Goal: Information Seeking & Learning: Check status

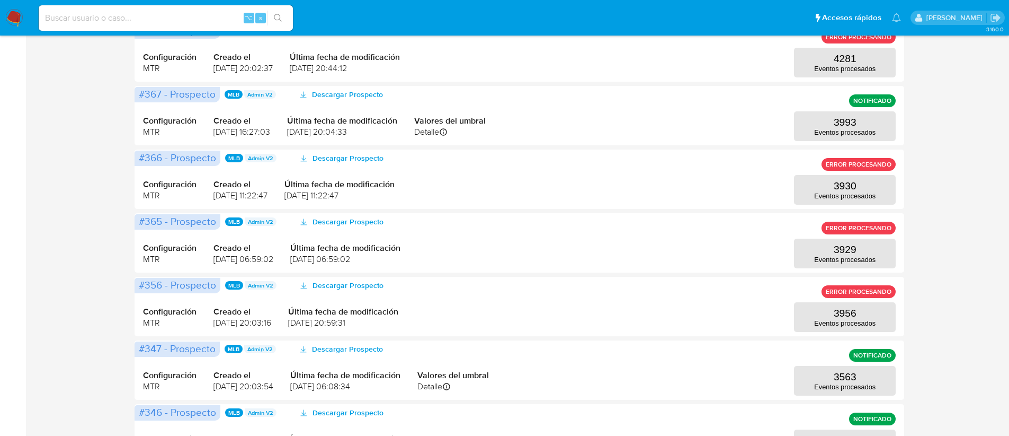
scroll to position [472, 0]
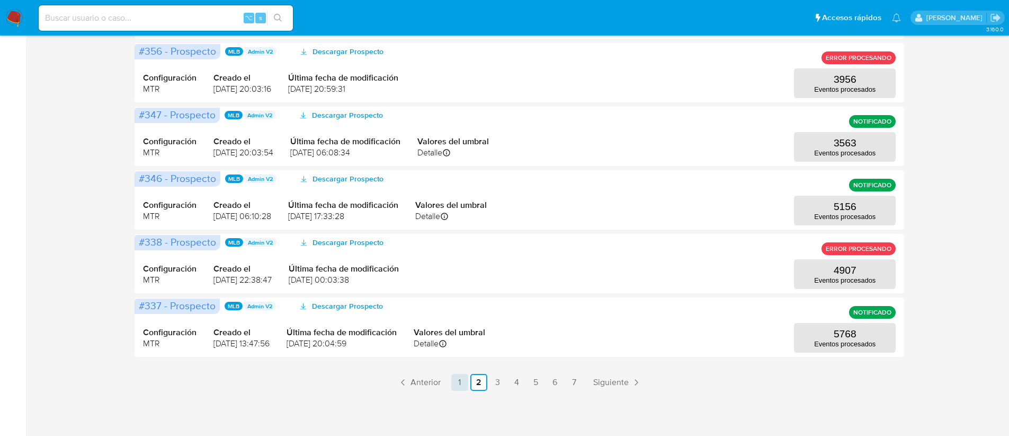
click at [459, 385] on link "1" at bounding box center [459, 382] width 17 height 17
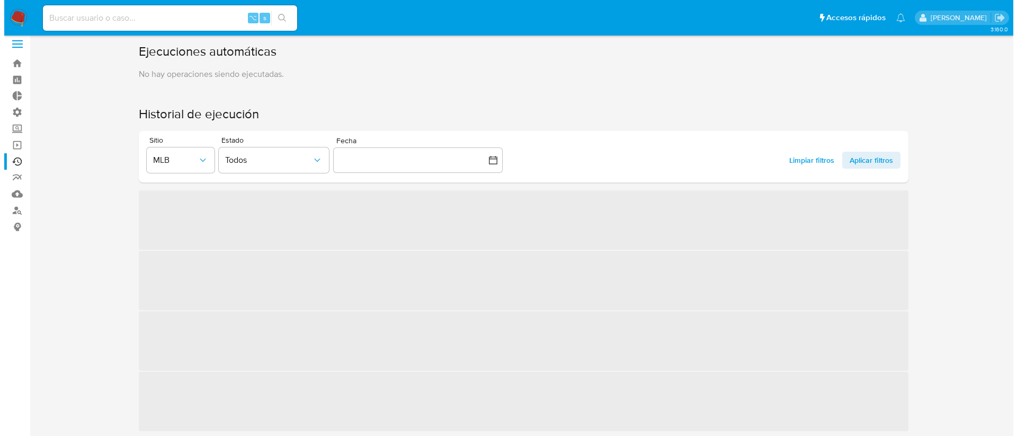
scroll to position [0, 0]
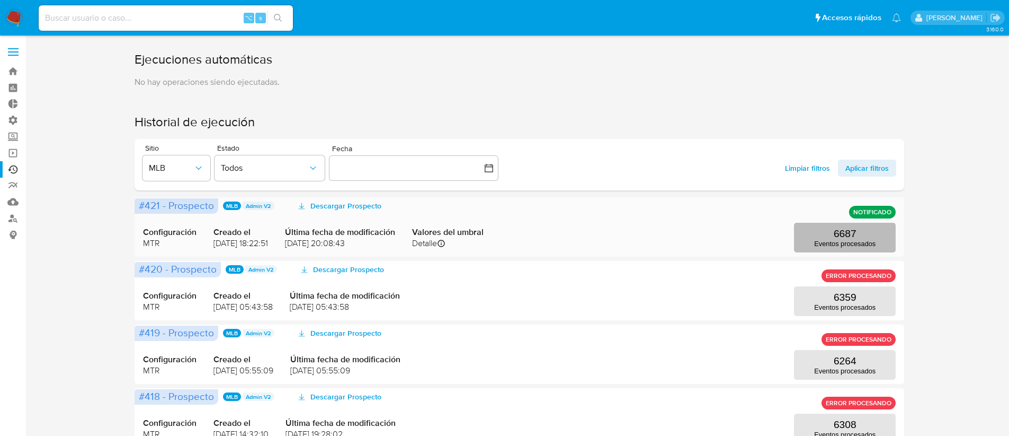
click at [826, 245] on p "Eventos procesados" at bounding box center [844, 244] width 61 height 8
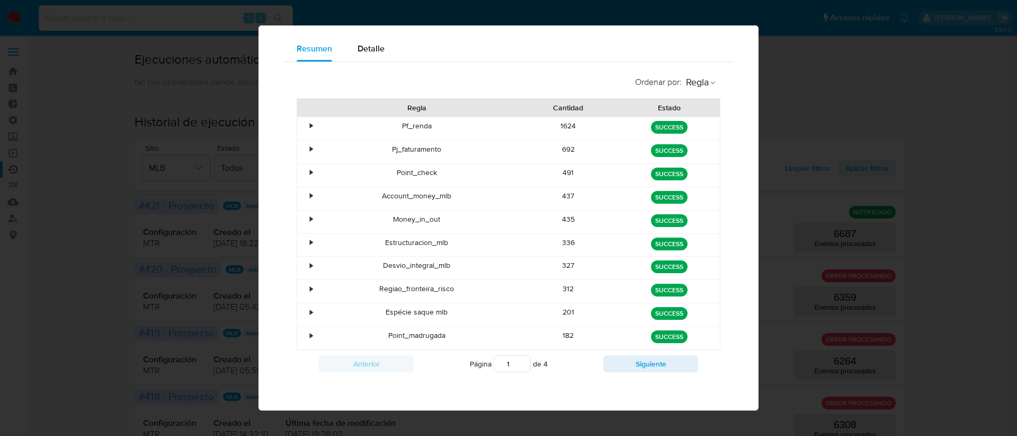
scroll to position [72, 0]
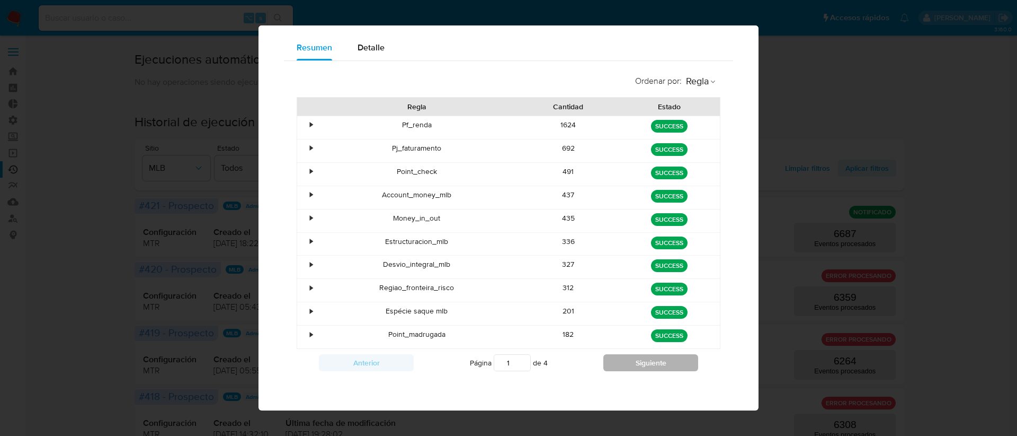
click at [631, 363] on button "Siguiente" at bounding box center [651, 362] width 95 height 17
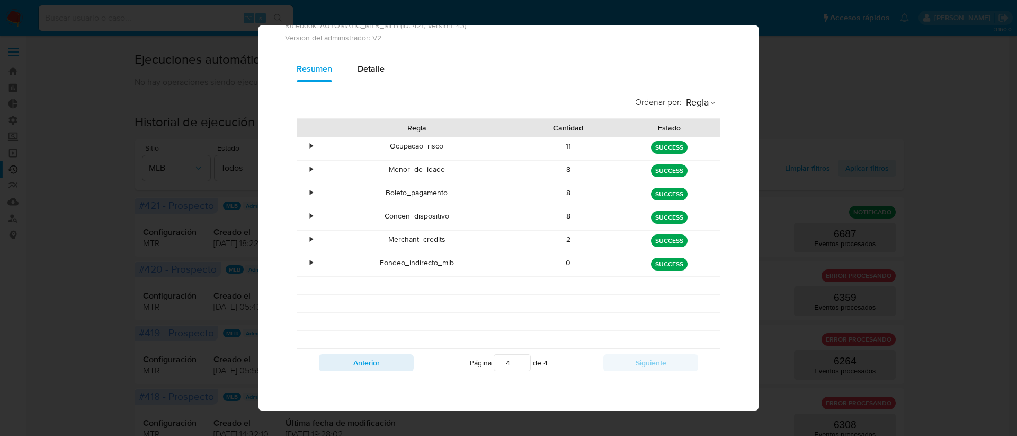
scroll to position [51, 0]
click at [369, 374] on div "Anterior Página 4 de 4 Siguiente" at bounding box center [509, 363] width 424 height 28
click at [367, 371] on div "Anterior Página 4 de 4 Siguiente" at bounding box center [509, 363] width 424 height 28
click at [361, 363] on button "Anterior" at bounding box center [366, 362] width 95 height 17
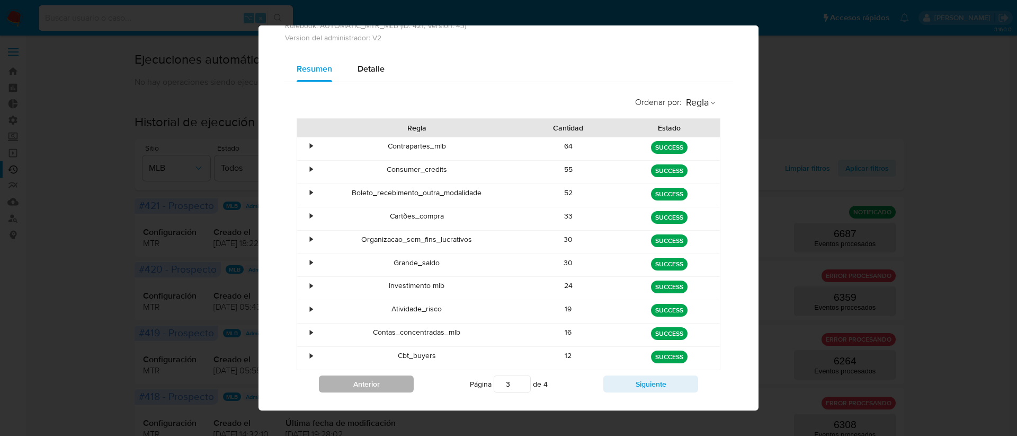
click at [361, 363] on div "Cbt_buyers" at bounding box center [417, 358] width 202 height 23
click at [364, 378] on button "Anterior" at bounding box center [366, 383] width 95 height 17
click at [445, 386] on div "Página 1 de 4" at bounding box center [509, 384] width 190 height 20
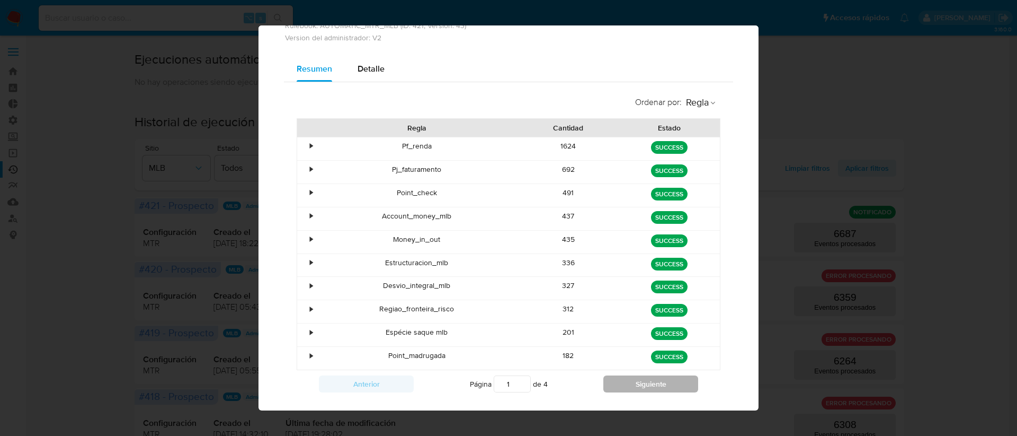
click at [648, 379] on button "Siguiente" at bounding box center [651, 383] width 95 height 17
type input "4"
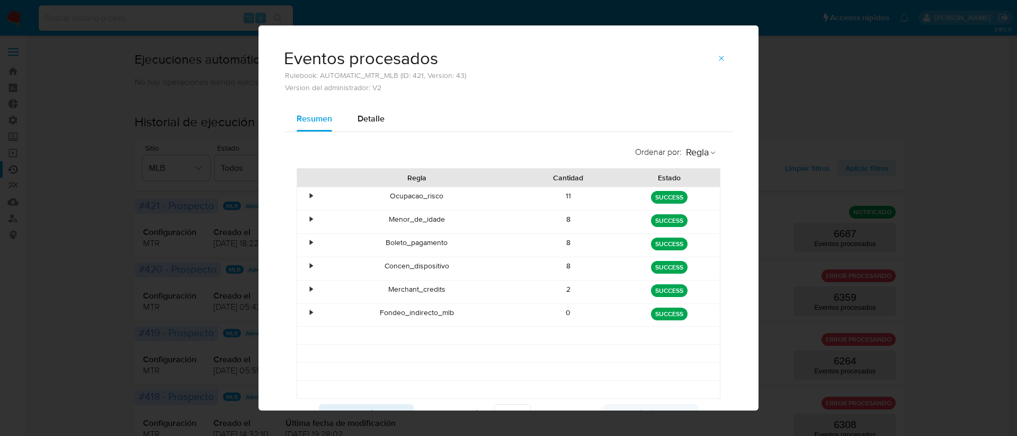
scroll to position [0, 0]
click at [712, 60] on button "button" at bounding box center [721, 59] width 23 height 17
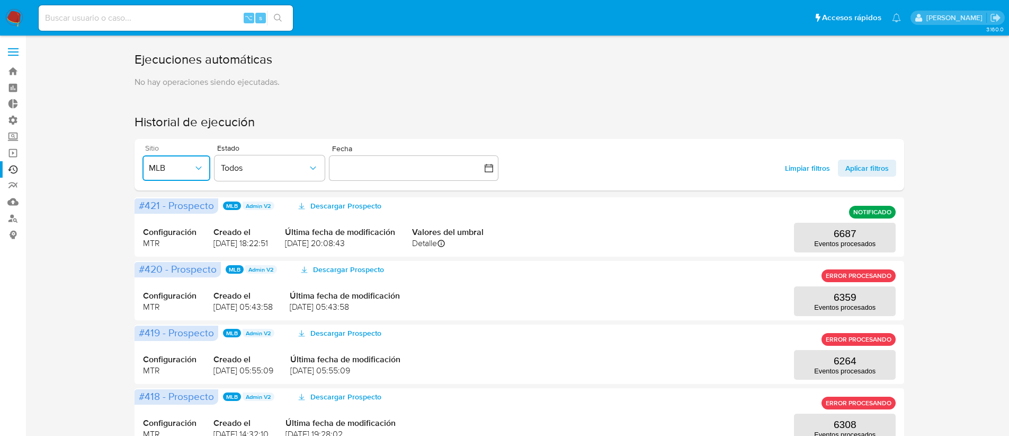
click at [167, 170] on span "MLB" at bounding box center [171, 168] width 45 height 11
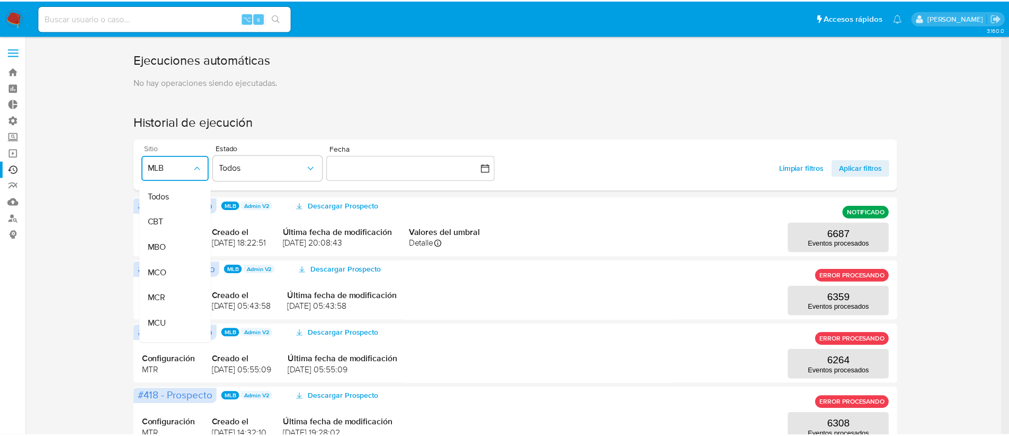
scroll to position [192, 0]
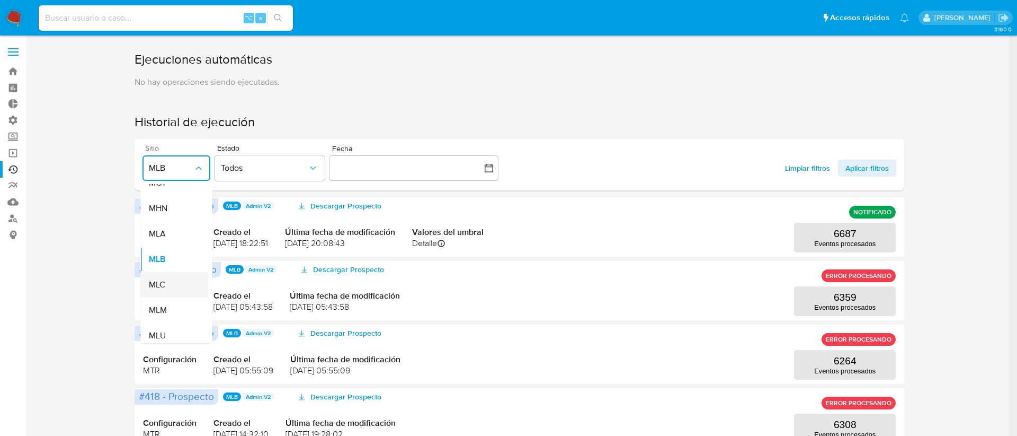
click at [172, 289] on div "MLC" at bounding box center [171, 284] width 45 height 25
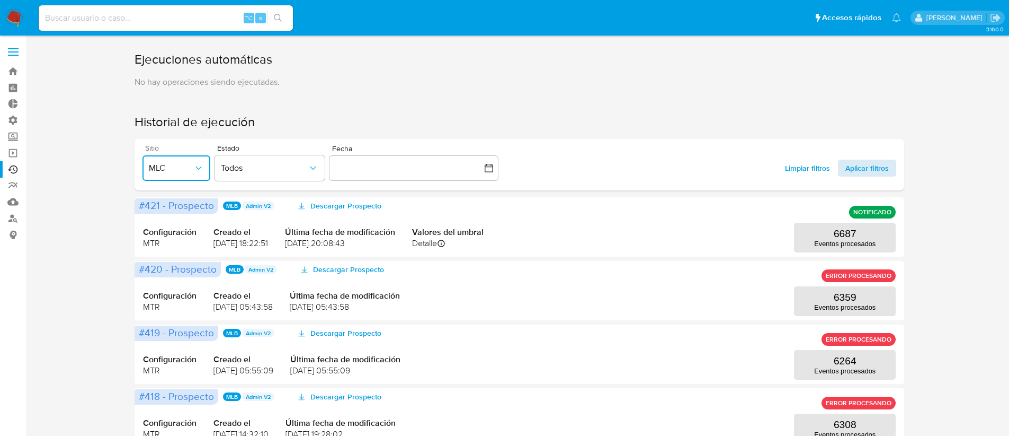
click at [846, 164] on span "Aplicar filtros" at bounding box center [867, 168] width 43 height 17
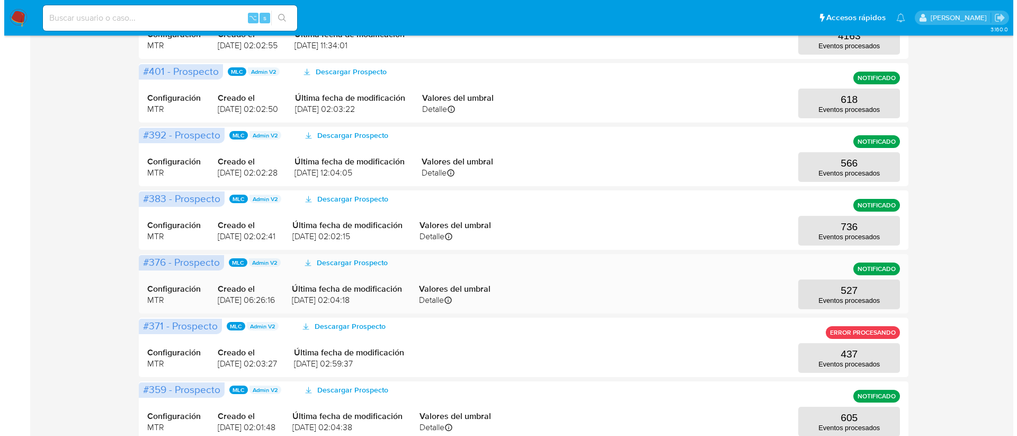
scroll to position [277, 0]
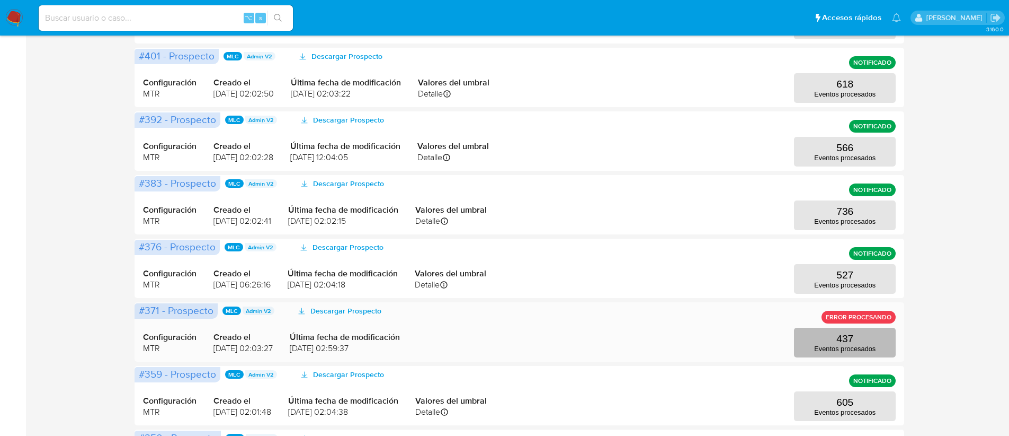
click at [831, 352] on p "Eventos procesados" at bounding box center [844, 348] width 61 height 8
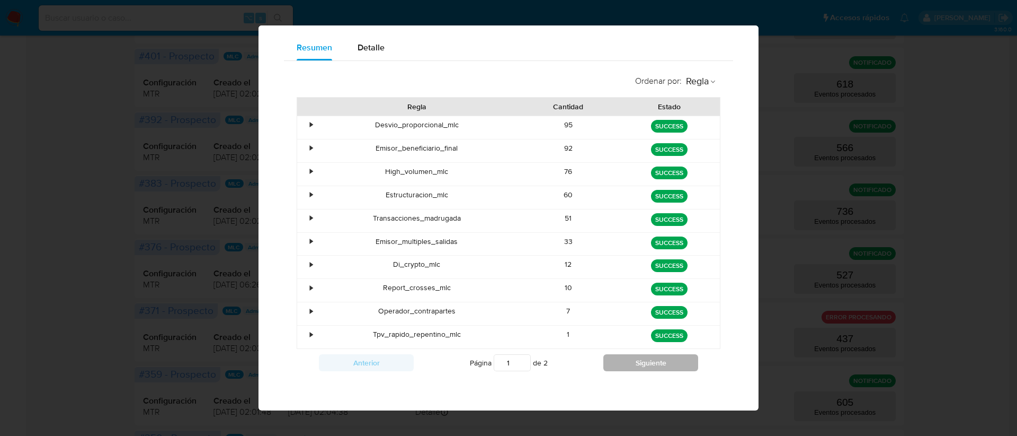
click at [654, 360] on button "Siguiente" at bounding box center [651, 362] width 95 height 17
type input "2"
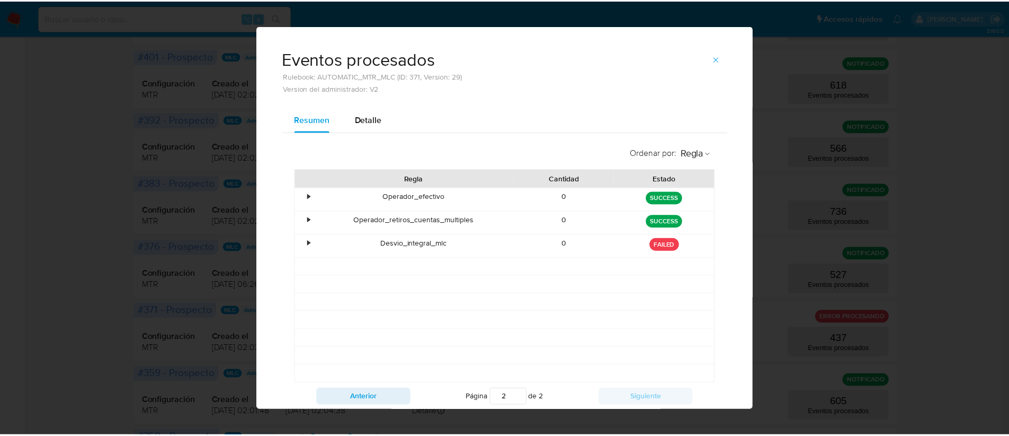
scroll to position [0, 0]
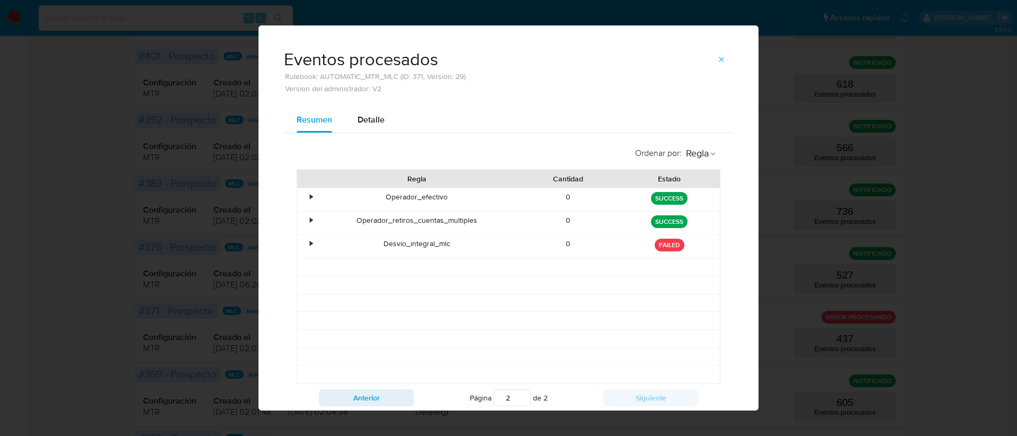
click at [720, 62] on icon "button" at bounding box center [721, 59] width 8 height 8
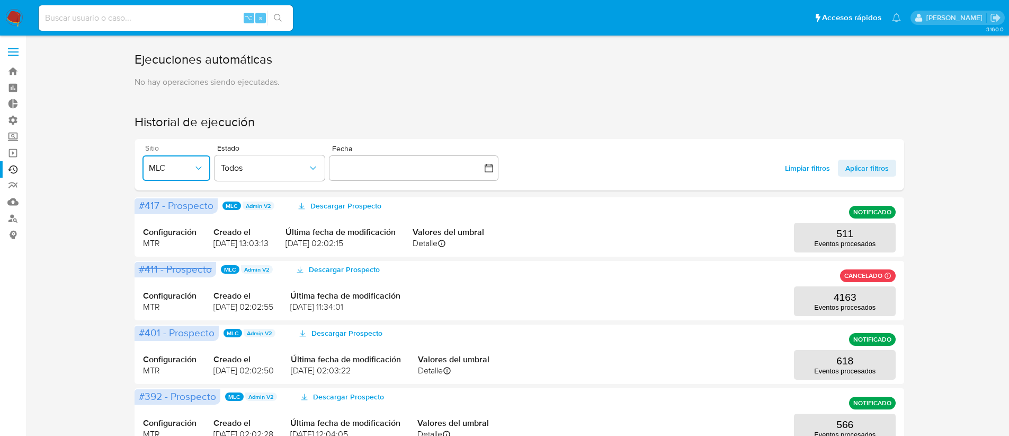
click at [178, 173] on button "MLC" at bounding box center [177, 167] width 68 height 25
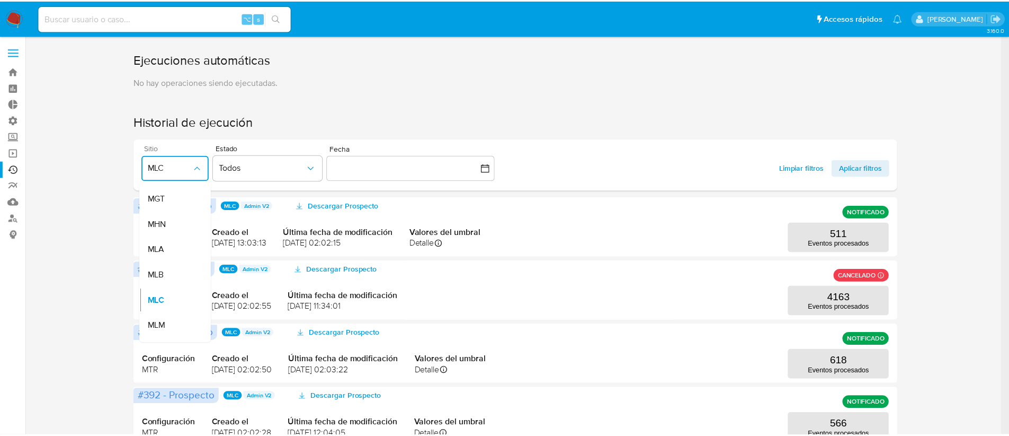
scroll to position [251, 0]
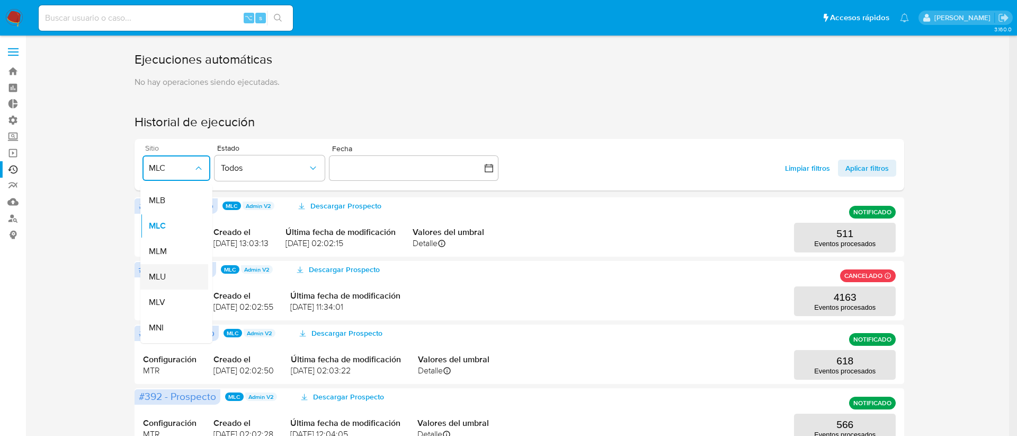
click at [159, 275] on span "MLU" at bounding box center [157, 276] width 17 height 11
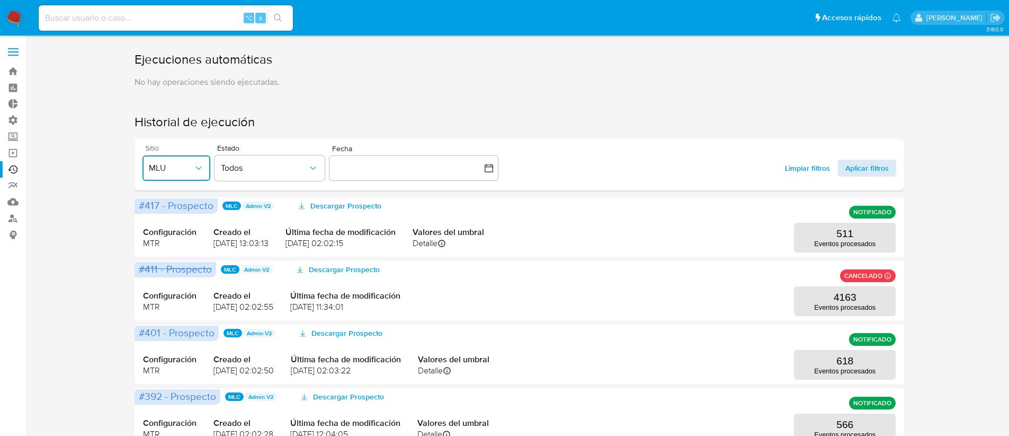
click at [862, 170] on span "Aplicar filtros" at bounding box center [867, 168] width 43 height 17
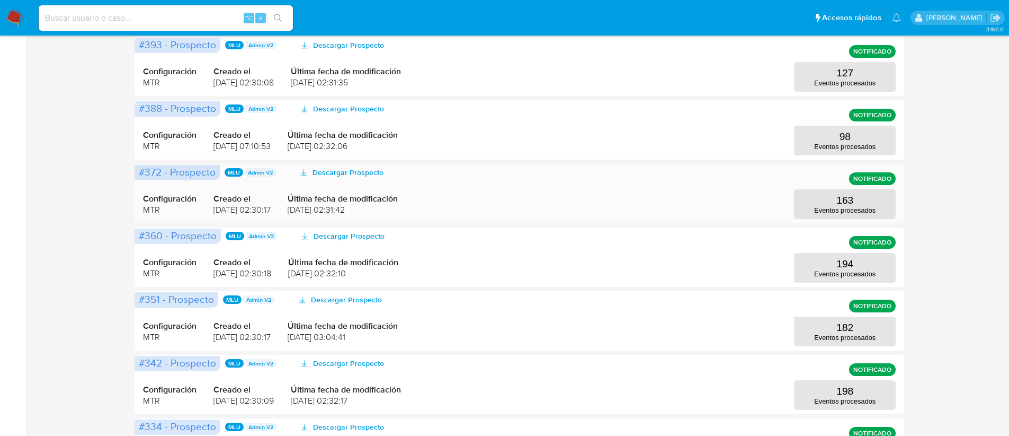
scroll to position [472, 0]
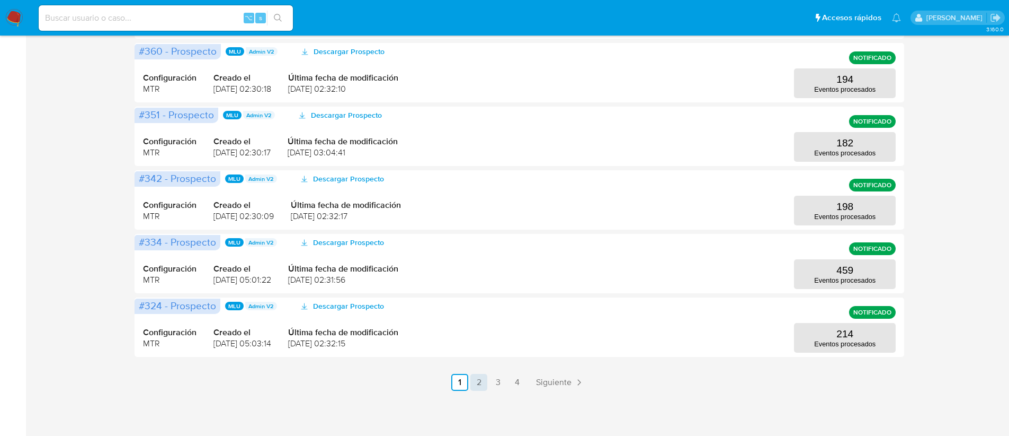
click at [483, 378] on link "2" at bounding box center [479, 382] width 17 height 17
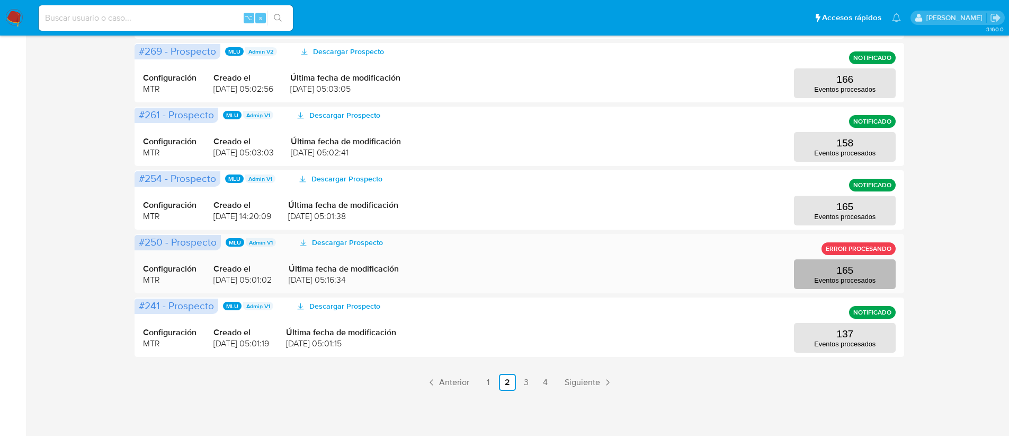
click at [871, 268] on button "165 Eventos procesados" at bounding box center [845, 274] width 102 height 30
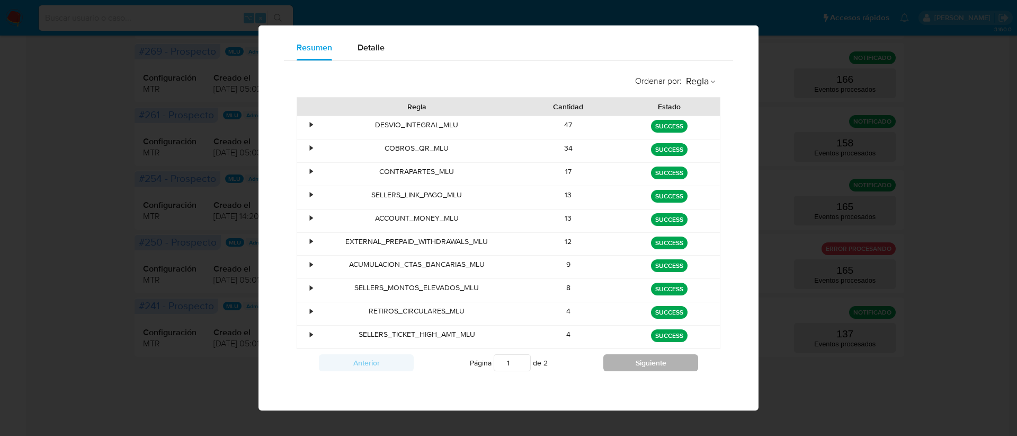
click at [630, 359] on button "Siguiente" at bounding box center [651, 362] width 95 height 17
type input "2"
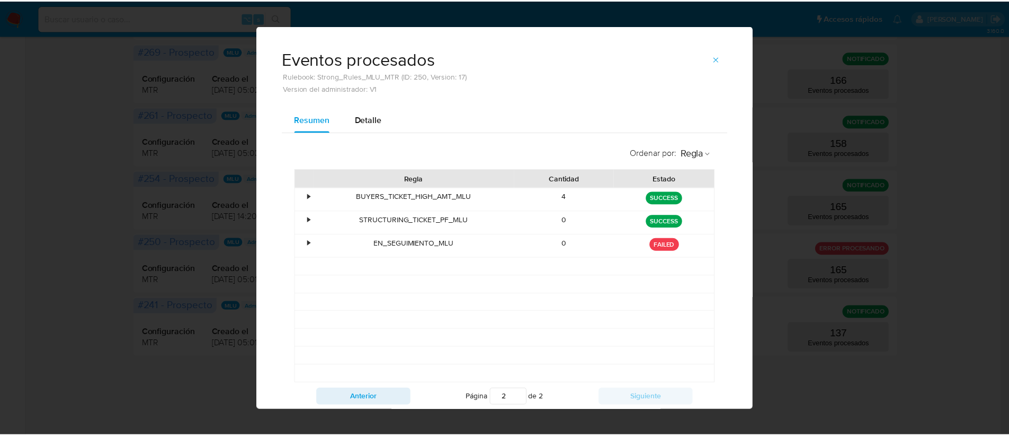
scroll to position [0, 0]
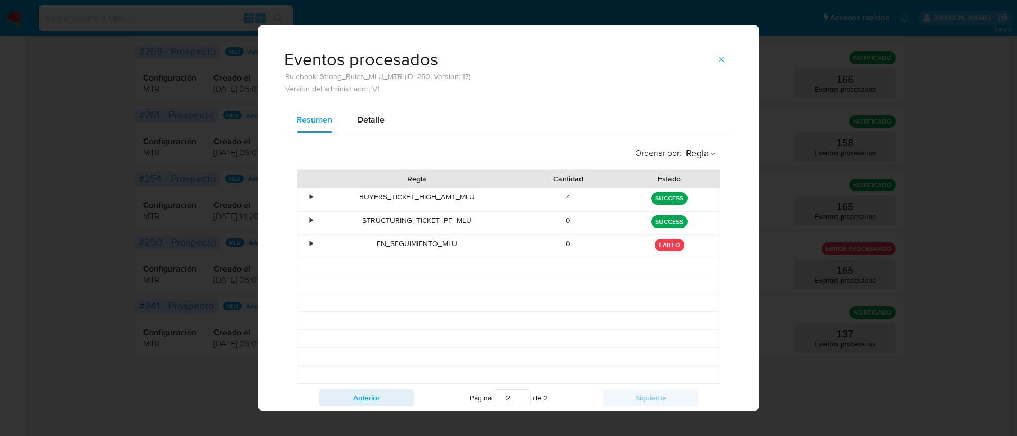
click at [720, 52] on span "button" at bounding box center [721, 59] width 8 height 15
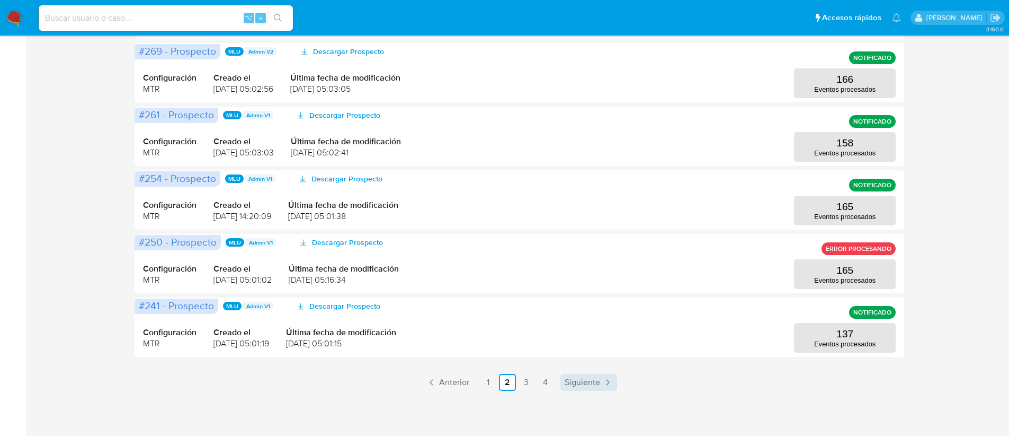
click at [567, 378] on span "Siguiente" at bounding box center [583, 382] width 36 height 8
click at [578, 381] on span "Siguiente" at bounding box center [583, 382] width 36 height 8
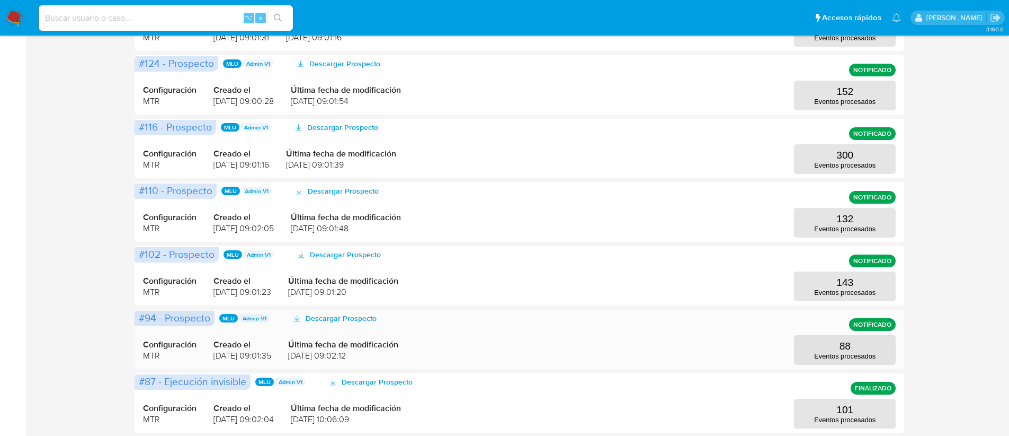
scroll to position [472, 0]
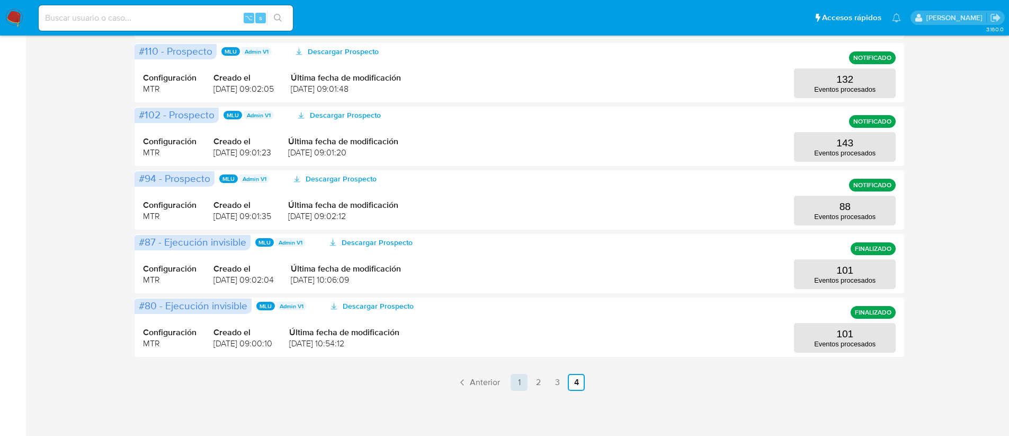
click at [523, 380] on link "1" at bounding box center [519, 382] width 17 height 17
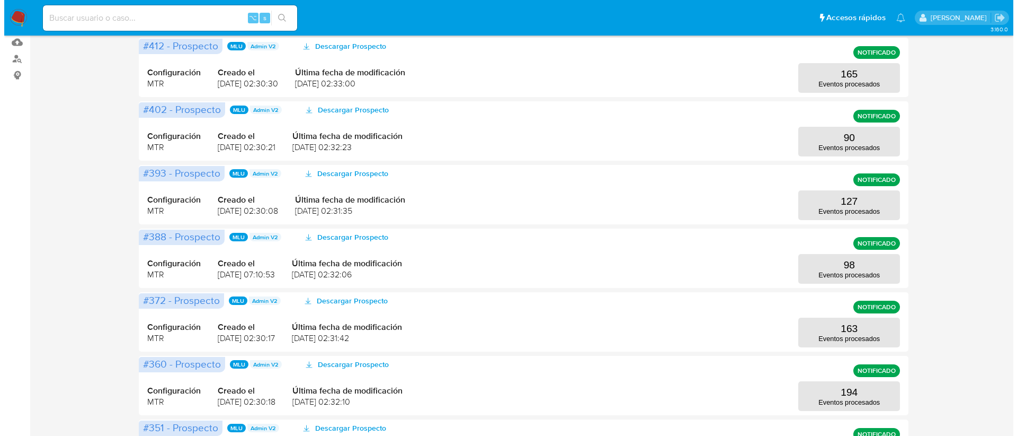
scroll to position [0, 0]
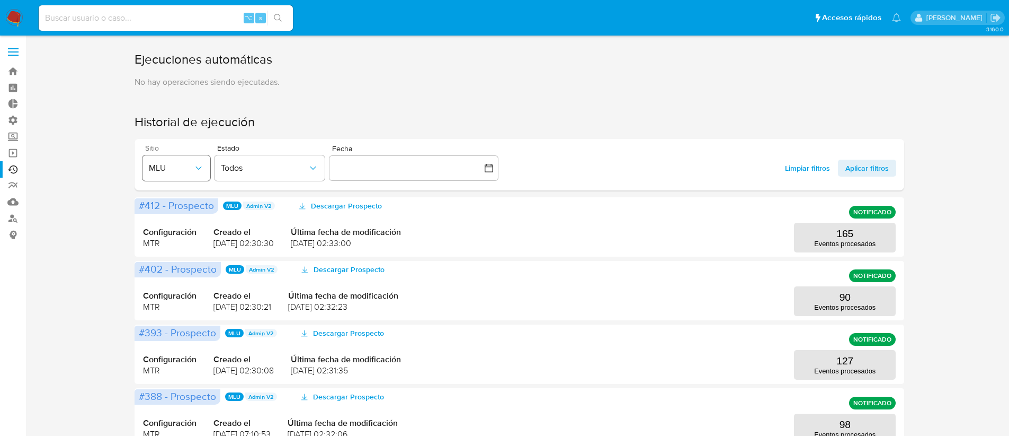
click at [182, 169] on span "MLU" at bounding box center [171, 168] width 45 height 11
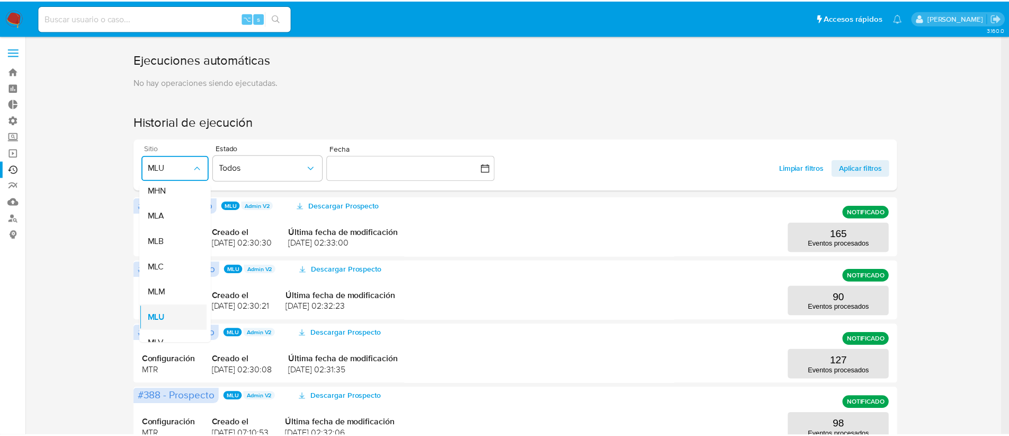
scroll to position [190, 0]
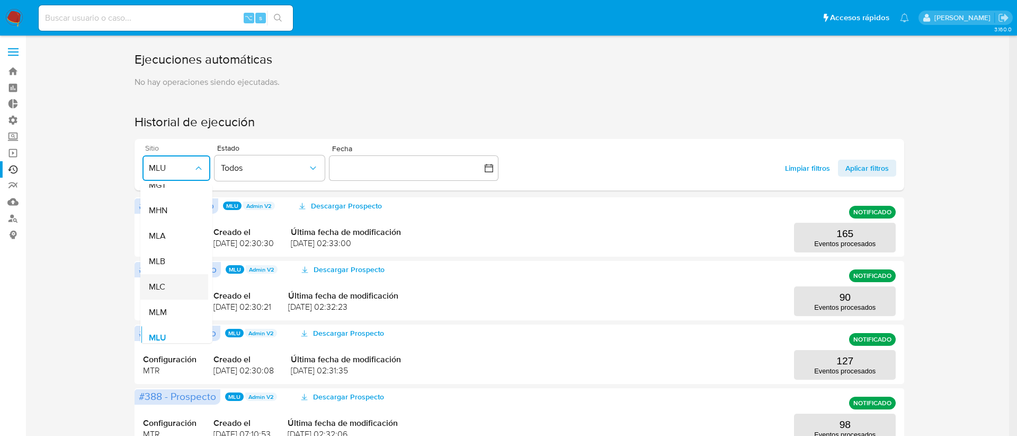
click at [167, 282] on div "MLC" at bounding box center [171, 286] width 45 height 25
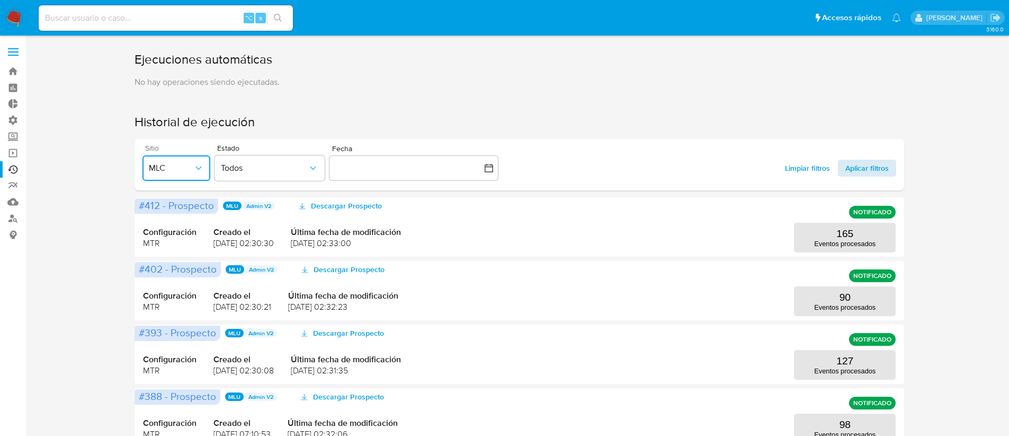
click at [850, 166] on span "Aplicar filtros" at bounding box center [867, 168] width 43 height 17
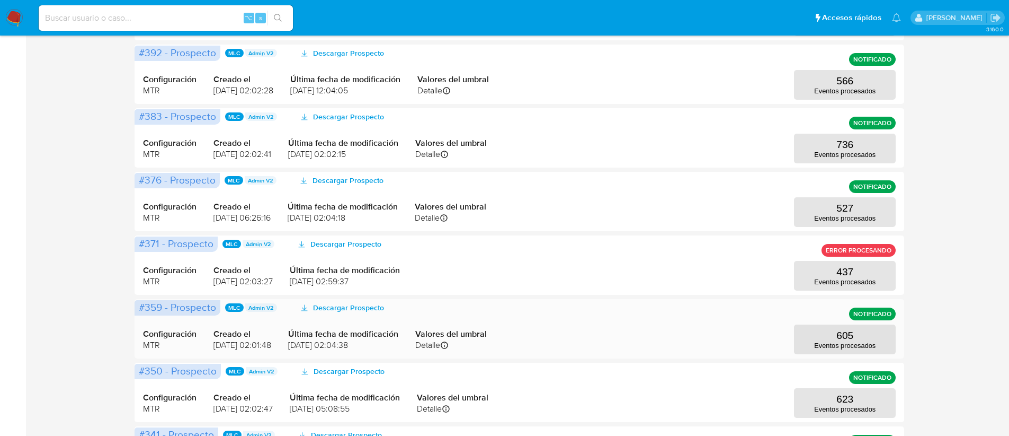
scroll to position [344, 0]
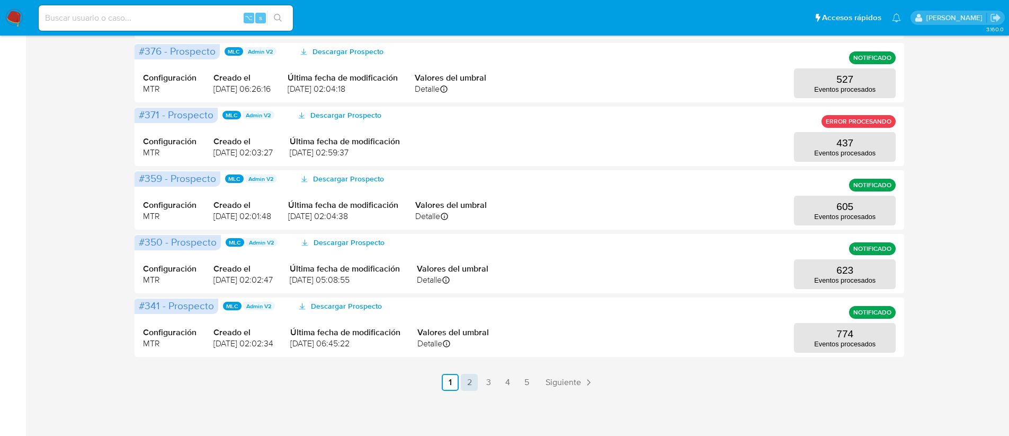
click at [471, 374] on link "2" at bounding box center [469, 382] width 17 height 17
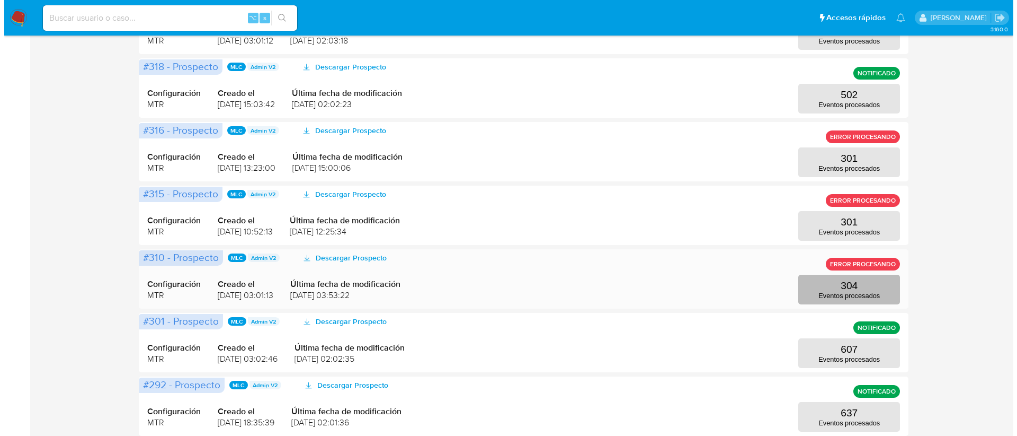
scroll to position [265, 0]
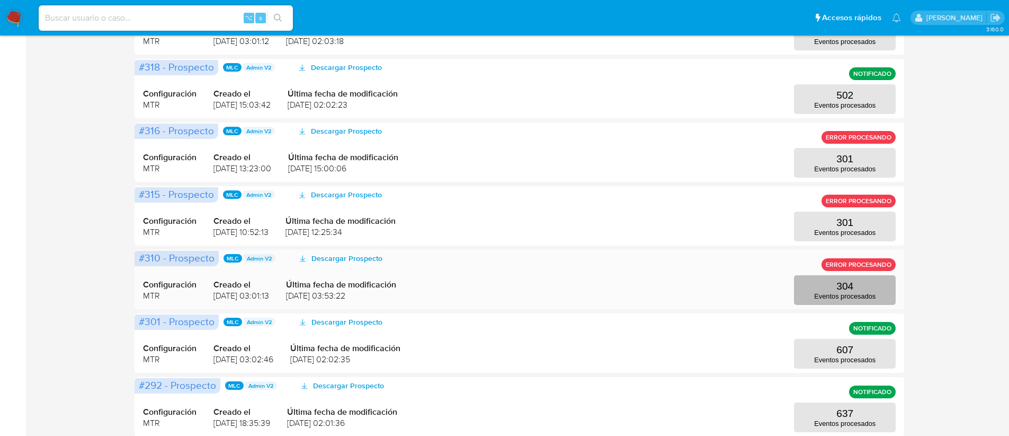
click at [850, 297] on p "Eventos procesados" at bounding box center [844, 296] width 61 height 8
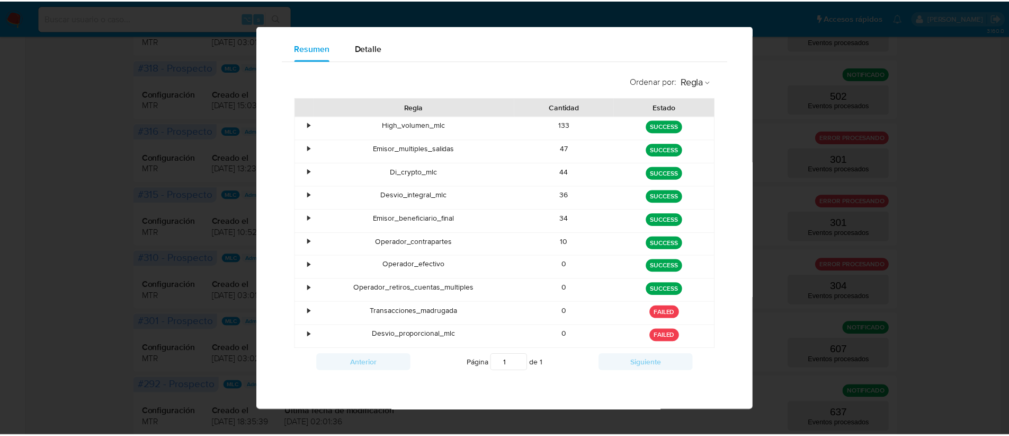
scroll to position [0, 0]
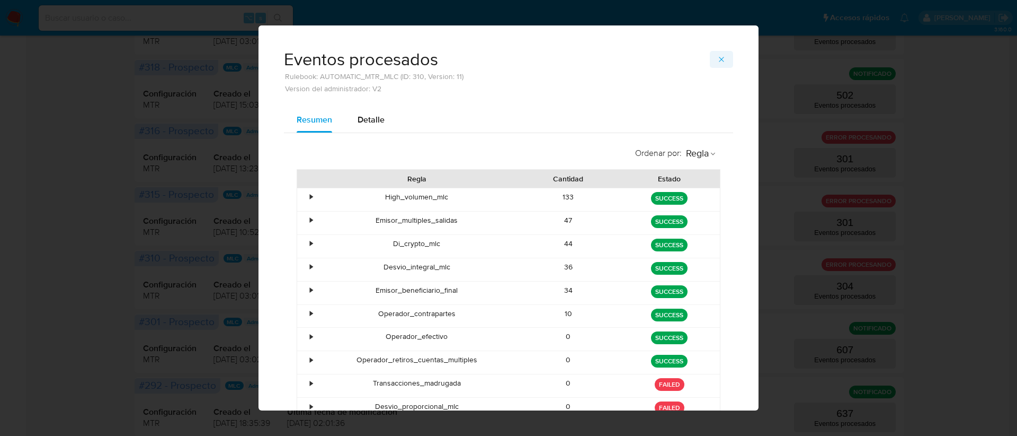
click at [720, 59] on icon "button" at bounding box center [721, 59] width 8 height 8
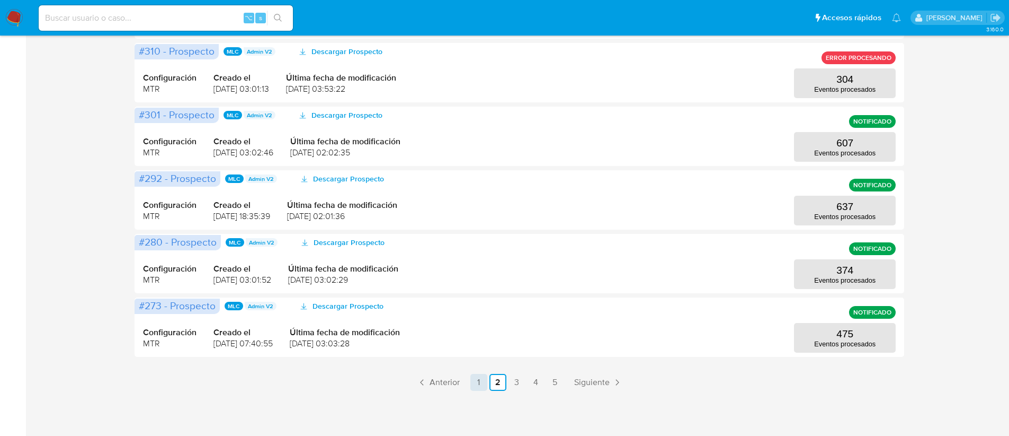
click at [474, 385] on link "1" at bounding box center [479, 382] width 17 height 17
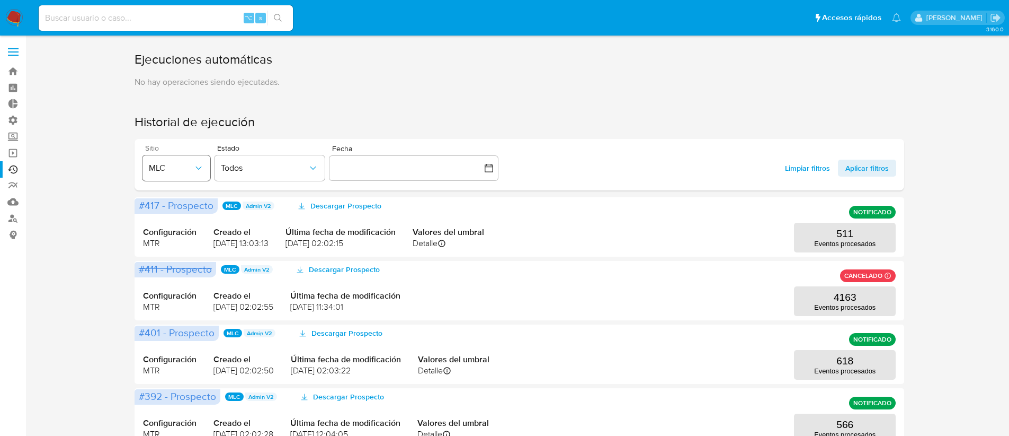
click at [180, 170] on span "MLC" at bounding box center [171, 168] width 45 height 11
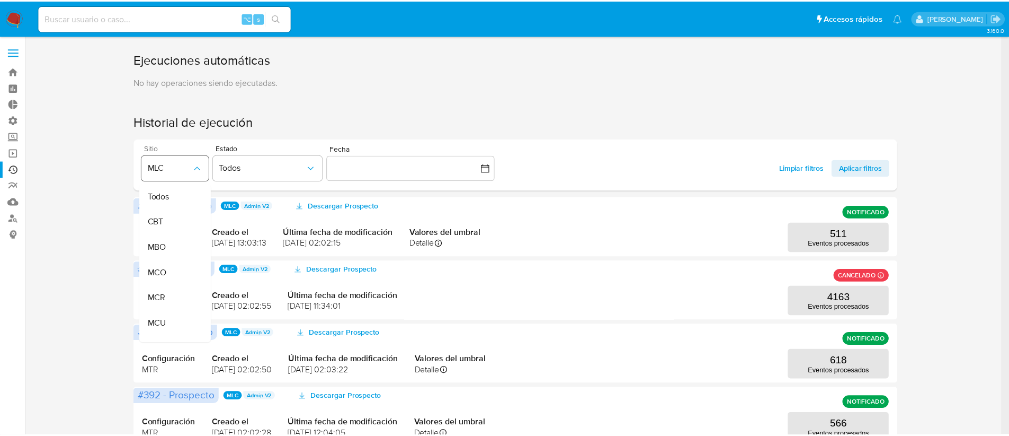
scroll to position [217, 0]
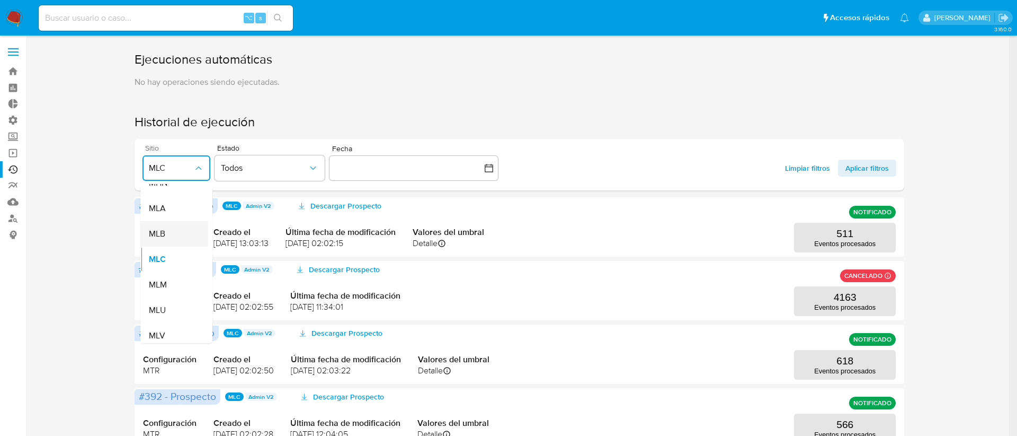
click at [172, 234] on div "MLB" at bounding box center [171, 233] width 45 height 25
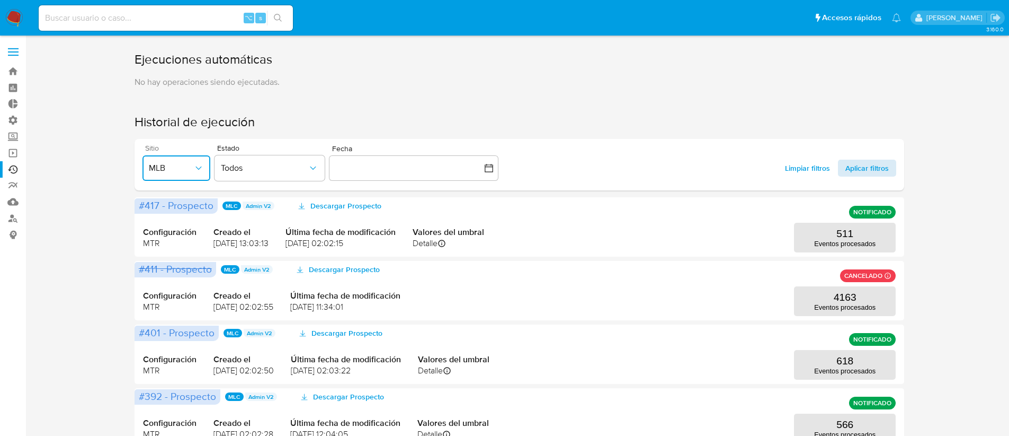
click at [865, 169] on span "Aplicar filtros" at bounding box center [867, 168] width 43 height 17
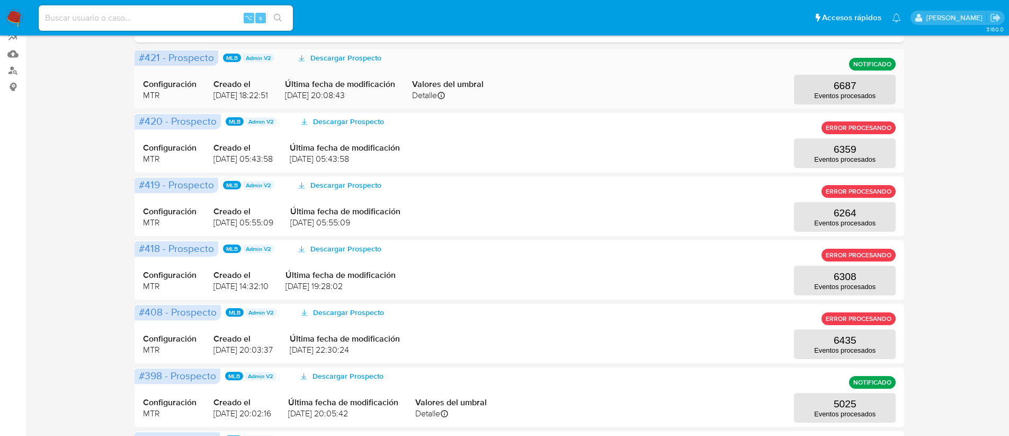
scroll to position [0, 0]
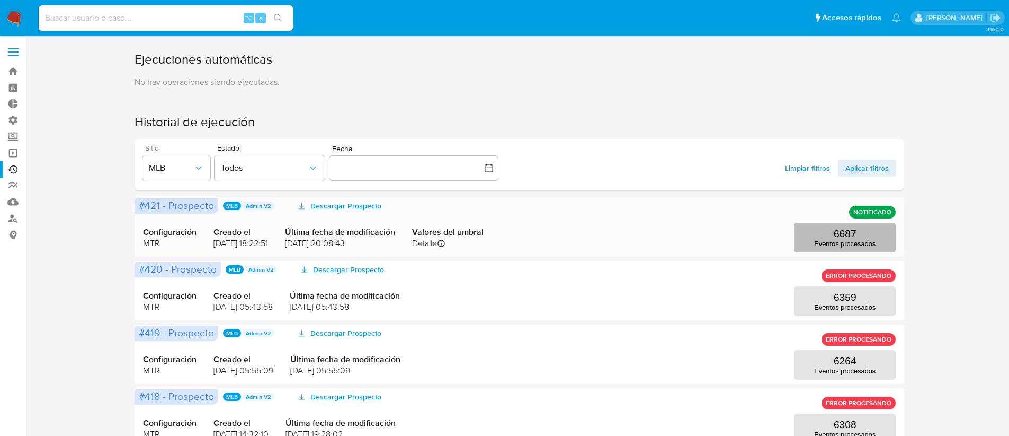
click at [807, 243] on button "6687 Eventos procesados" at bounding box center [845, 238] width 102 height 30
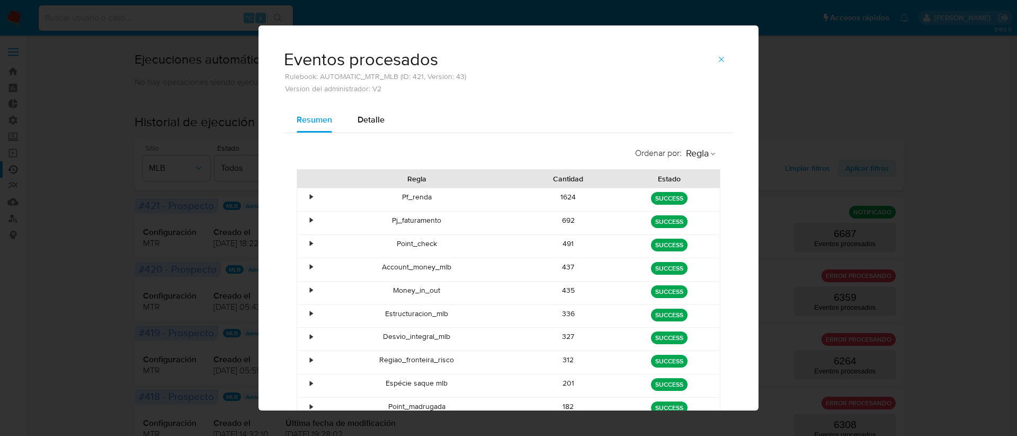
drag, startPoint x: 441, startPoint y: 266, endPoint x: 379, endPoint y: 268, distance: 62.0
click at [379, 268] on div "Account_money_mlb" at bounding box center [417, 269] width 202 height 23
click at [723, 57] on button "button" at bounding box center [721, 59] width 23 height 17
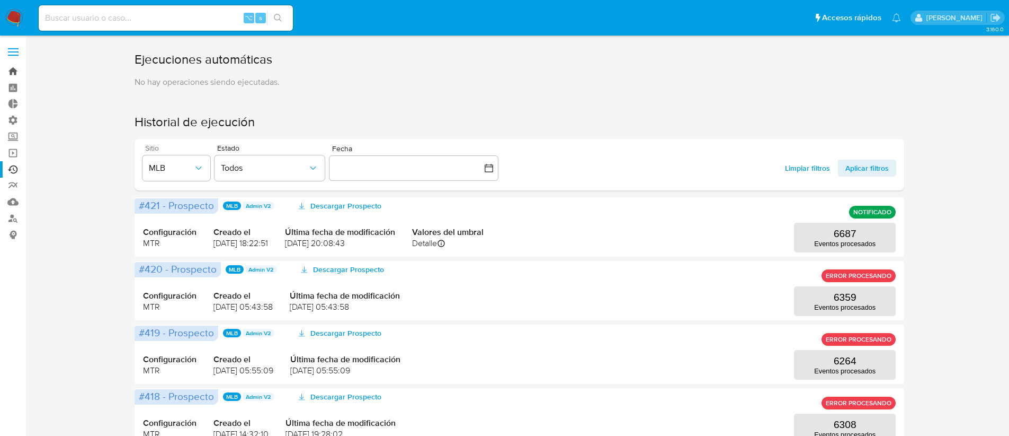
click at [14, 71] on link "Bandeja" at bounding box center [63, 71] width 126 height 16
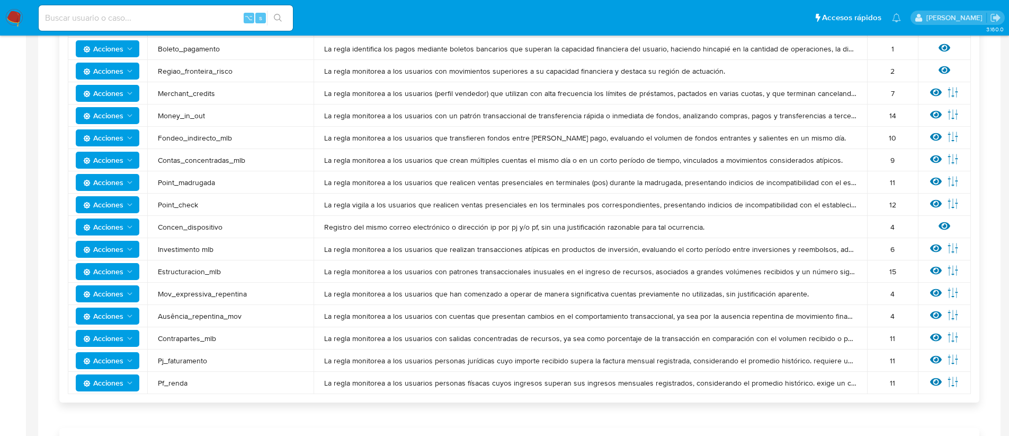
scroll to position [722, 0]
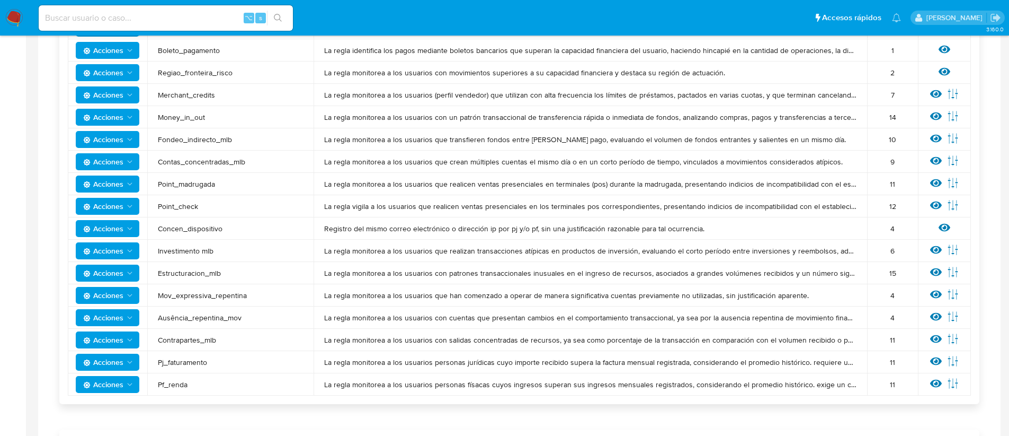
click at [197, 72] on span "Regiao_fronteira_risco" at bounding box center [230, 73] width 145 height 10
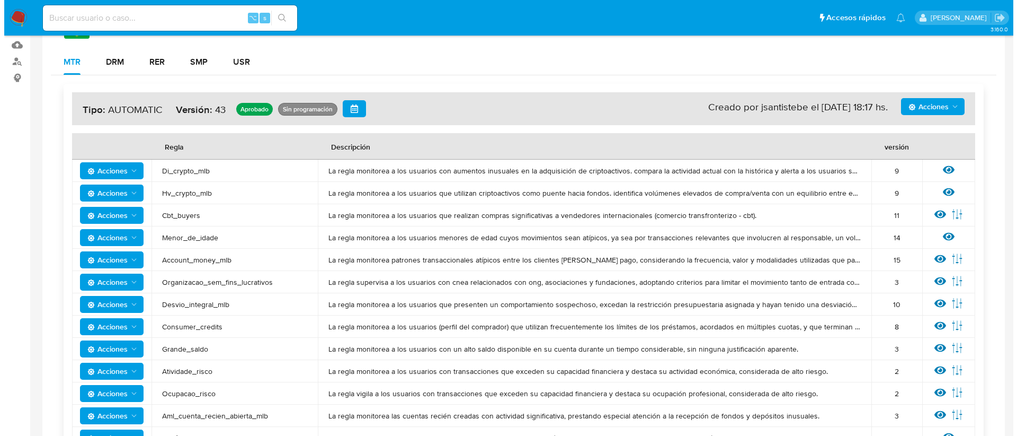
scroll to position [0, 0]
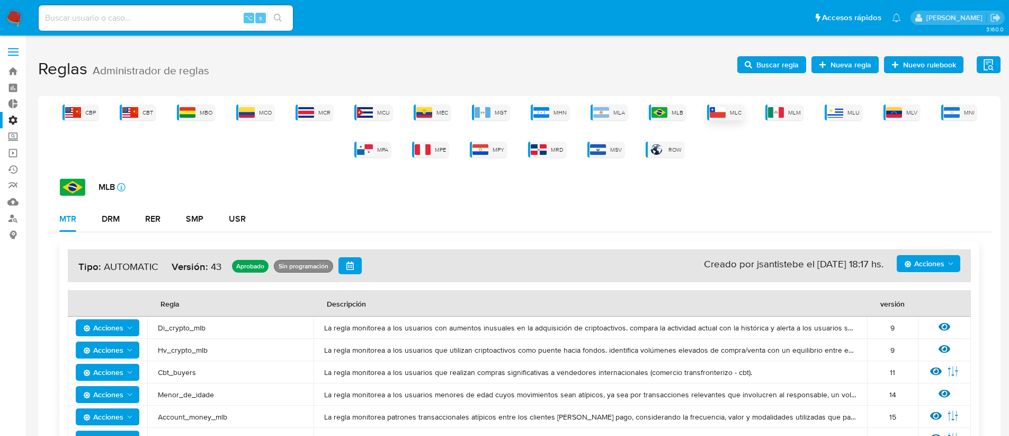
click at [729, 110] on div "MLC" at bounding box center [725, 112] width 37 height 16
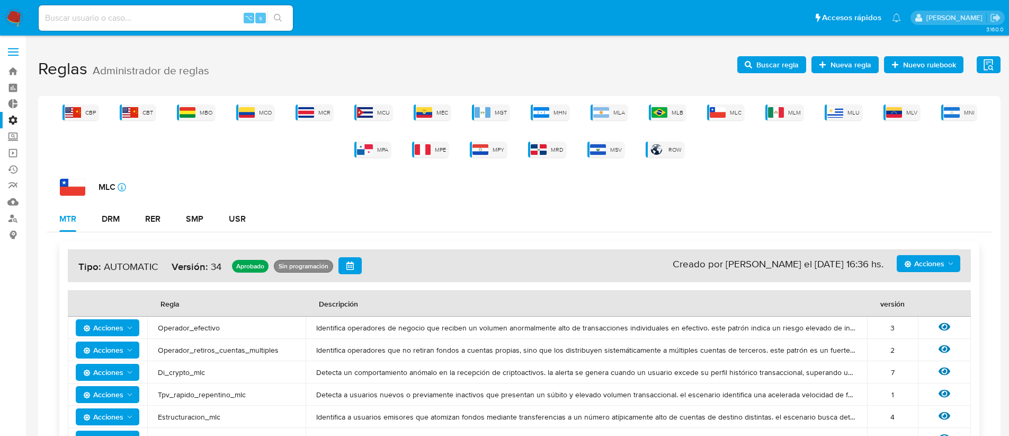
click at [938, 267] on span "Acciones" at bounding box center [925, 263] width 40 height 17
click at [923, 315] on button "Ver historico" at bounding box center [928, 315] width 95 height 25
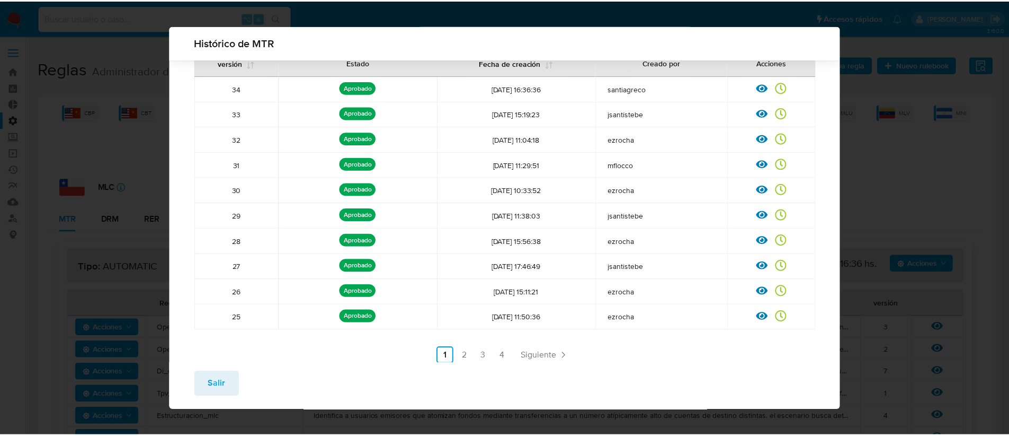
scroll to position [74, 0]
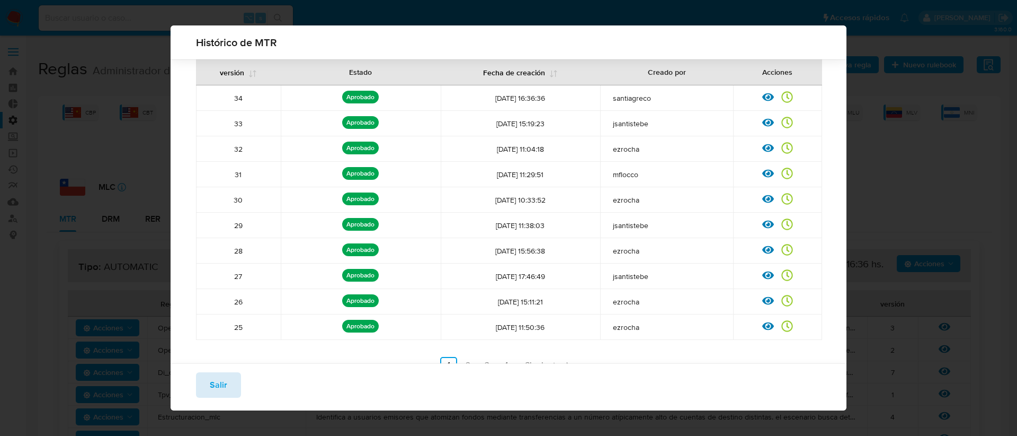
click at [224, 388] on span "Salir" at bounding box center [218, 384] width 17 height 23
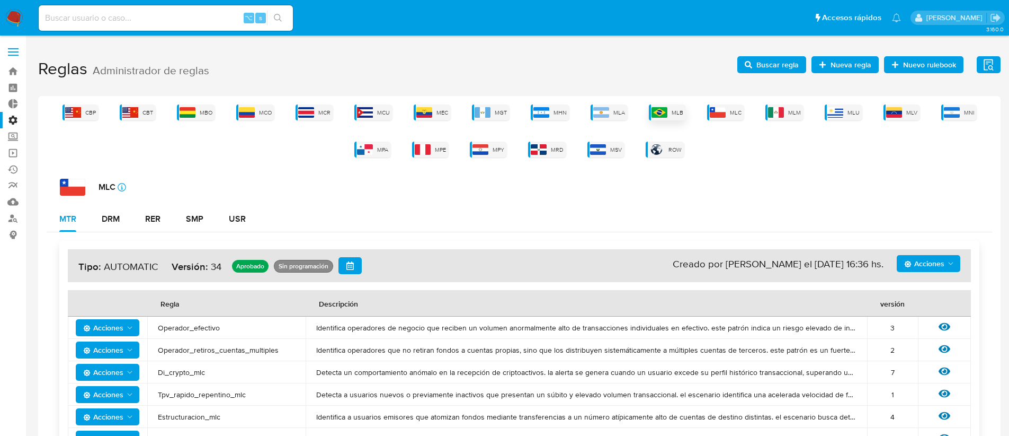
click at [668, 108] on img at bounding box center [660, 112] width 16 height 11
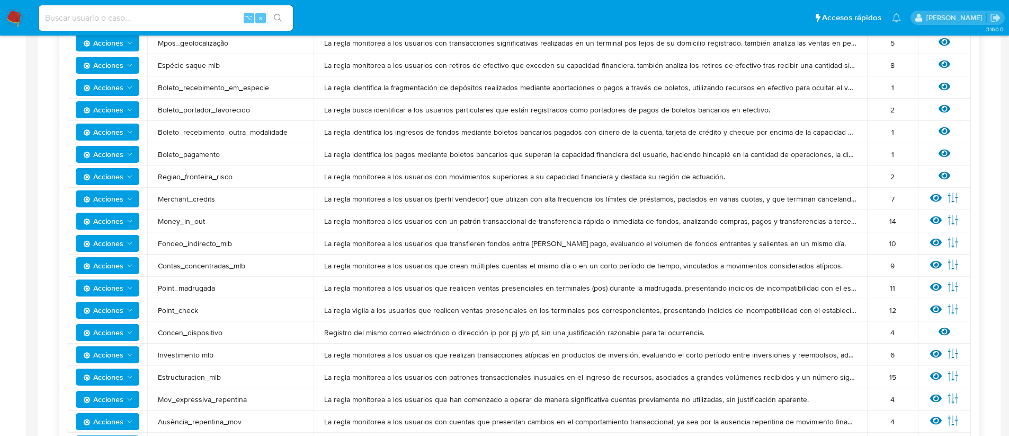
scroll to position [453, 0]
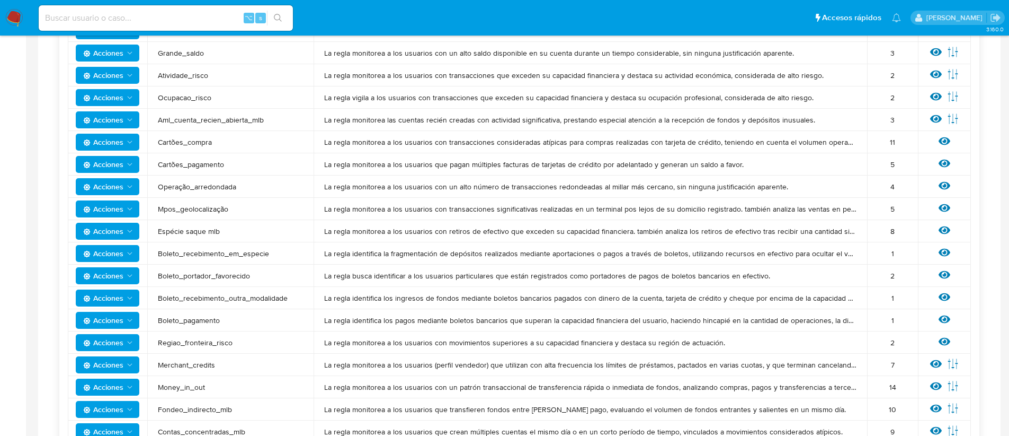
drag, startPoint x: 220, startPoint y: 320, endPoint x: 153, endPoint y: 317, distance: 66.8
click at [153, 317] on td "Boleto_pagamento" at bounding box center [230, 320] width 166 height 22
click at [202, 295] on span "Boleto_recebimento_outra_modalidade" at bounding box center [230, 298] width 145 height 10
click at [216, 275] on span "Boleto_portador_favorecido" at bounding box center [230, 276] width 145 height 10
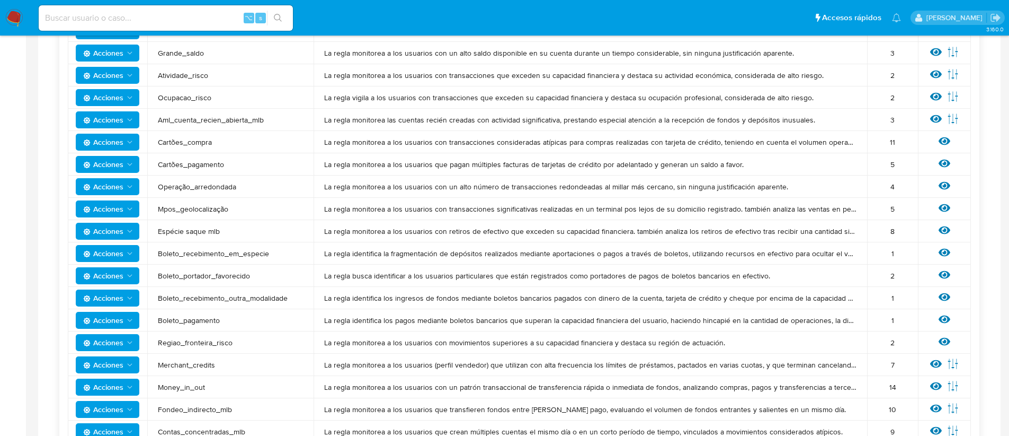
click at [216, 275] on span "Boleto_portador_favorecido" at bounding box center [230, 276] width 145 height 10
click at [216, 250] on span "Boleto_recebimento_em_especie" at bounding box center [230, 254] width 145 height 10
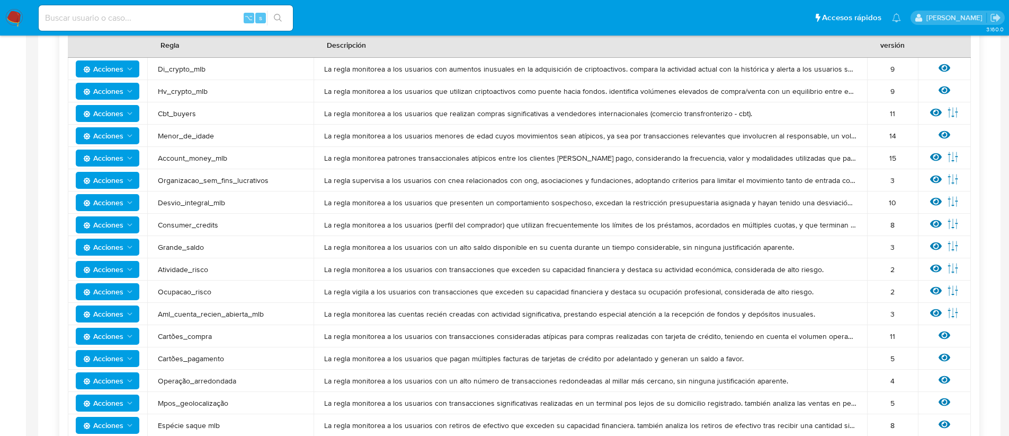
scroll to position [255, 0]
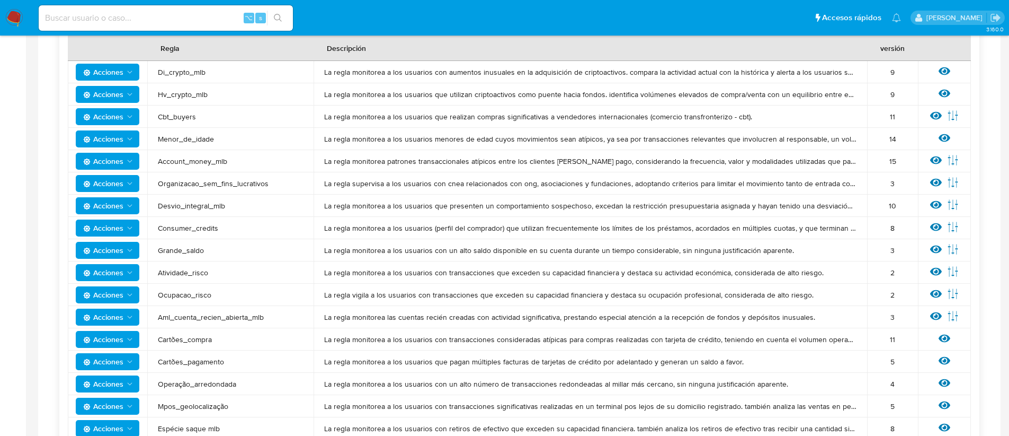
click at [194, 278] on td "Atividade_risco" at bounding box center [230, 272] width 166 height 22
click at [190, 273] on span "Atividade_risco" at bounding box center [230, 273] width 145 height 10
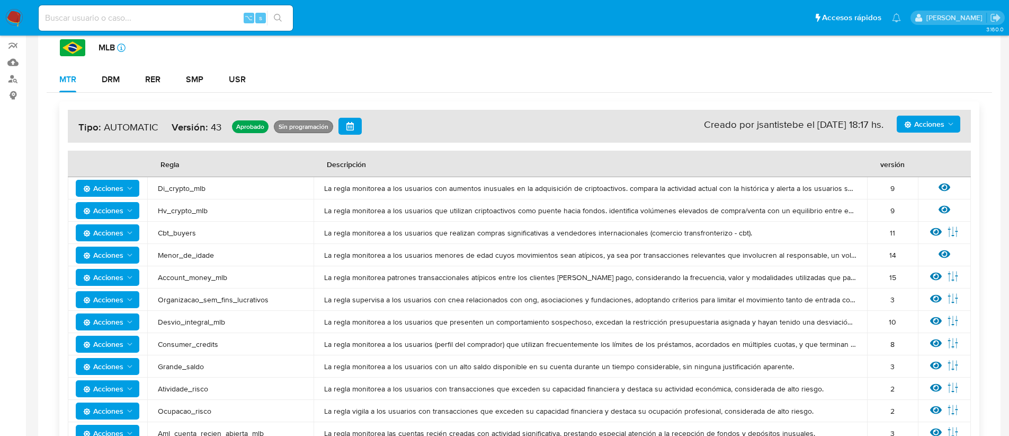
scroll to position [170, 0]
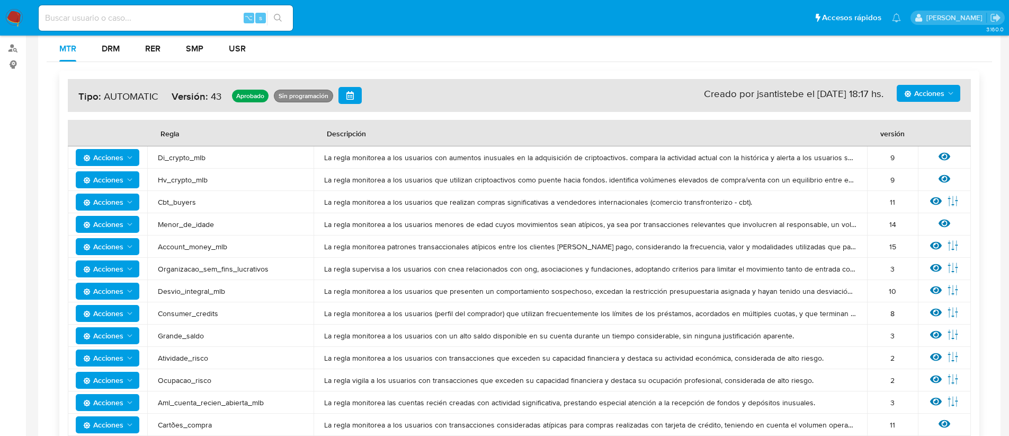
click at [194, 270] on span "Organizacao_sem_fins_lucrativos" at bounding box center [230, 269] width 145 height 10
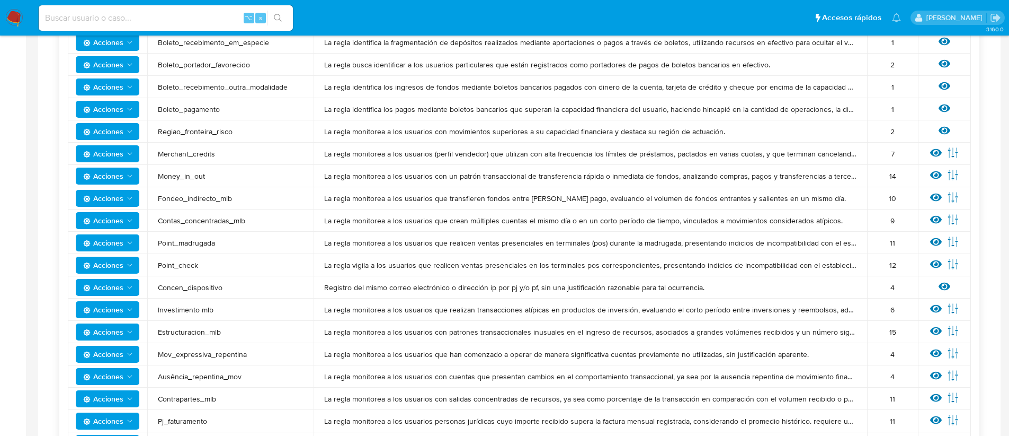
scroll to position [664, 0]
click at [223, 353] on span "Mov_expressiva_repentina" at bounding box center [230, 353] width 145 height 10
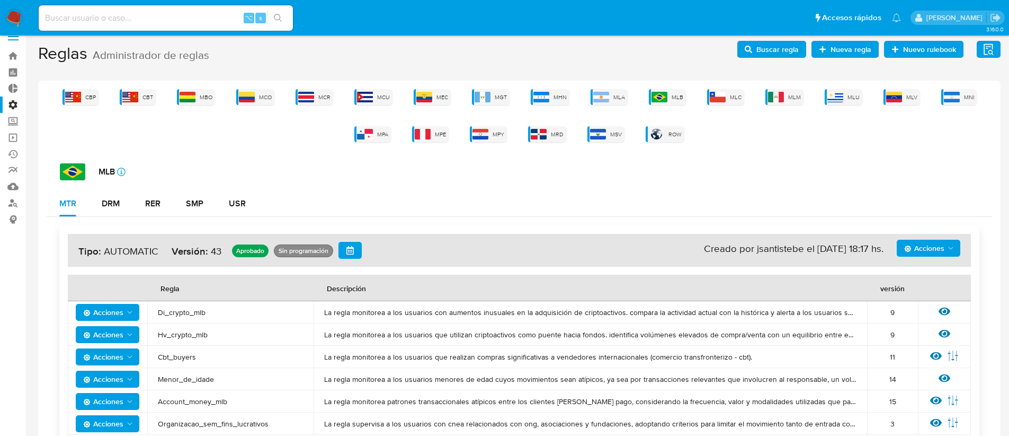
scroll to position [19, 0]
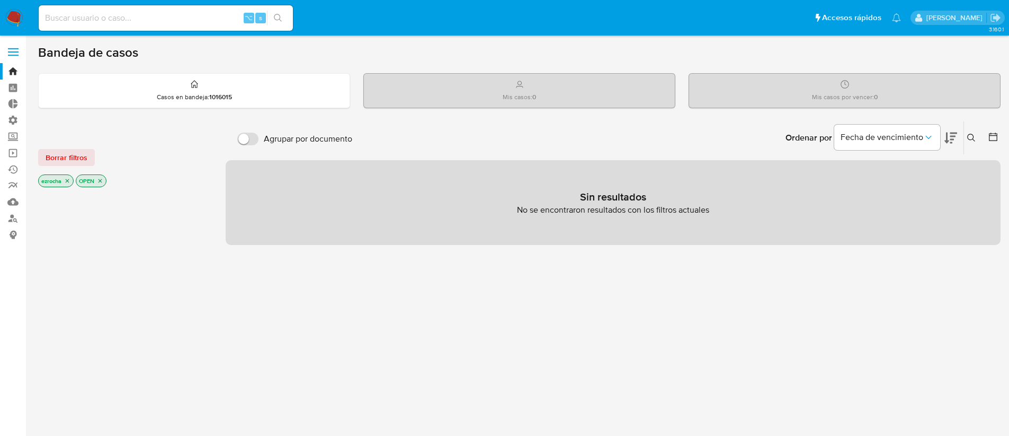
click at [66, 180] on icon "close-filter" at bounding box center [67, 181] width 6 height 6
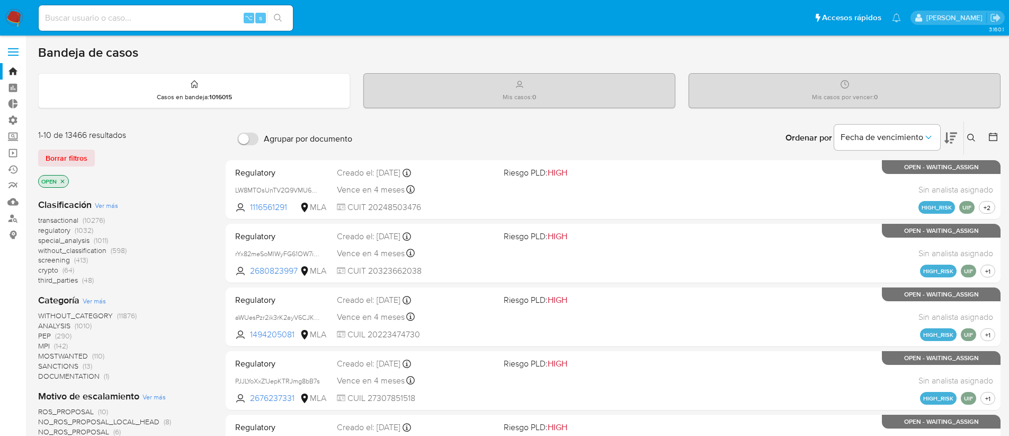
click at [63, 181] on icon "close-filter" at bounding box center [63, 181] width 4 height 4
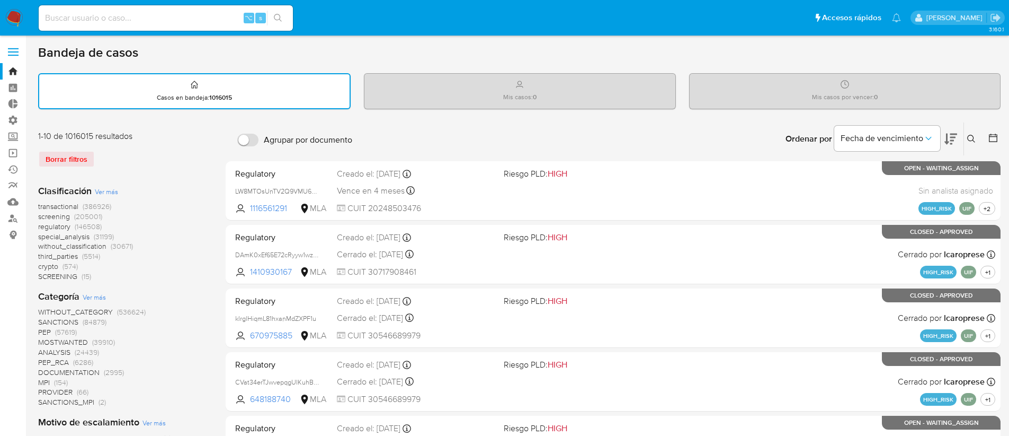
click at [60, 202] on span "transactional" at bounding box center [58, 206] width 40 height 11
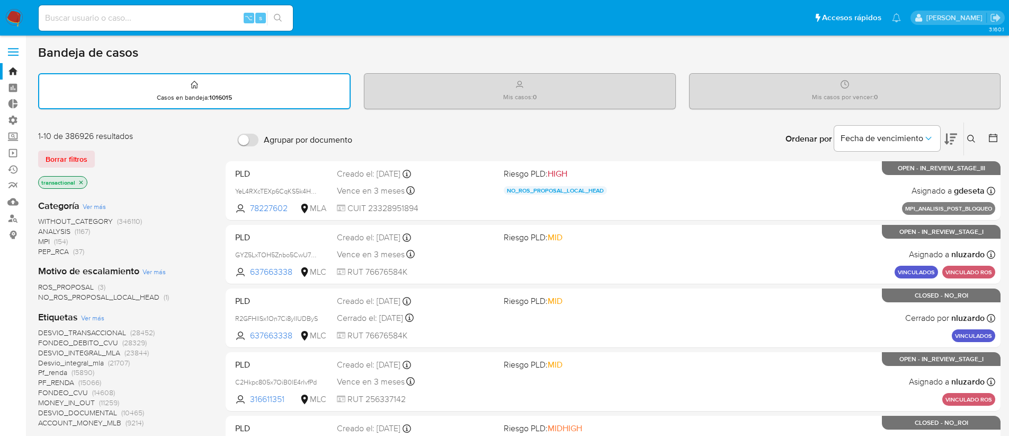
click at [93, 315] on span "Ver más" at bounding box center [92, 318] width 23 height 10
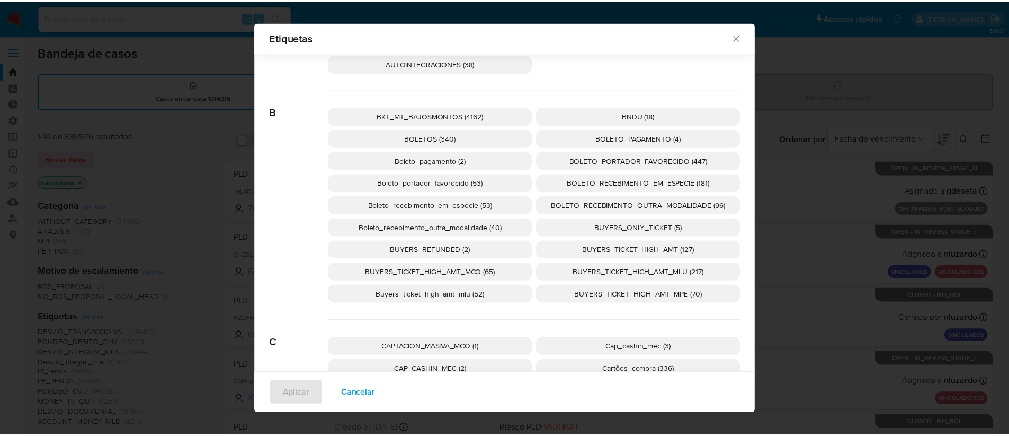
scroll to position [456, 0]
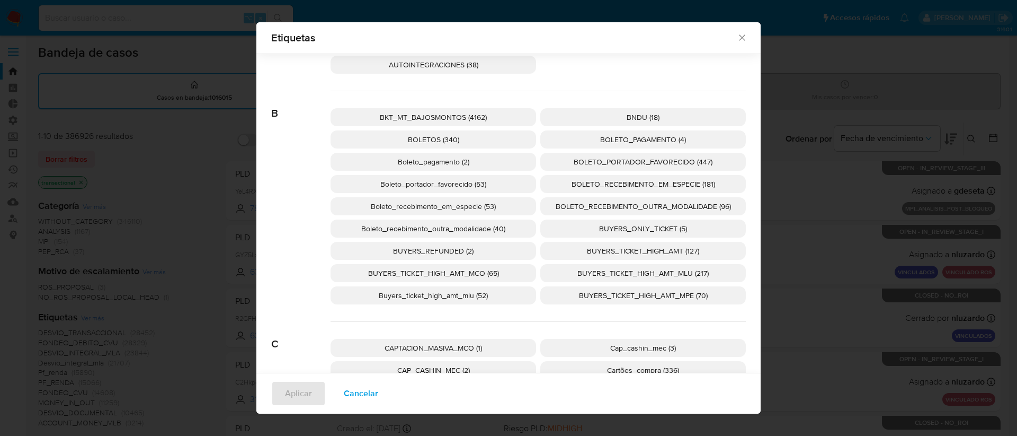
click at [657, 138] on span "BOLETO_PAGAMENTO (4)" at bounding box center [643, 139] width 86 height 11
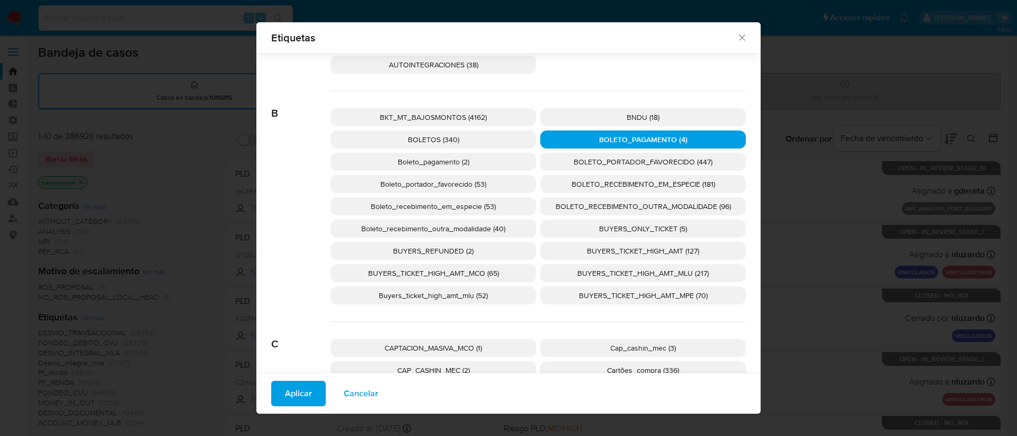
click at [293, 384] on span "Aplicar" at bounding box center [298, 393] width 27 height 23
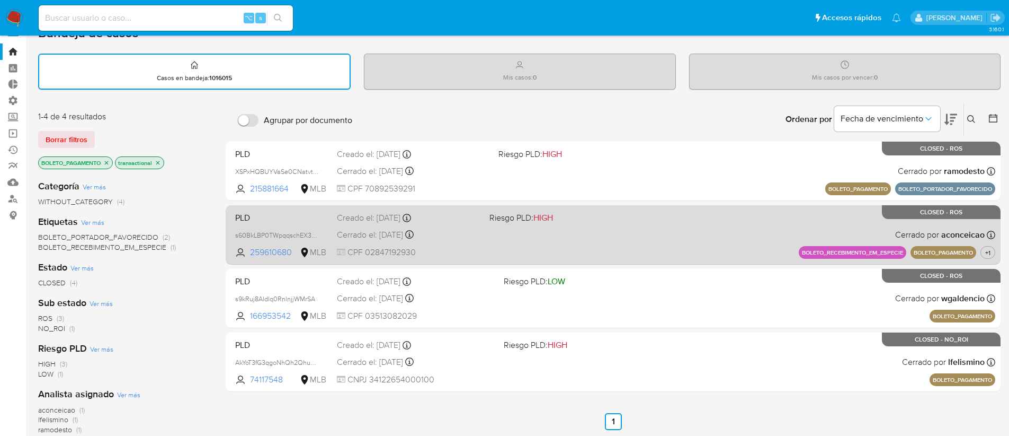
scroll to position [40, 0]
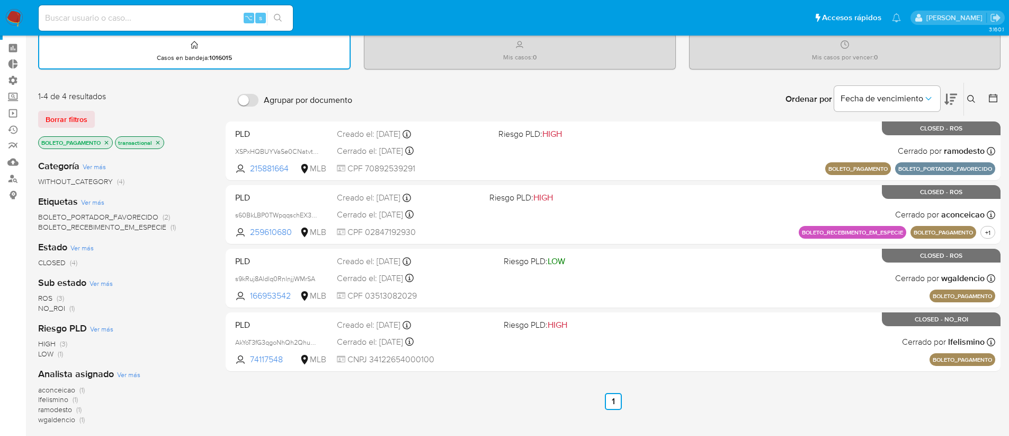
click at [106, 143] on icon "close-filter" at bounding box center [106, 142] width 6 height 6
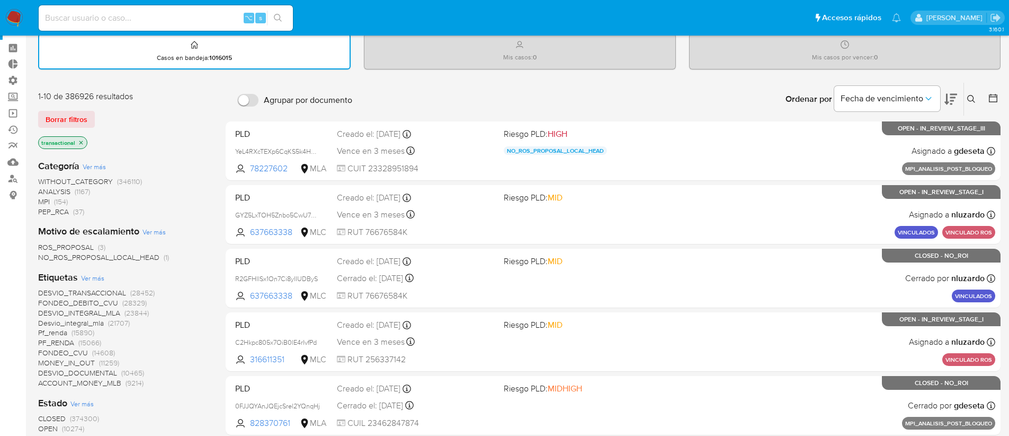
click at [93, 279] on span "Ver más" at bounding box center [92, 278] width 23 height 10
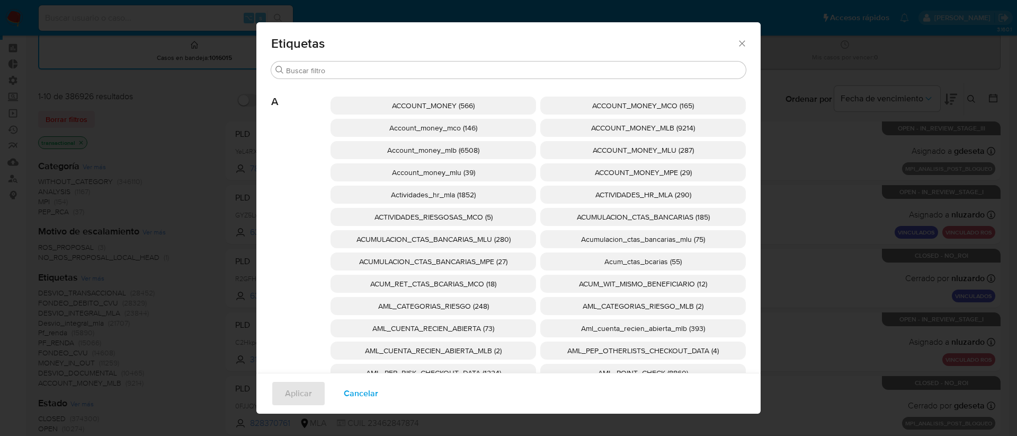
click at [440, 150] on span "Account_money_mlb (6508)" at bounding box center [433, 150] width 92 height 11
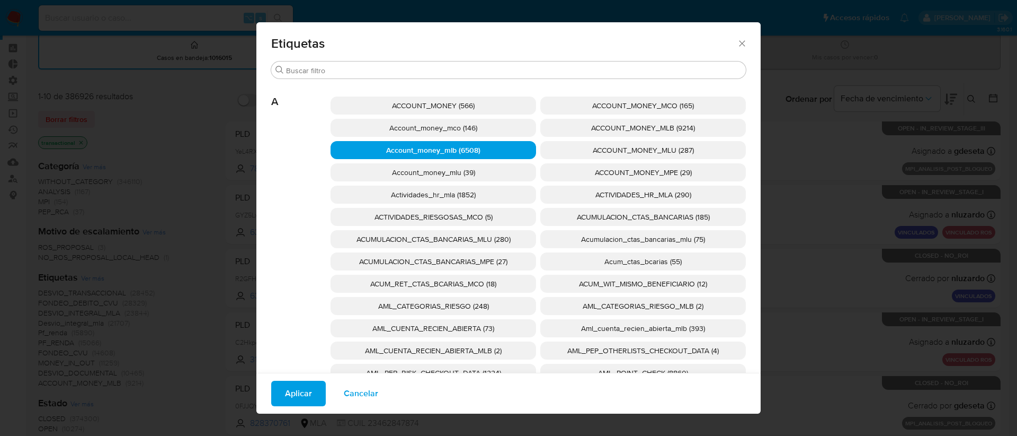
click at [289, 395] on span "Aplicar" at bounding box center [298, 393] width 27 height 23
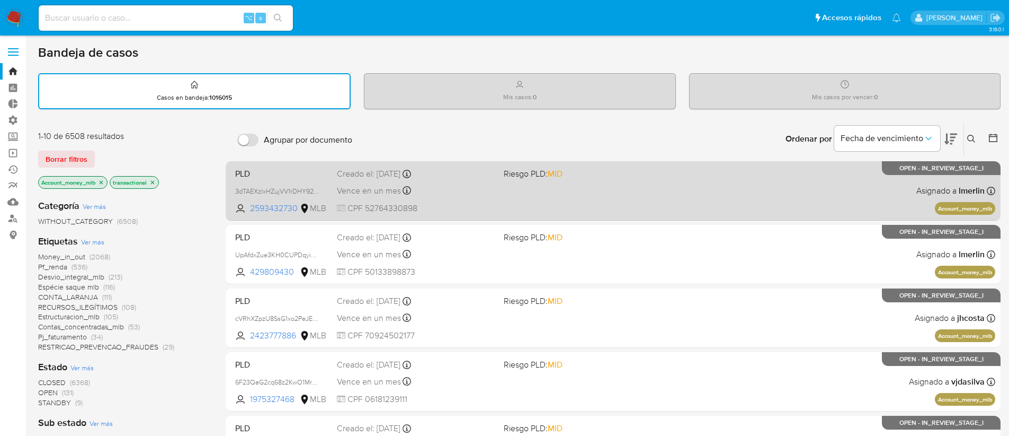
click at [963, 205] on p "Account_money_mlb" at bounding box center [965, 208] width 60 height 13
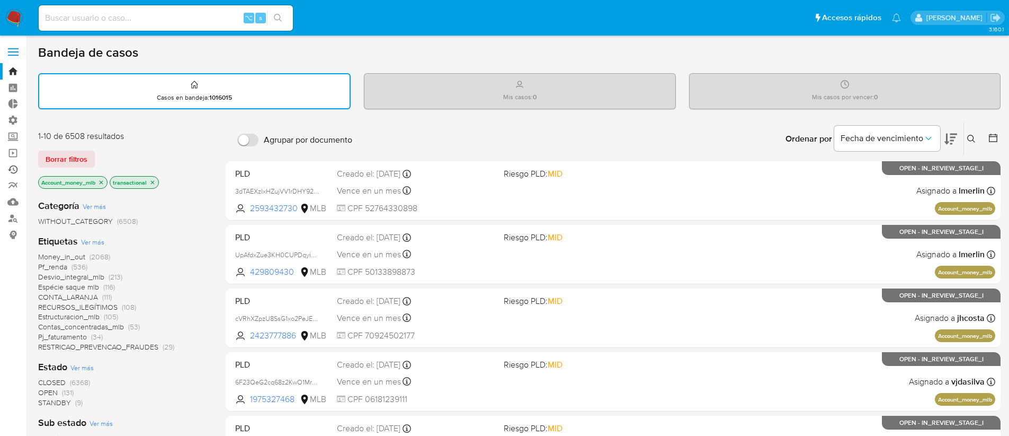
click at [9, 170] on link "Ejecuciones automáticas" at bounding box center [63, 169] width 126 height 16
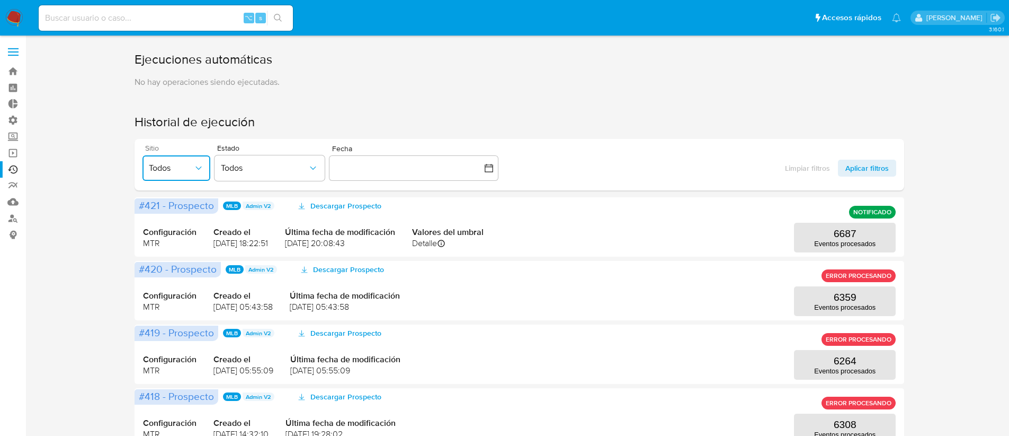
click at [171, 159] on button "Todos" at bounding box center [177, 167] width 68 height 25
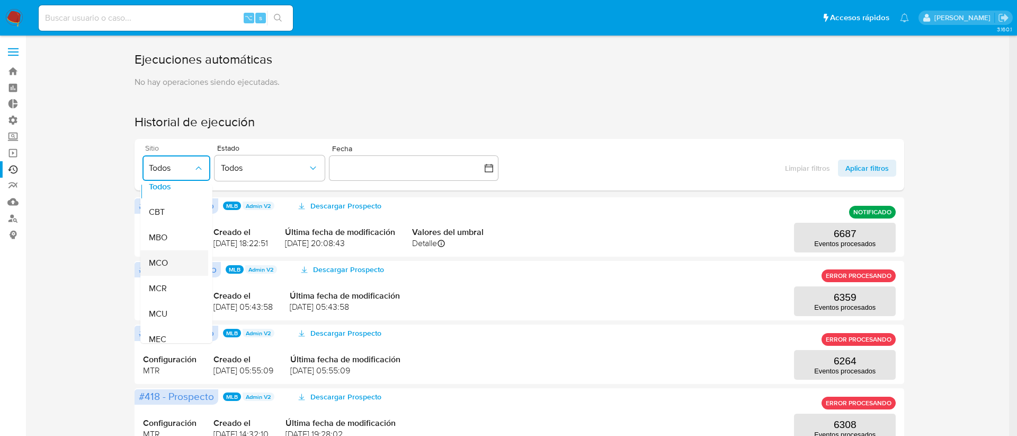
scroll to position [21, 0]
click at [644, 86] on p "No hay operaciones siendo ejecutadas." at bounding box center [520, 82] width 770 height 12
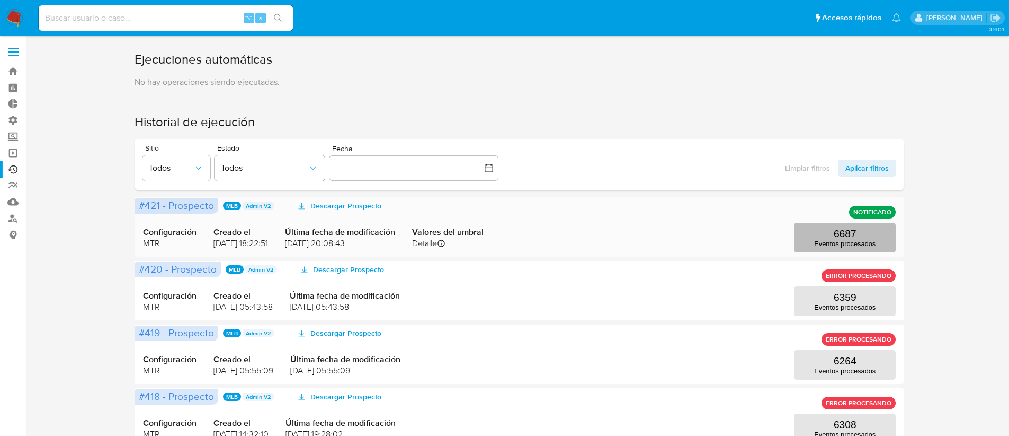
click at [837, 231] on p "6687" at bounding box center [845, 234] width 23 height 12
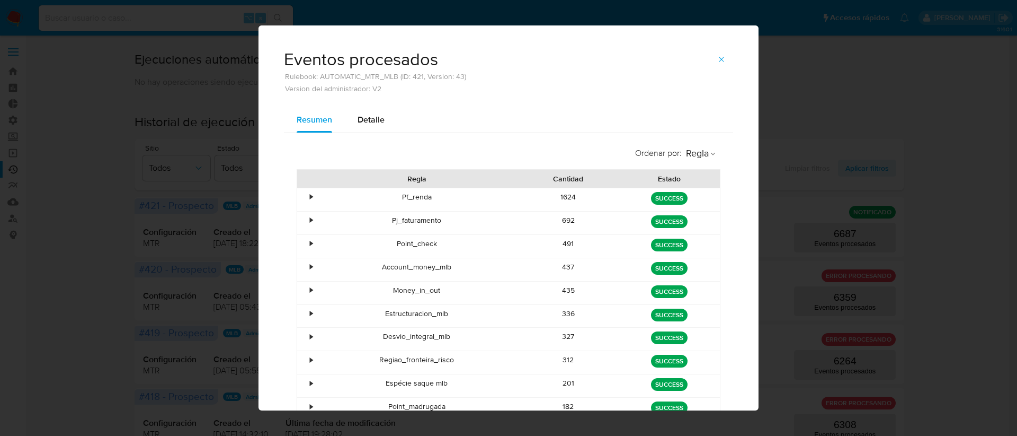
click at [311, 196] on div "•" at bounding box center [306, 199] width 19 height 23
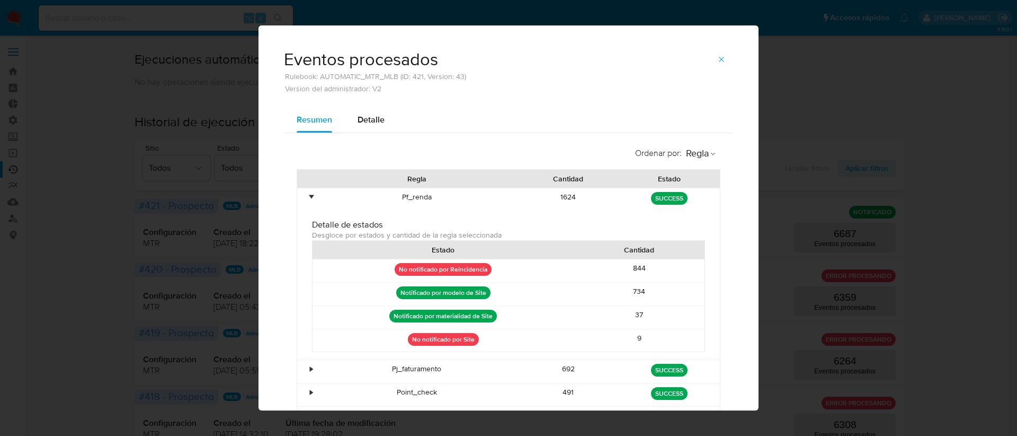
click at [311, 196] on div "•" at bounding box center [306, 199] width 19 height 23
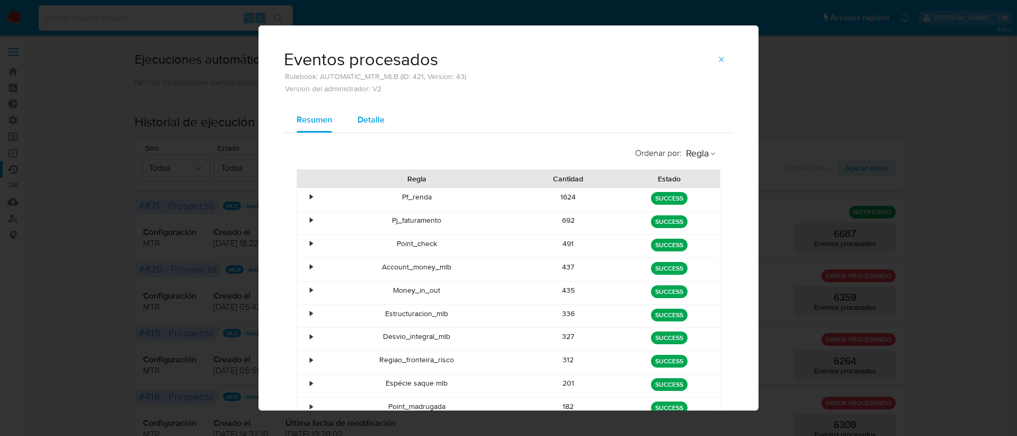
click at [367, 119] on span "Detalle" at bounding box center [371, 119] width 27 height 12
select select "10"
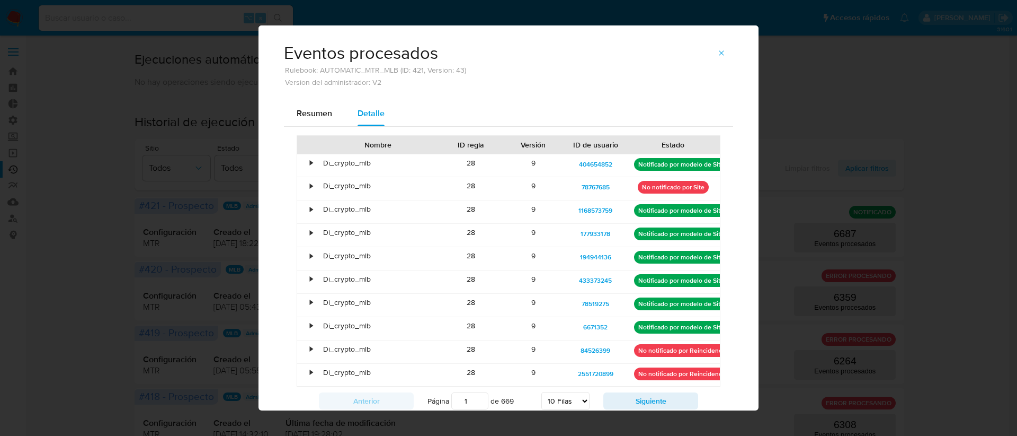
scroll to position [45, 0]
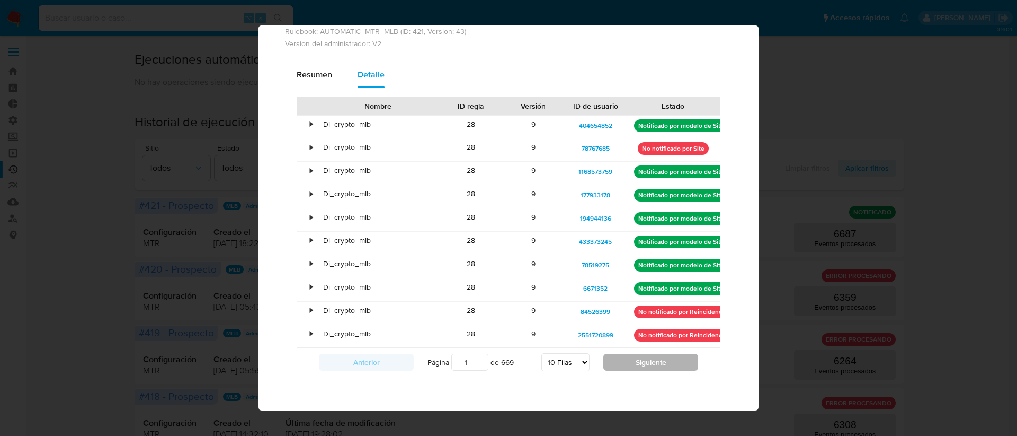
click at [630, 361] on button "Siguiente" at bounding box center [651, 361] width 95 height 17
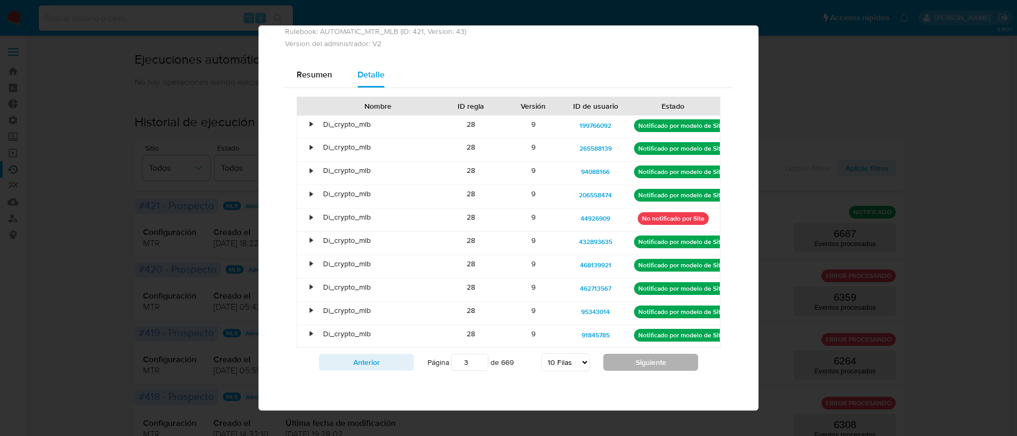
click at [625, 362] on button "Siguiente" at bounding box center [651, 361] width 95 height 17
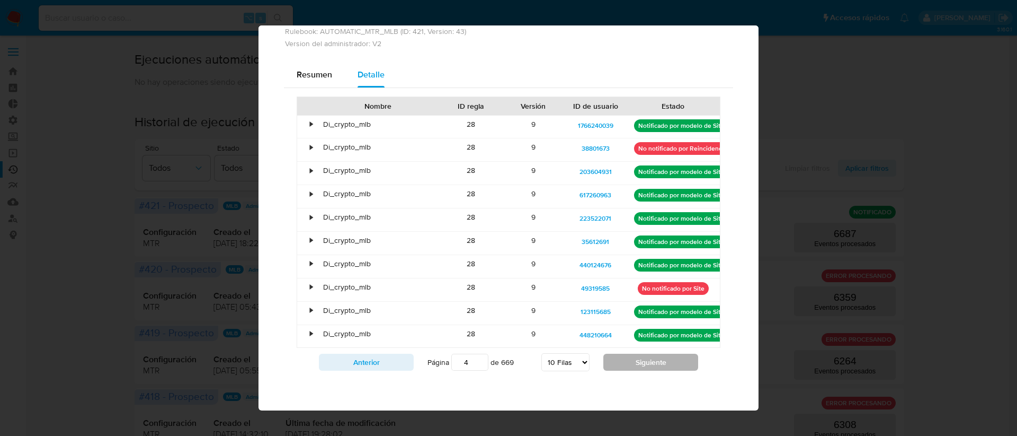
click at [625, 362] on button "Siguiente" at bounding box center [651, 361] width 95 height 17
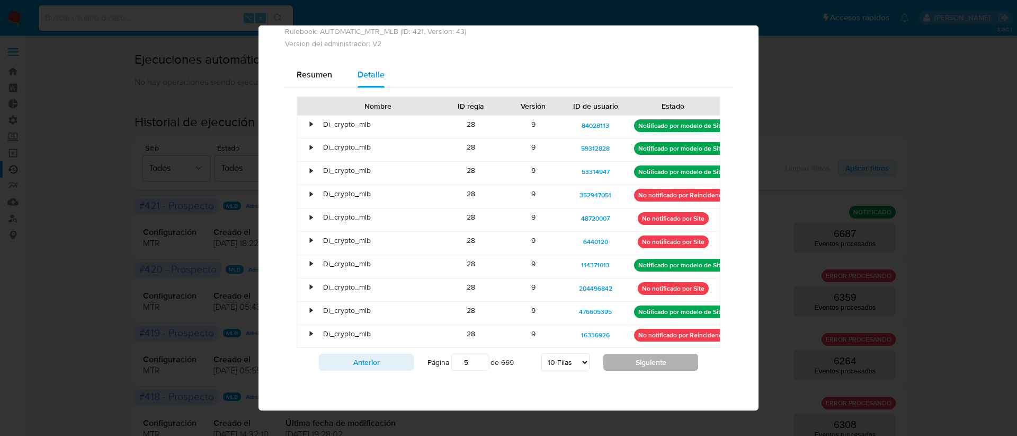
click at [625, 362] on button "Siguiente" at bounding box center [651, 361] width 95 height 17
type input "6"
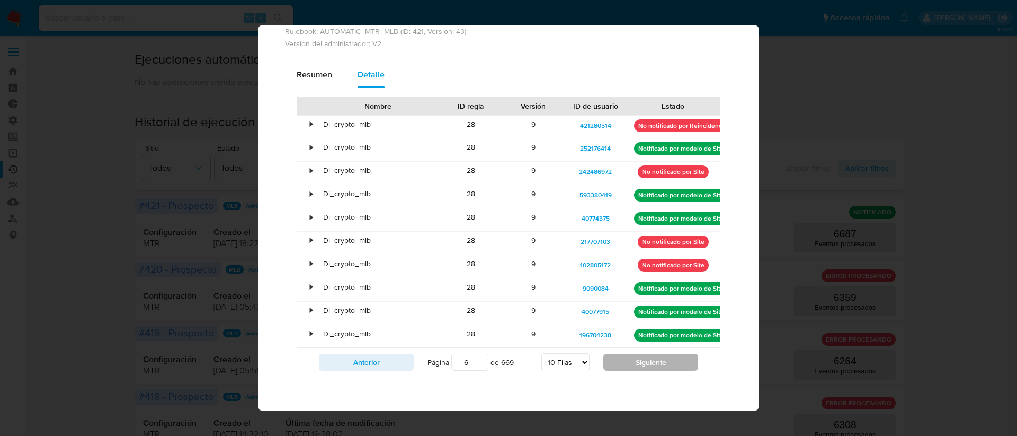
click at [625, 362] on div "Nombre ID regla Versión ID de usuario Estado • Di_crypto_mlb 28 9 421280514 No …" at bounding box center [509, 236] width 424 height 280
click at [565, 364] on select "5 Filas 10 Filas 20 Filas 25 Filas 50 Filas 100 Filas" at bounding box center [566, 362] width 48 height 18
select select "100"
click at [542, 353] on select "5 Filas 10 Filas 20 Filas 25 Filas 50 Filas 100 Filas" at bounding box center [566, 362] width 48 height 18
type input "1"
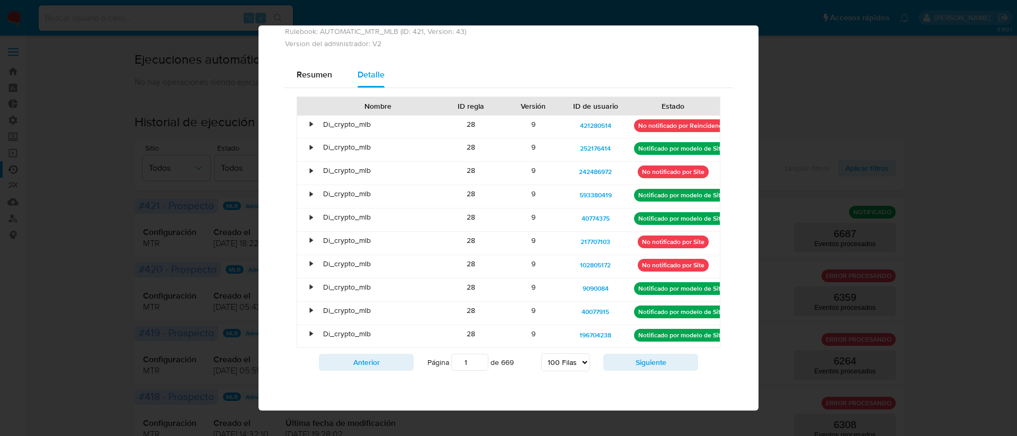
select select "100"
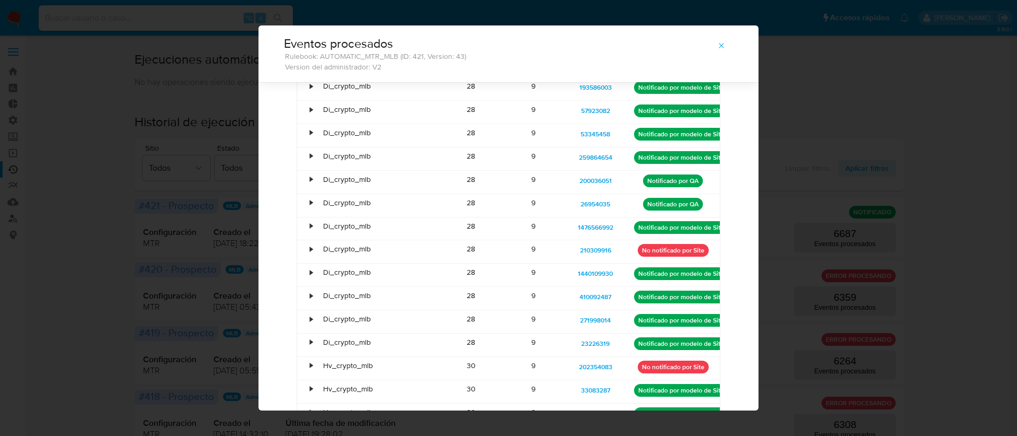
scroll to position [2114, 0]
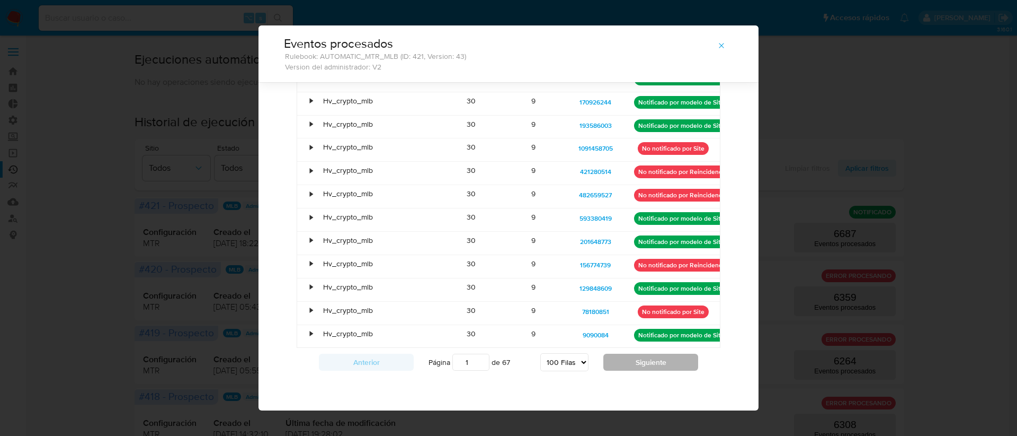
click at [626, 368] on button "Siguiente" at bounding box center [651, 361] width 95 height 17
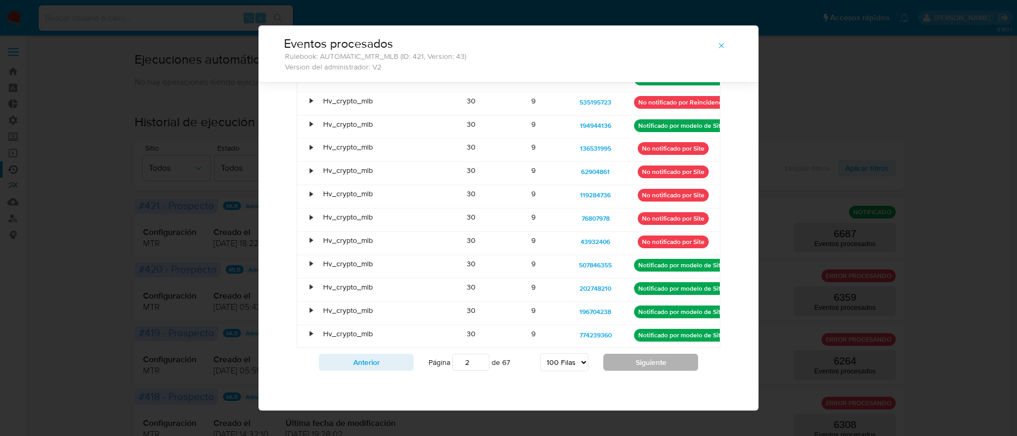
click at [626, 368] on button "Siguiente" at bounding box center [651, 361] width 95 height 17
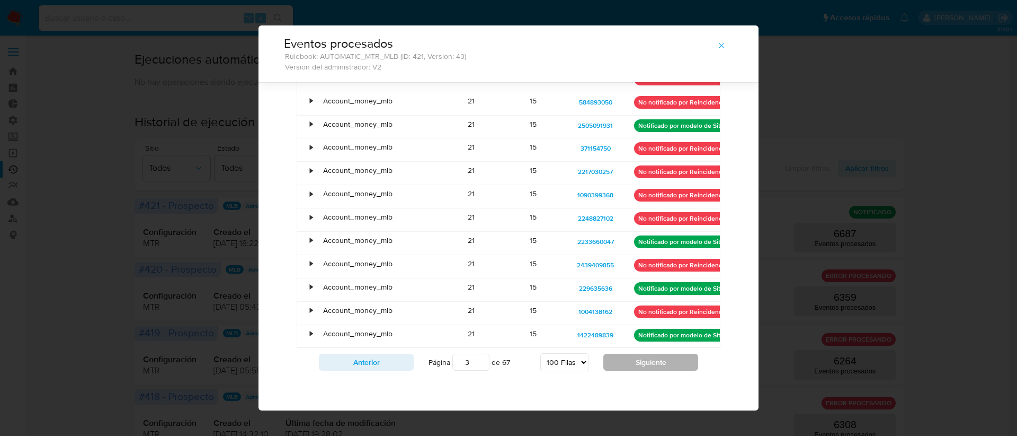
click at [645, 357] on button "Siguiente" at bounding box center [651, 361] width 95 height 17
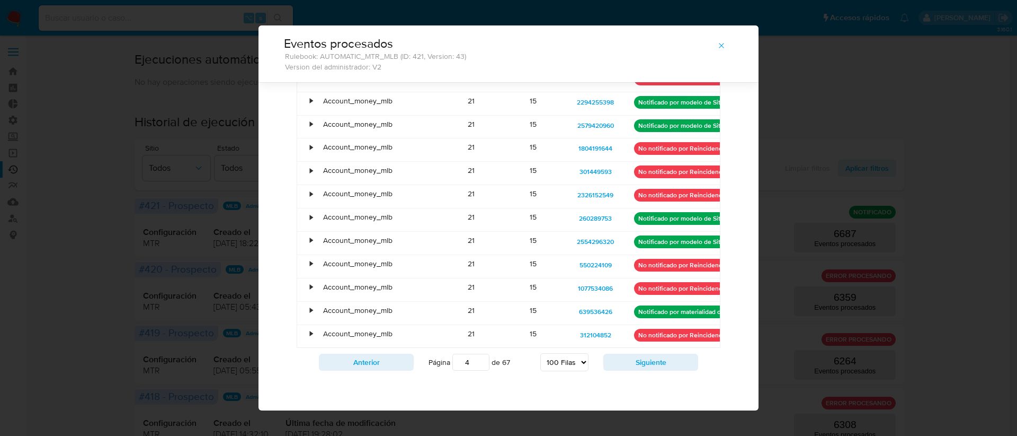
click at [645, 361] on button "Siguiente" at bounding box center [651, 361] width 95 height 17
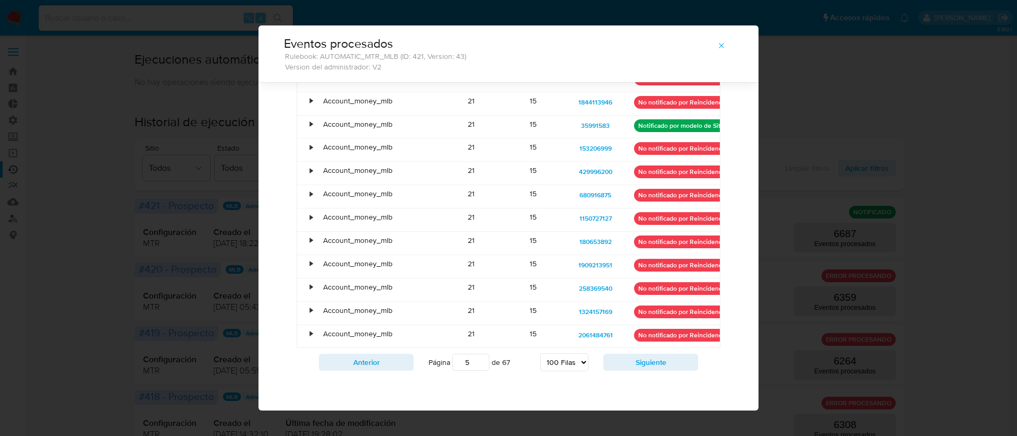
click at [645, 361] on button "Siguiente" at bounding box center [651, 361] width 95 height 17
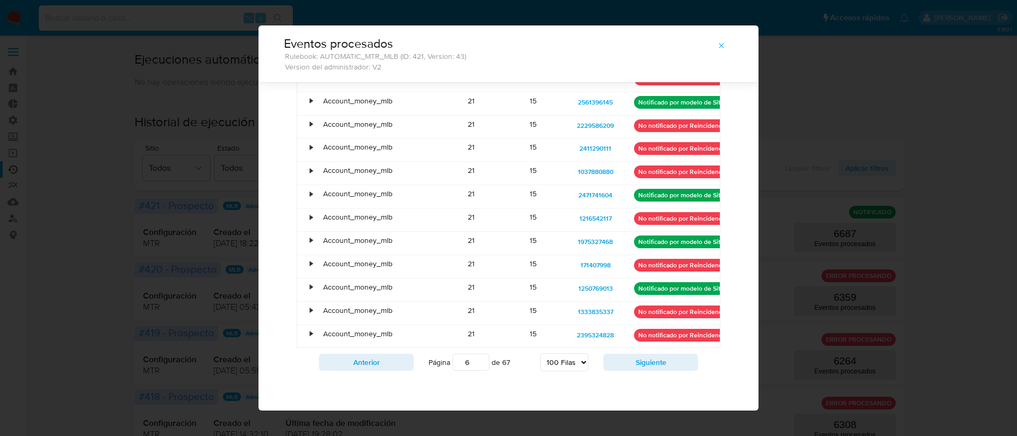
click at [645, 361] on button "Siguiente" at bounding box center [651, 361] width 95 height 17
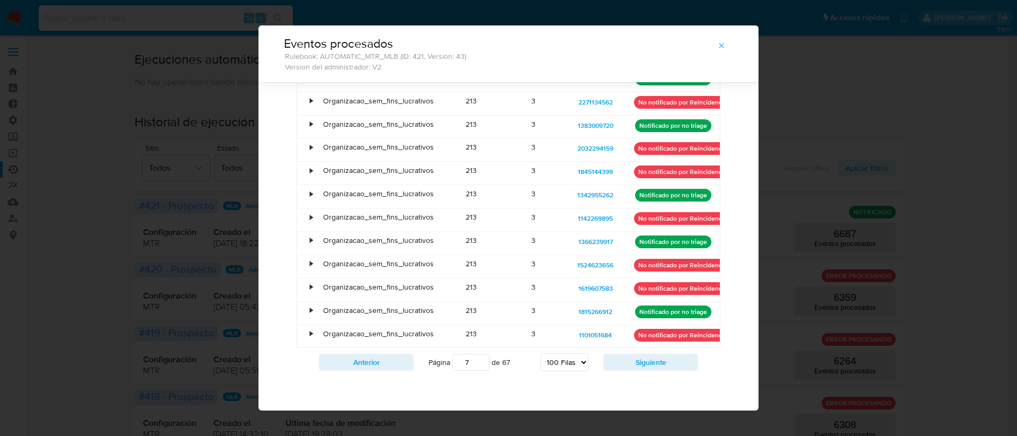
click at [645, 361] on button "Siguiente" at bounding box center [651, 361] width 95 height 17
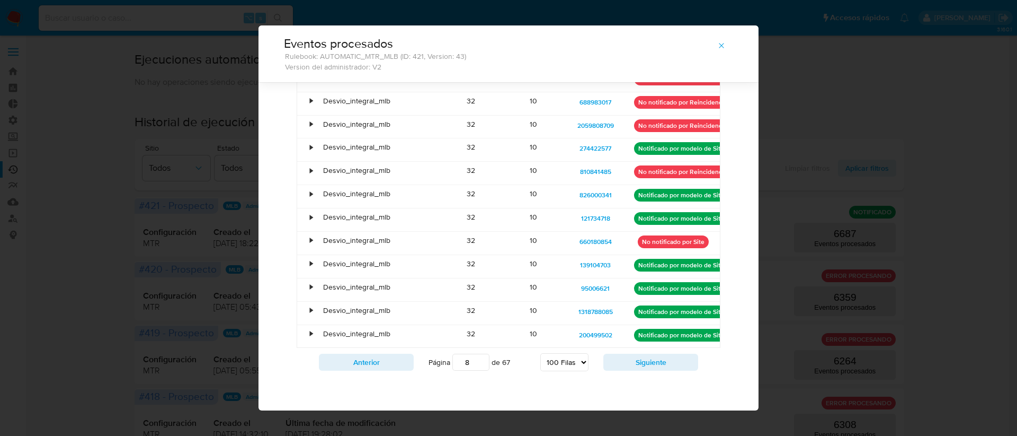
click at [645, 361] on button "Siguiente" at bounding box center [651, 361] width 95 height 17
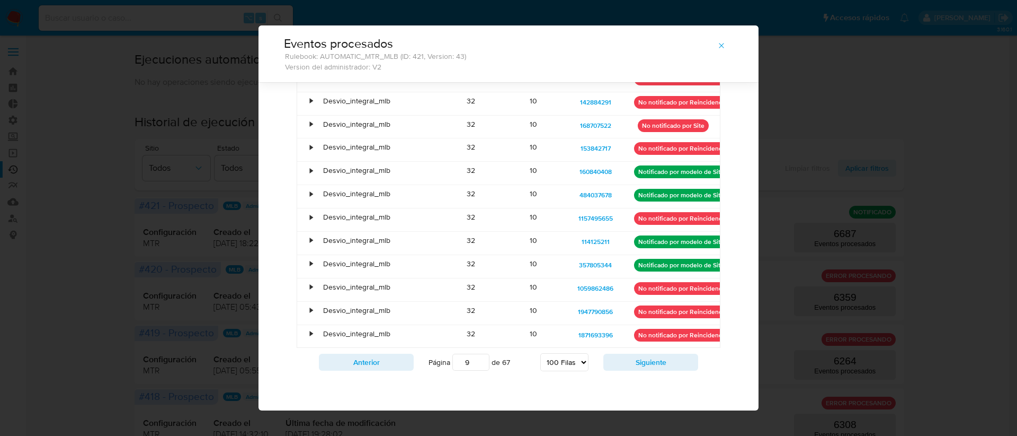
click at [645, 361] on button "Siguiente" at bounding box center [651, 361] width 95 height 17
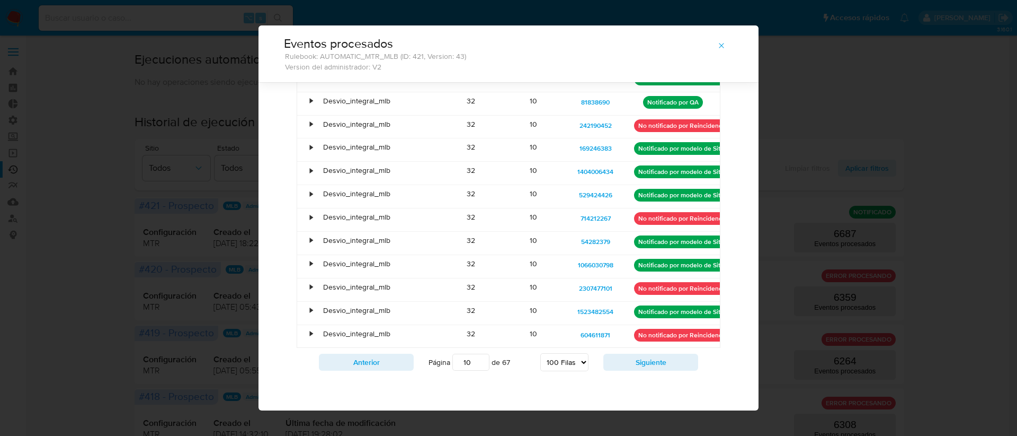
click at [645, 361] on button "Siguiente" at bounding box center [651, 361] width 95 height 17
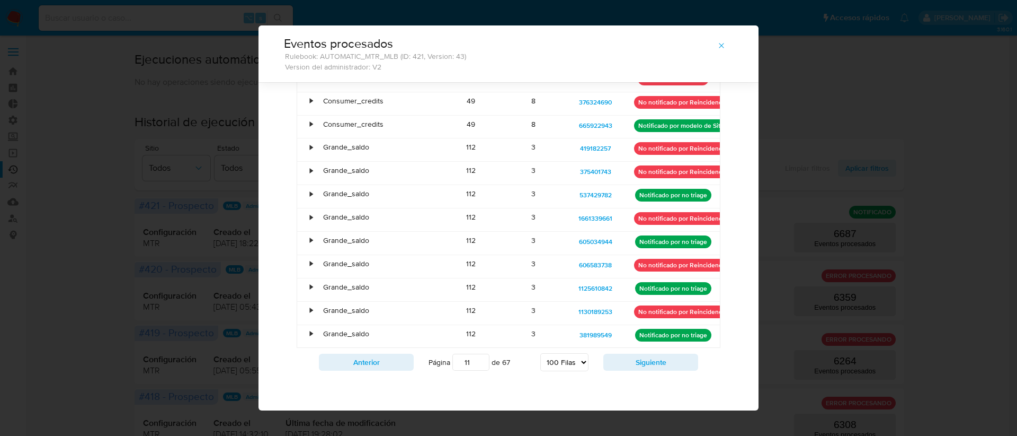
click at [645, 361] on button "Siguiente" at bounding box center [651, 361] width 95 height 17
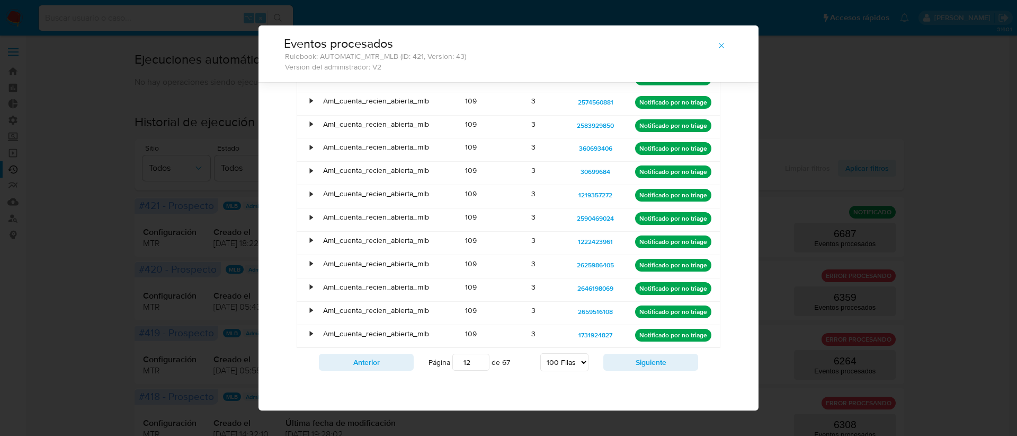
click at [645, 361] on button "Siguiente" at bounding box center [651, 361] width 95 height 17
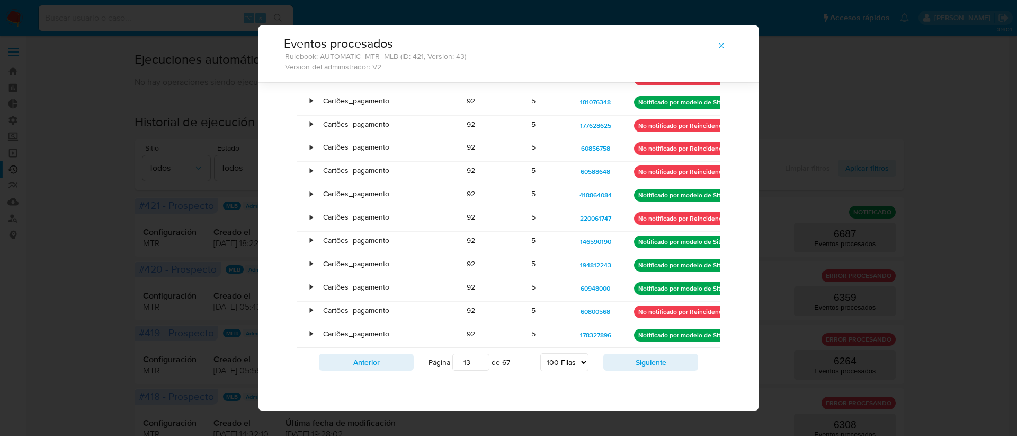
click at [645, 361] on button "Siguiente" at bounding box center [651, 361] width 95 height 17
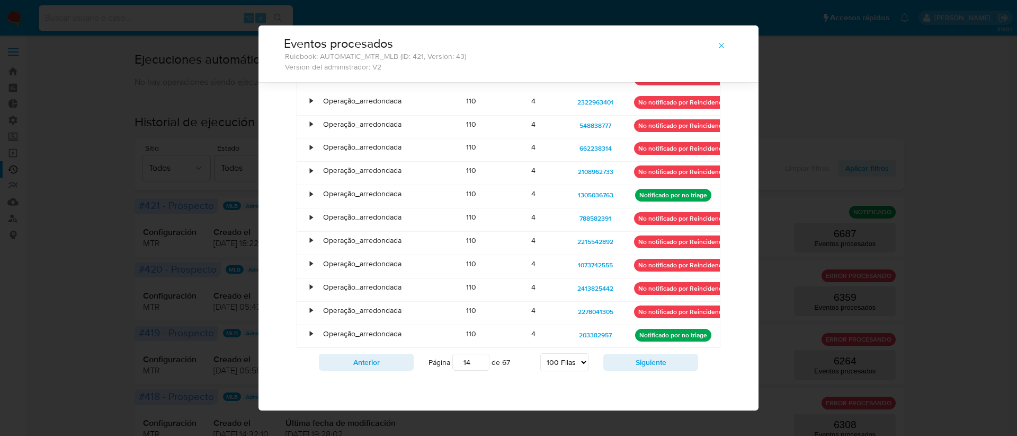
click at [645, 361] on button "Siguiente" at bounding box center [651, 361] width 95 height 17
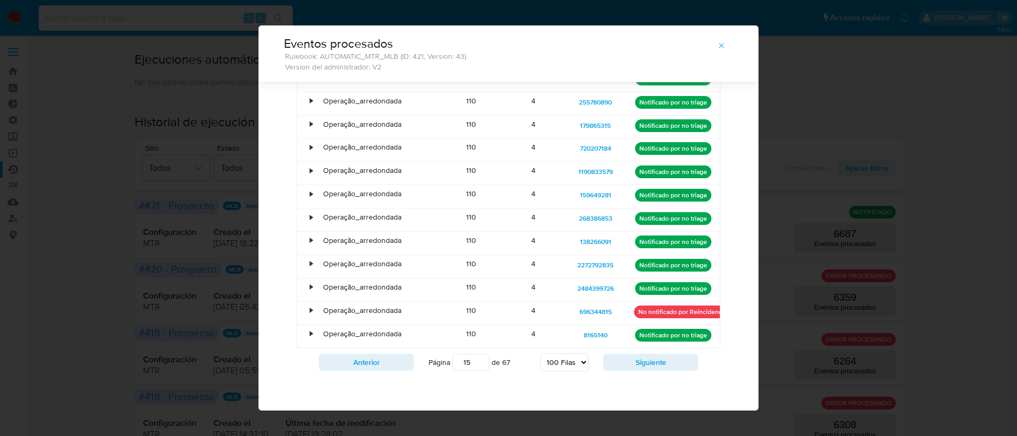
click at [645, 361] on button "Siguiente" at bounding box center [651, 361] width 95 height 17
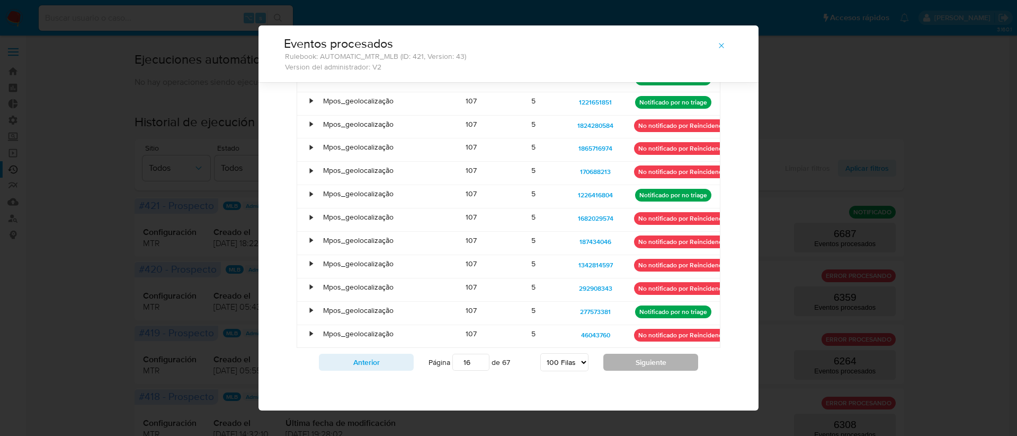
click at [642, 355] on button "Siguiente" at bounding box center [651, 361] width 95 height 17
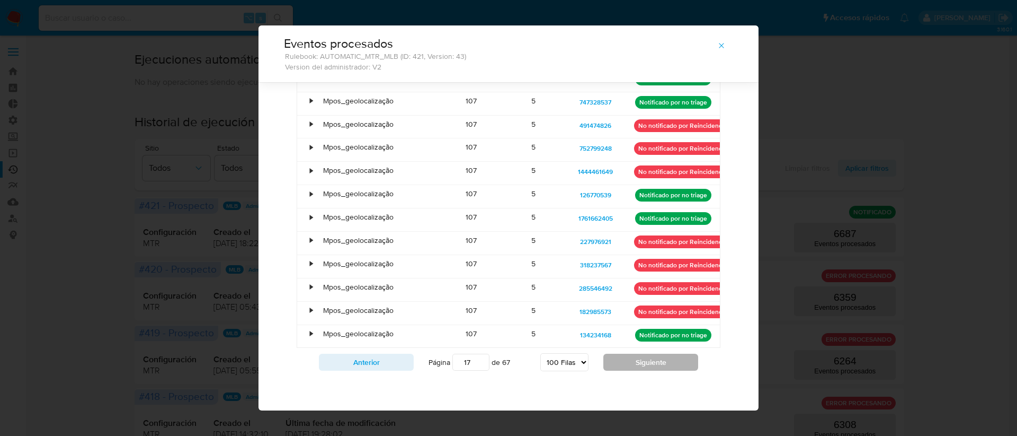
click at [642, 355] on button "Siguiente" at bounding box center [651, 361] width 95 height 17
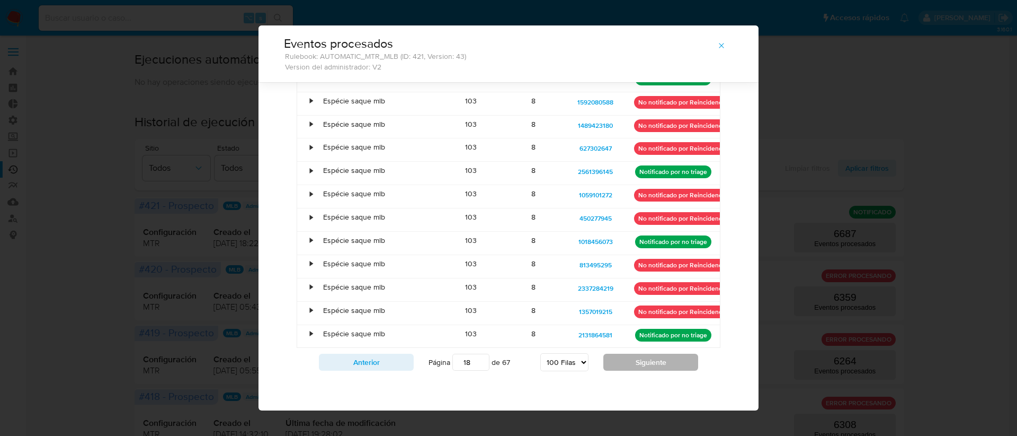
click at [642, 355] on button "Siguiente" at bounding box center [651, 361] width 95 height 17
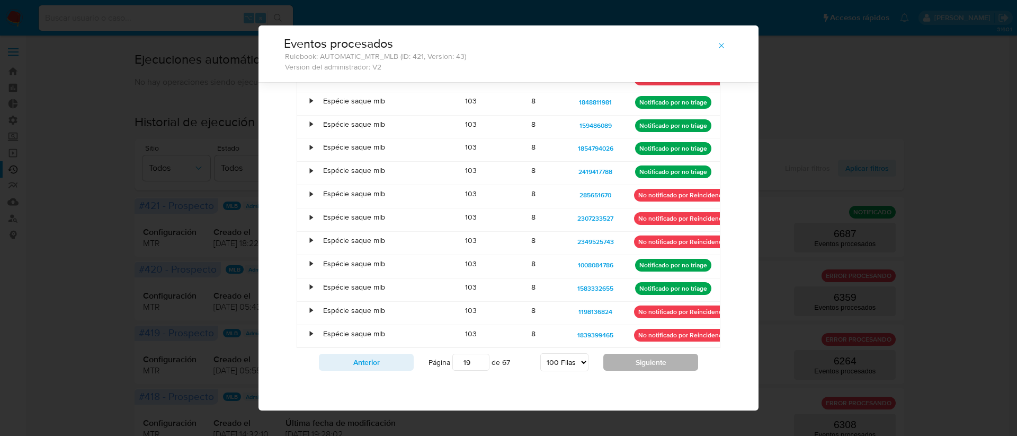
click at [642, 355] on button "Siguiente" at bounding box center [651, 361] width 95 height 17
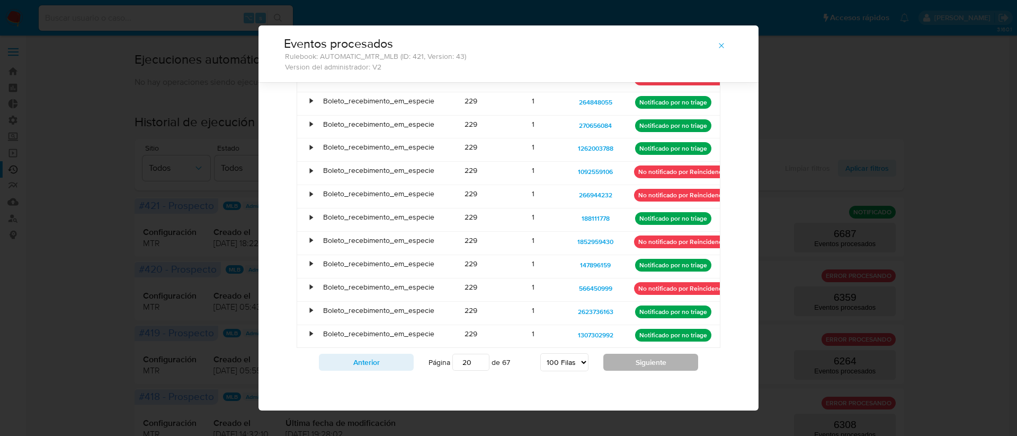
click at [639, 366] on button "Siguiente" at bounding box center [651, 361] width 95 height 17
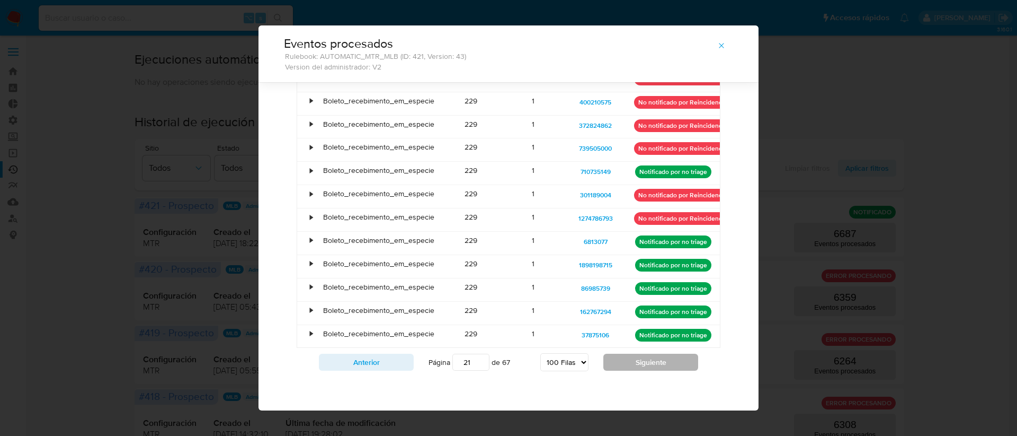
click at [613, 356] on button "Siguiente" at bounding box center [651, 361] width 95 height 17
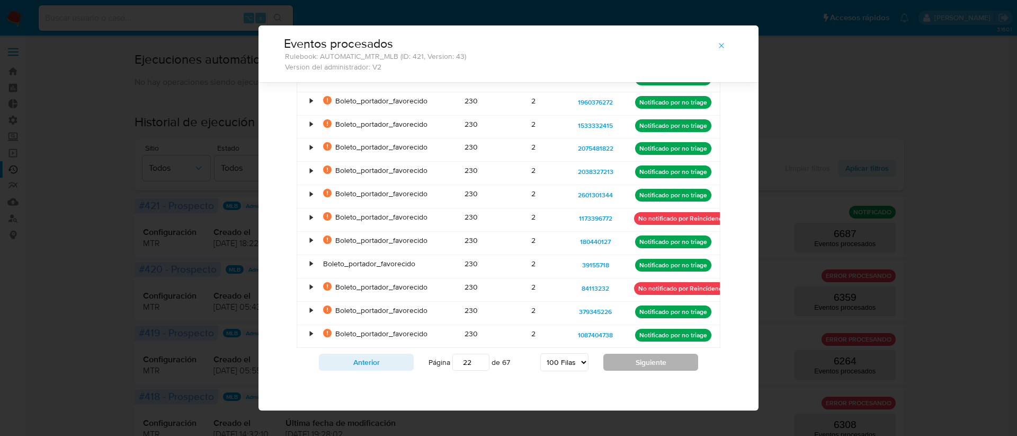
click at [614, 367] on button "Siguiente" at bounding box center [651, 361] width 95 height 17
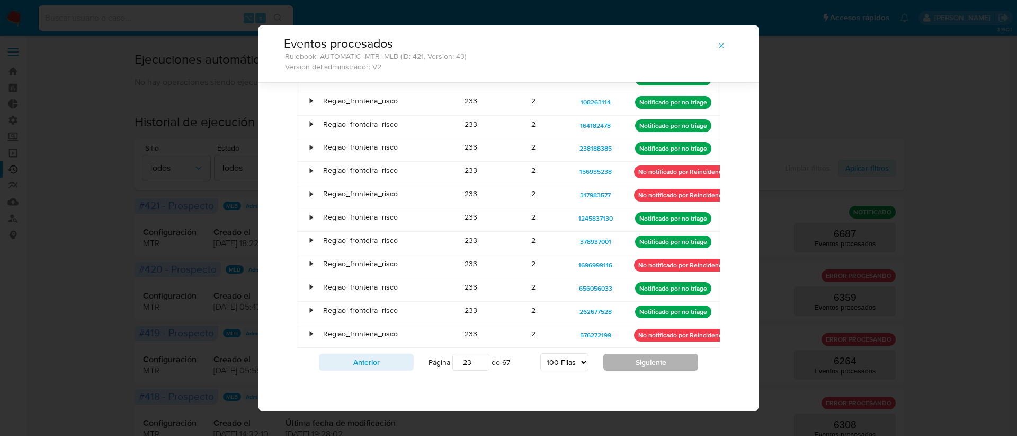
click at [646, 368] on button "Siguiente" at bounding box center [651, 361] width 95 height 17
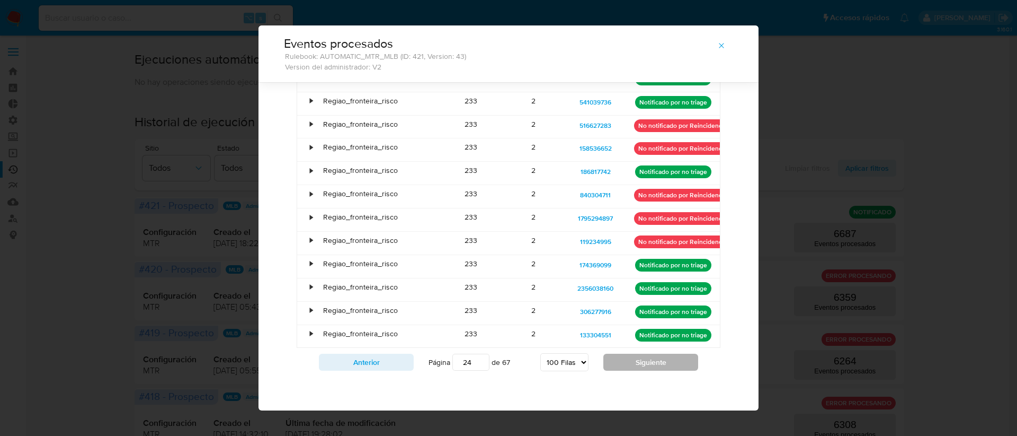
click at [646, 368] on button "Siguiente" at bounding box center [651, 361] width 95 height 17
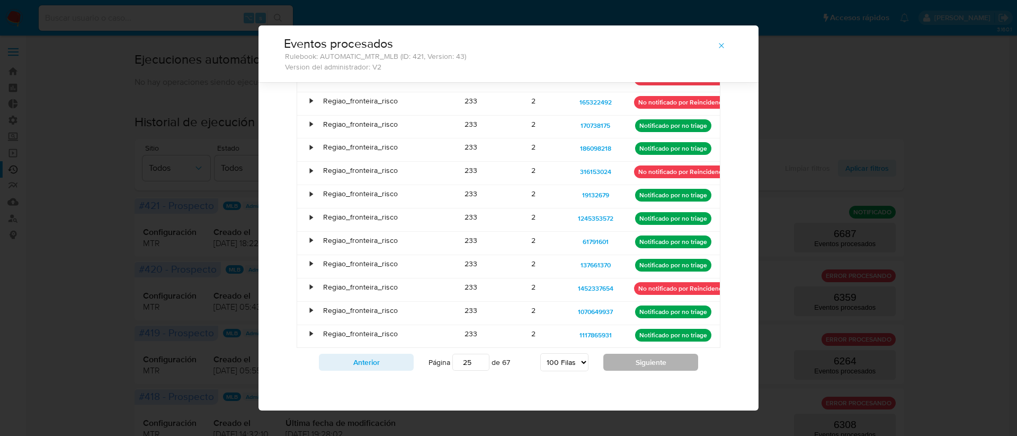
click at [646, 368] on button "Siguiente" at bounding box center [651, 361] width 95 height 17
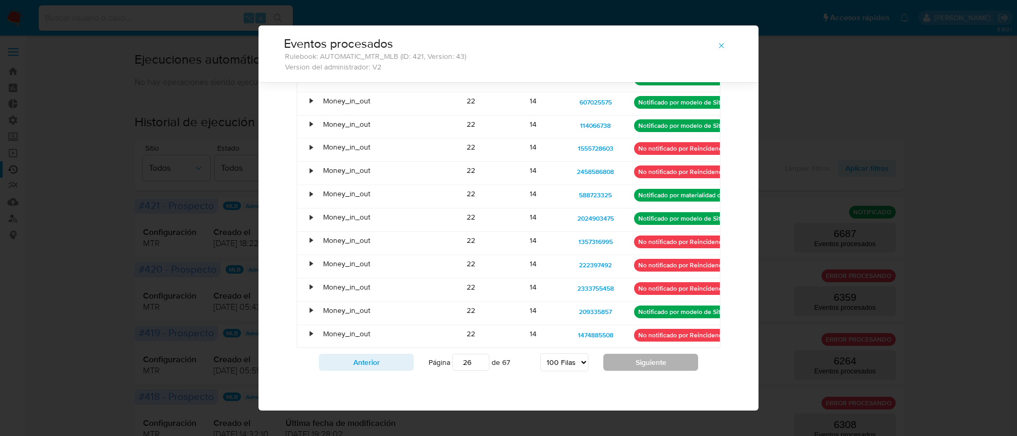
click at [646, 368] on button "Siguiente" at bounding box center [651, 361] width 95 height 17
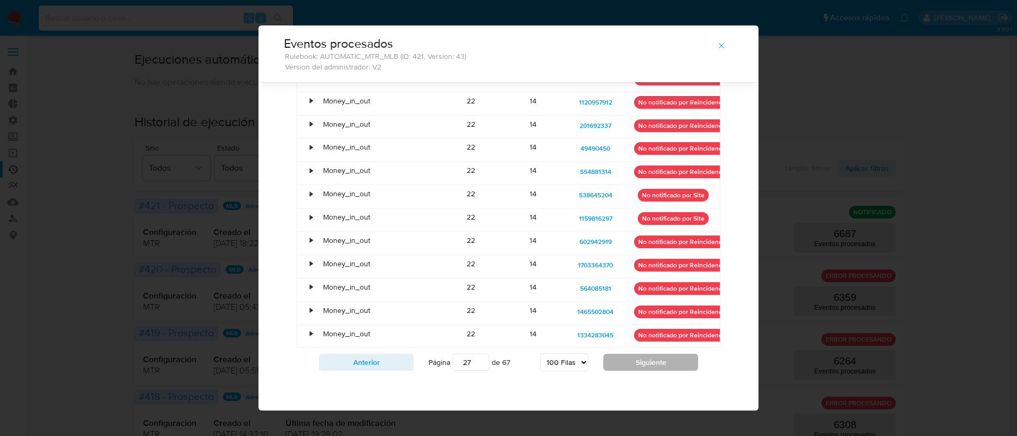
click at [646, 368] on button "Siguiente" at bounding box center [651, 361] width 95 height 17
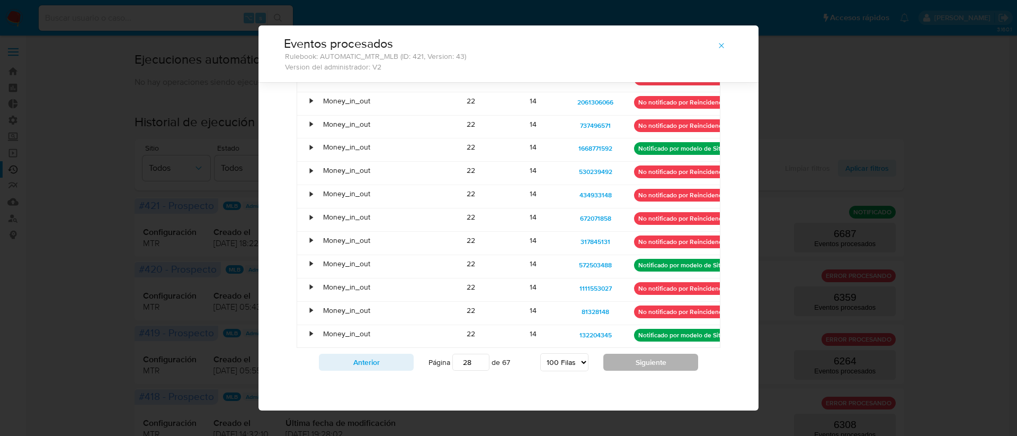
click at [646, 368] on button "Siguiente" at bounding box center [651, 361] width 95 height 17
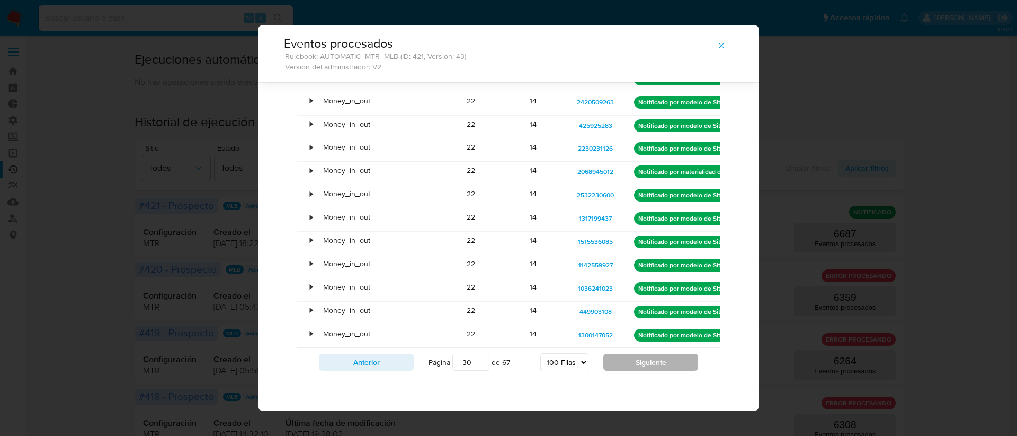
click at [646, 368] on button "Siguiente" at bounding box center [651, 361] width 95 height 17
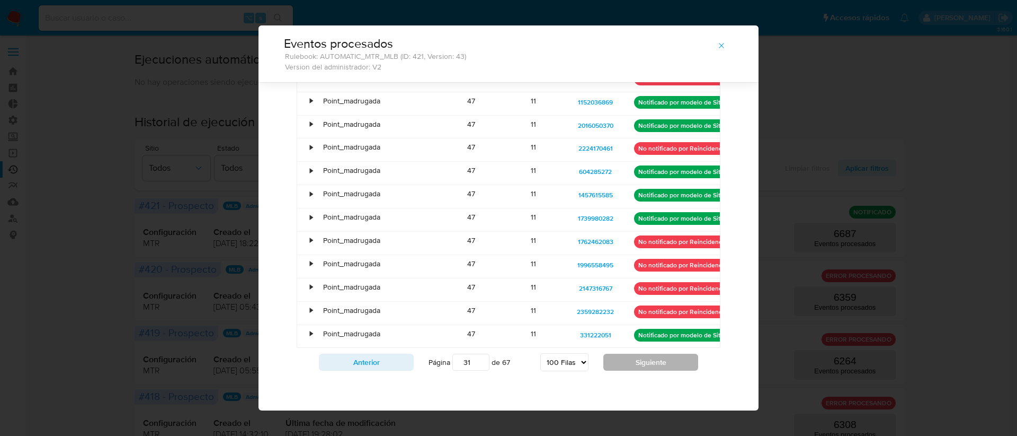
click at [646, 368] on button "Siguiente" at bounding box center [651, 361] width 95 height 17
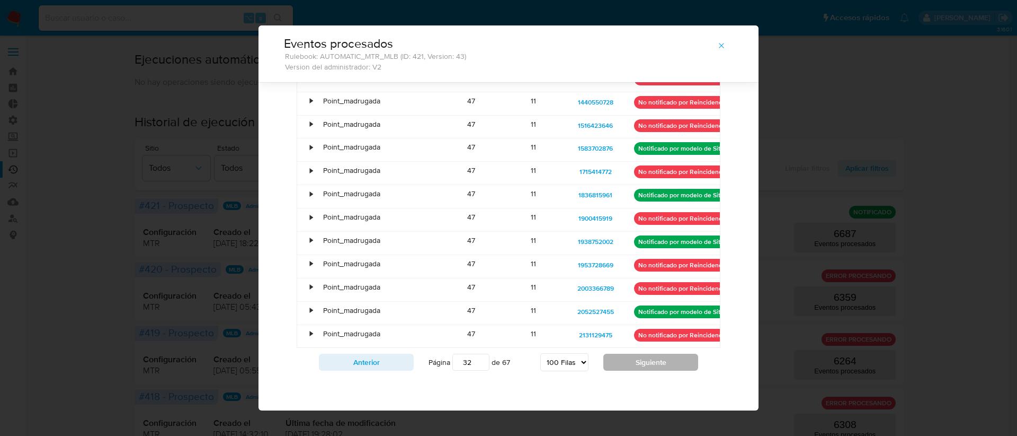
click at [646, 368] on button "Siguiente" at bounding box center [651, 361] width 95 height 17
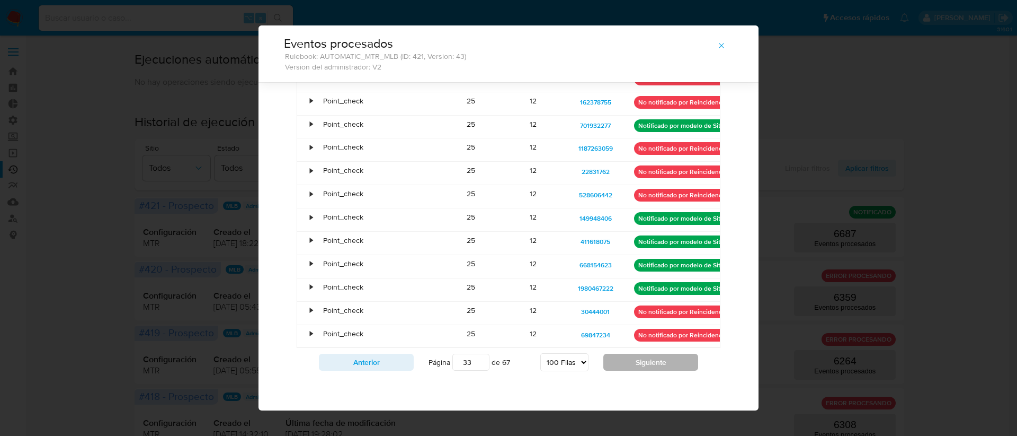
click at [646, 368] on button "Siguiente" at bounding box center [651, 361] width 95 height 17
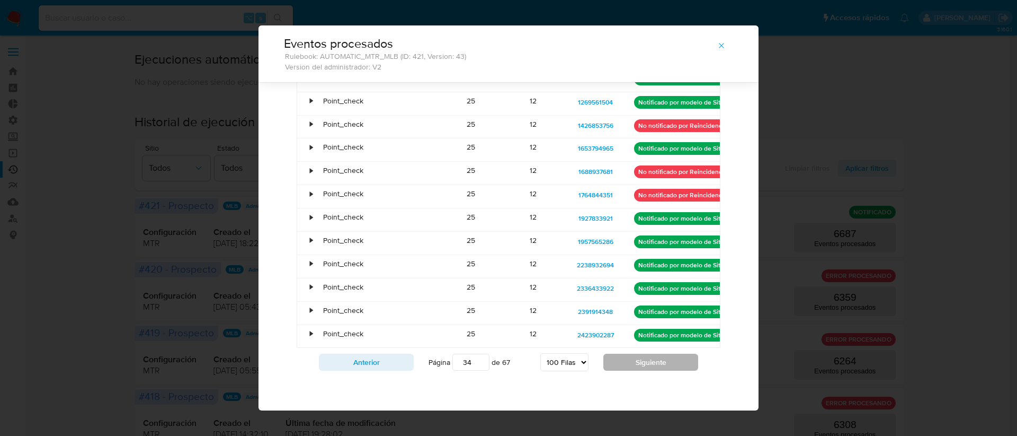
click at [646, 368] on button "Siguiente" at bounding box center [651, 361] width 95 height 17
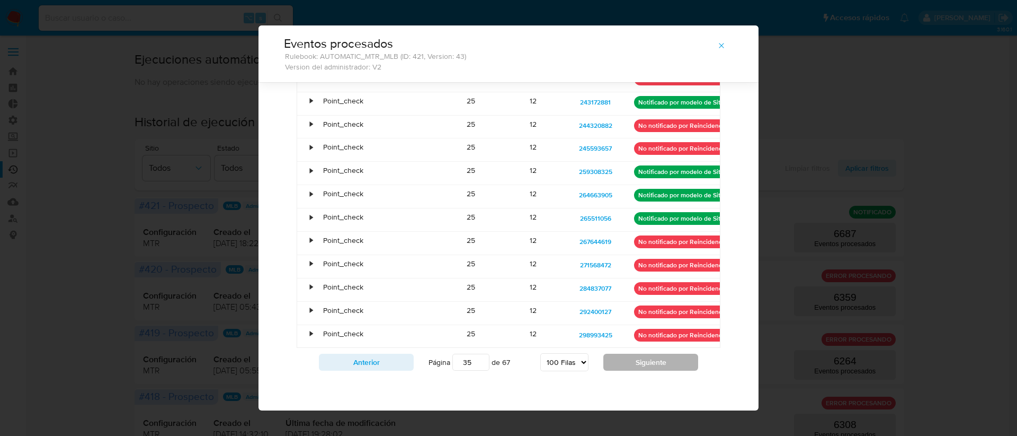
click at [646, 368] on button "Siguiente" at bounding box center [651, 361] width 95 height 17
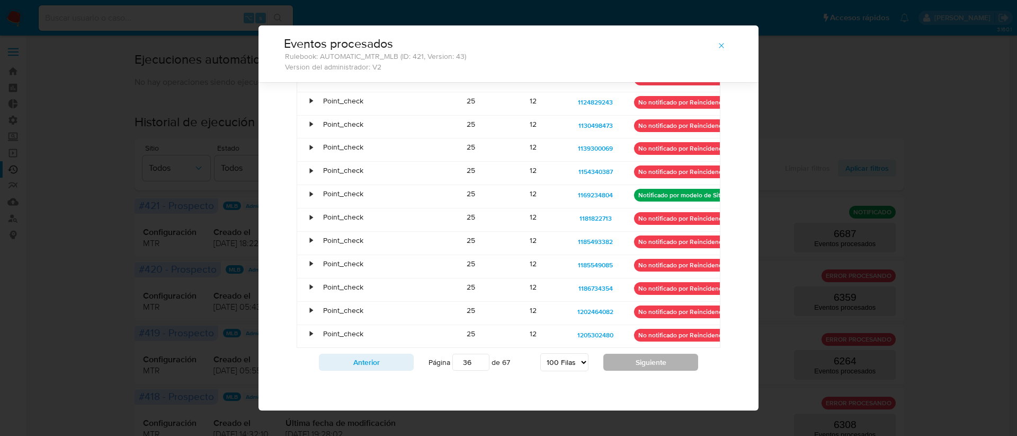
click at [646, 368] on button "Siguiente" at bounding box center [651, 361] width 95 height 17
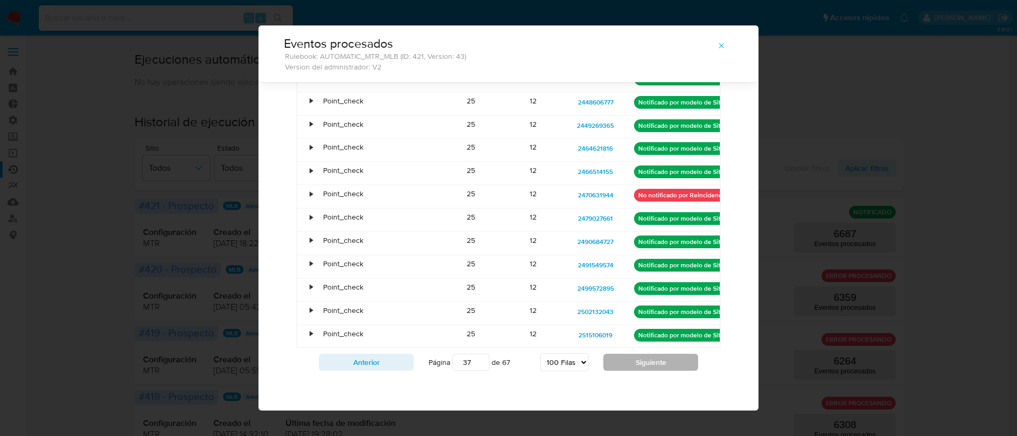
click at [646, 368] on button "Siguiente" at bounding box center [651, 361] width 95 height 17
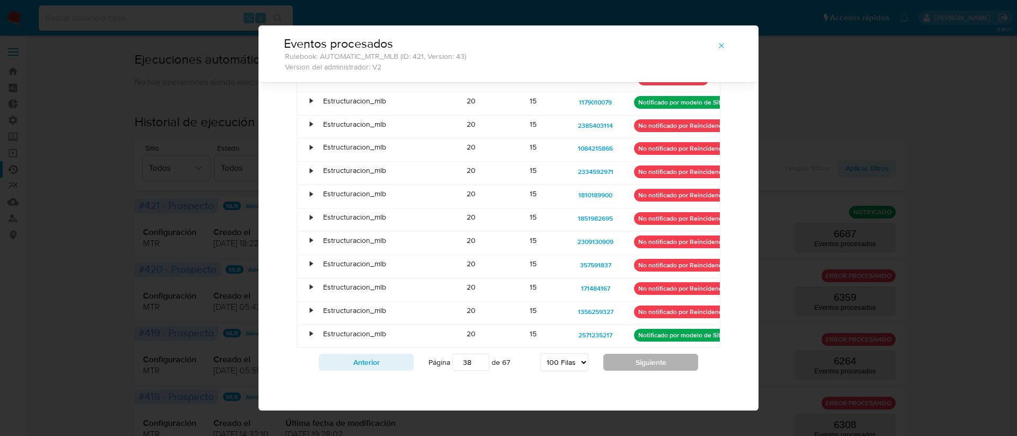
click at [646, 368] on button "Siguiente" at bounding box center [651, 361] width 95 height 17
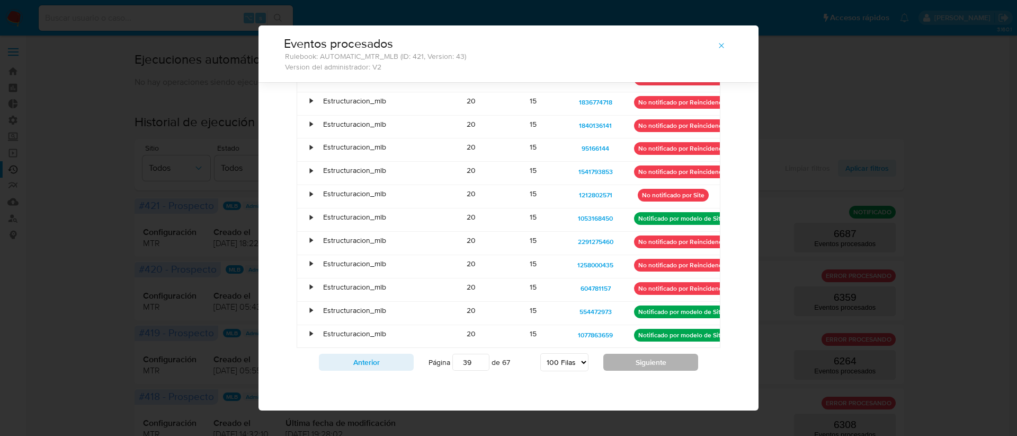
click at [646, 368] on button "Siguiente" at bounding box center [651, 361] width 95 height 17
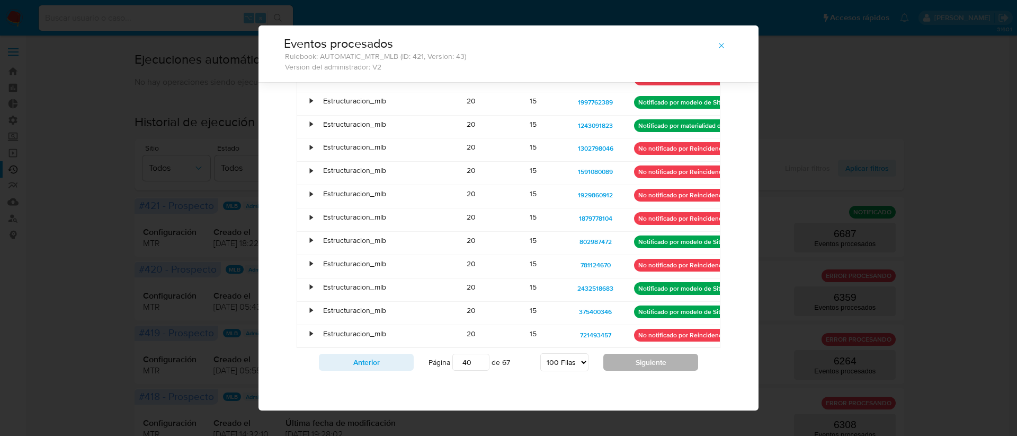
click at [646, 368] on button "Siguiente" at bounding box center [651, 361] width 95 height 17
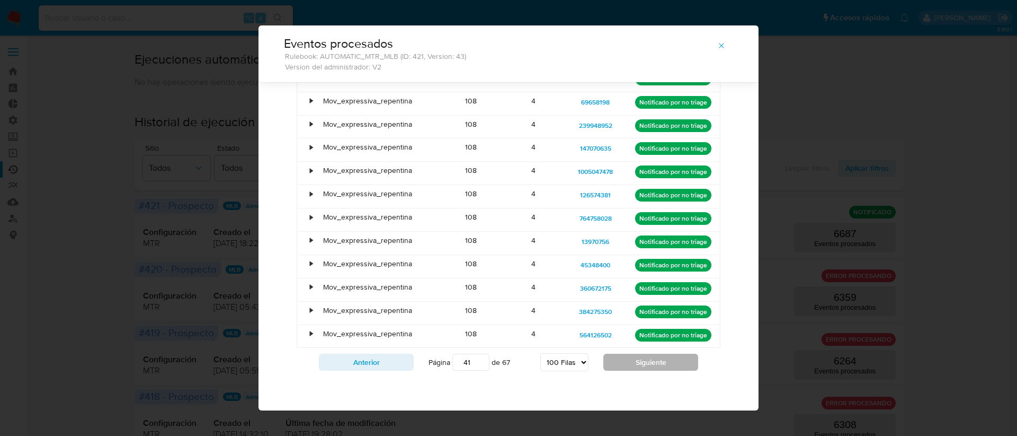
click at [646, 368] on button "Siguiente" at bounding box center [651, 361] width 95 height 17
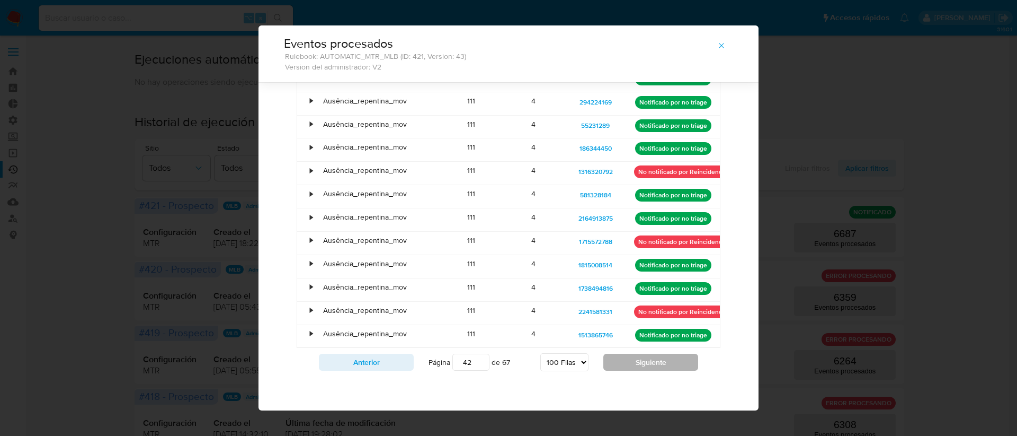
click at [646, 368] on button "Siguiente" at bounding box center [651, 361] width 95 height 17
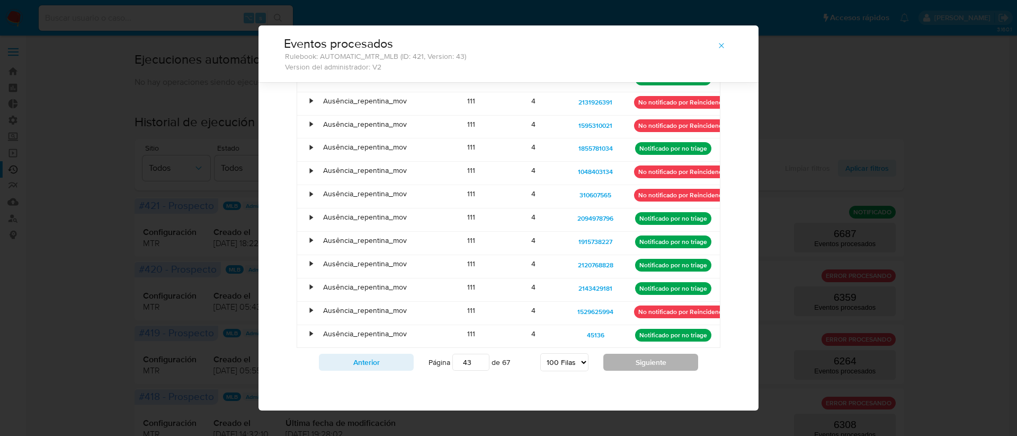
click at [646, 368] on button "Siguiente" at bounding box center [651, 361] width 95 height 17
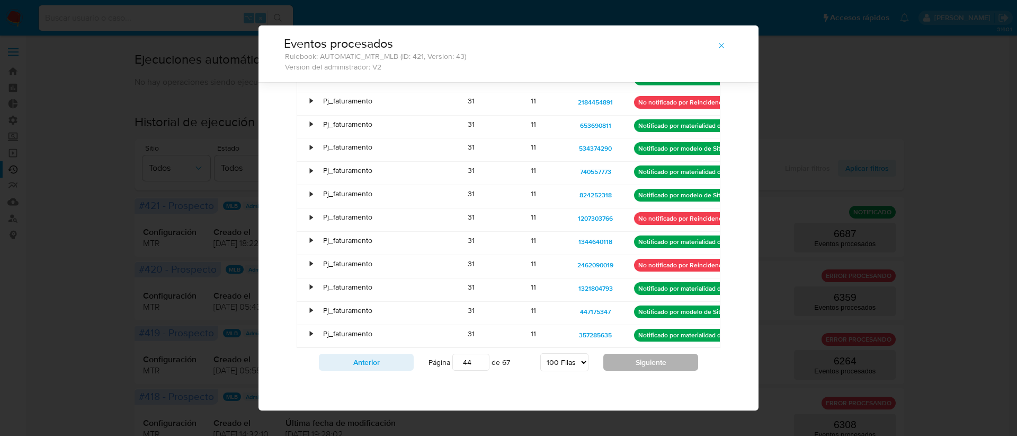
click at [646, 368] on button "Siguiente" at bounding box center [651, 361] width 95 height 17
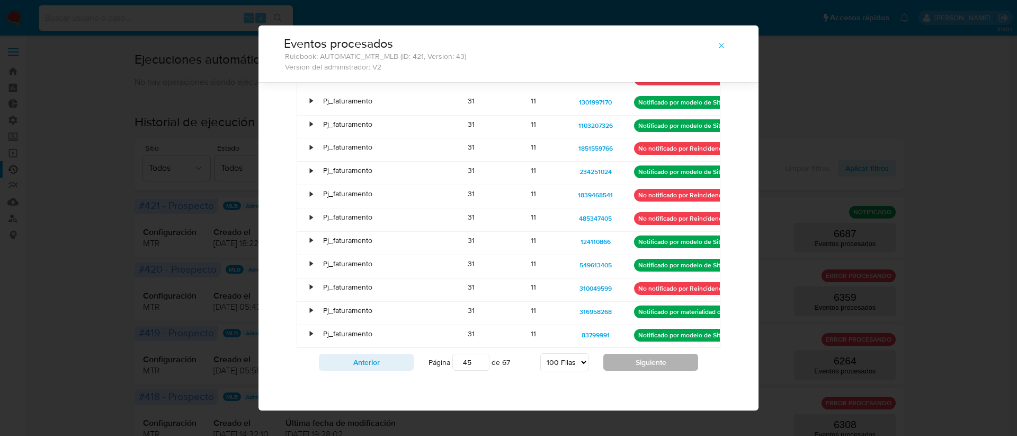
click at [646, 368] on button "Siguiente" at bounding box center [651, 361] width 95 height 17
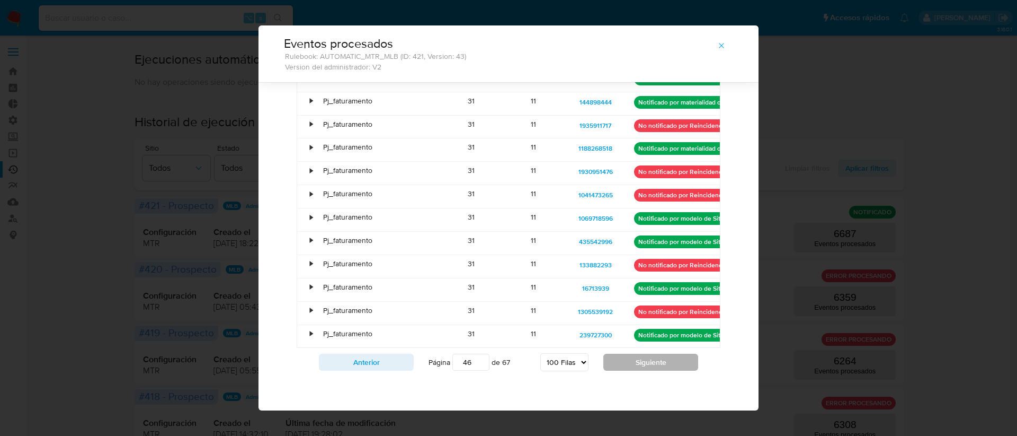
click at [646, 368] on button "Siguiente" at bounding box center [651, 361] width 95 height 17
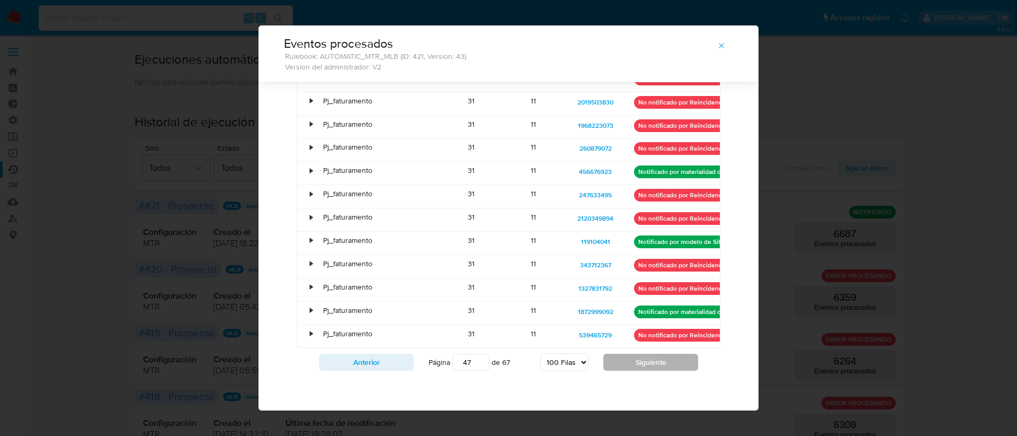
click at [646, 368] on button "Siguiente" at bounding box center [651, 361] width 95 height 17
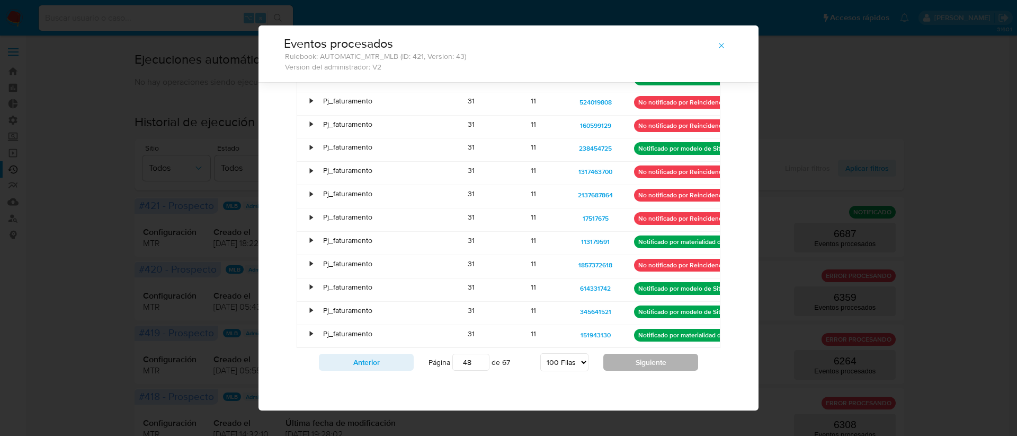
click at [646, 368] on button "Siguiente" at bounding box center [651, 361] width 95 height 17
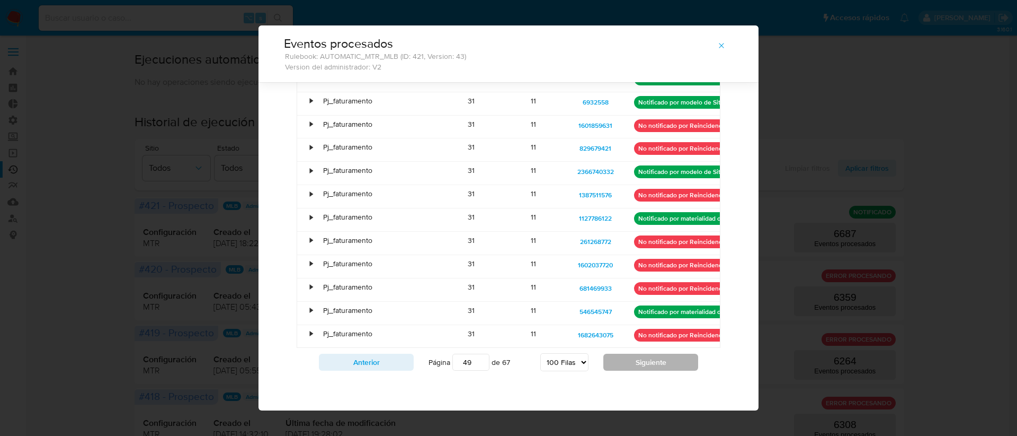
click at [646, 368] on button "Siguiente" at bounding box center [651, 361] width 95 height 17
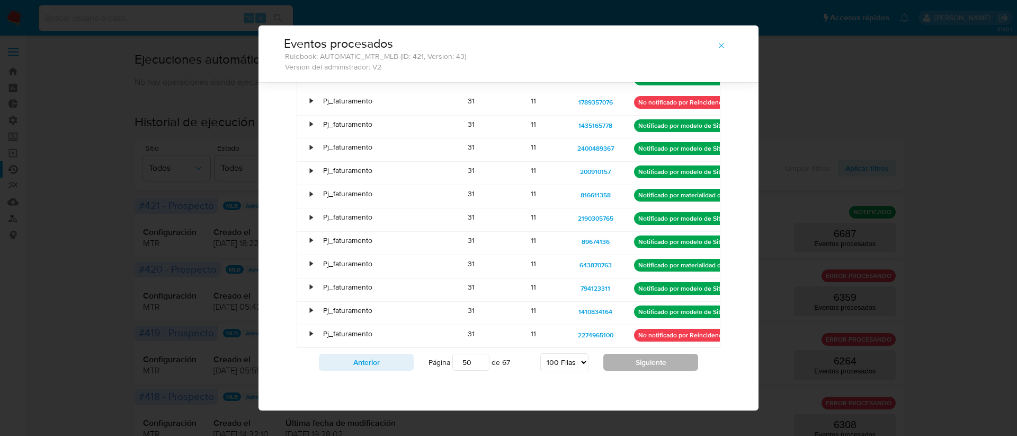
click at [646, 368] on button "Siguiente" at bounding box center [651, 361] width 95 height 17
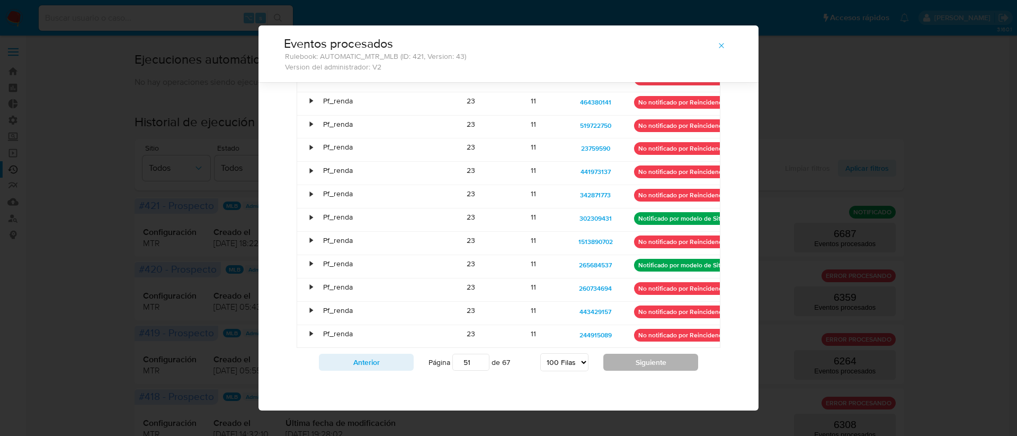
click at [646, 368] on button "Siguiente" at bounding box center [651, 361] width 95 height 17
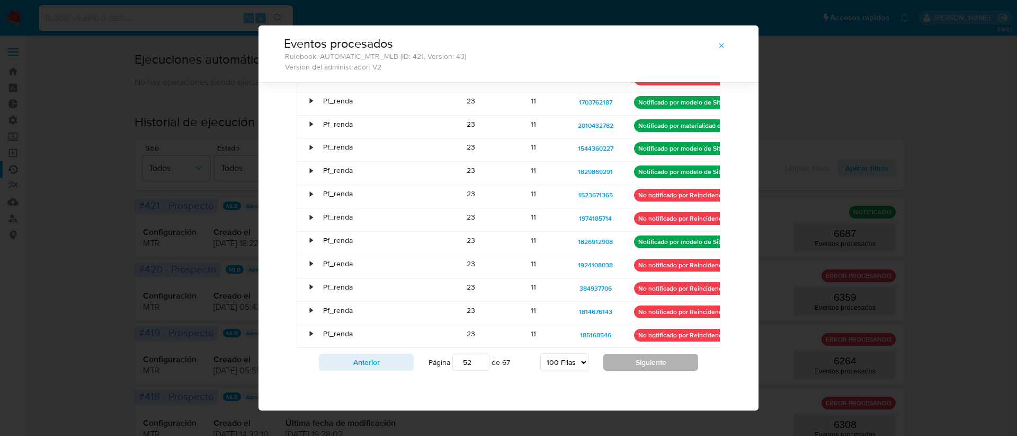
click at [646, 368] on button "Siguiente" at bounding box center [651, 361] width 95 height 17
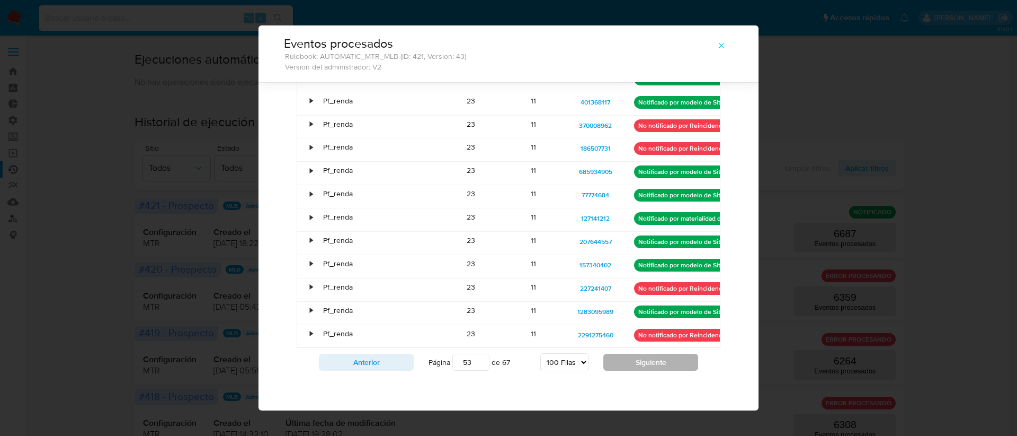
click at [646, 368] on button "Siguiente" at bounding box center [651, 361] width 95 height 17
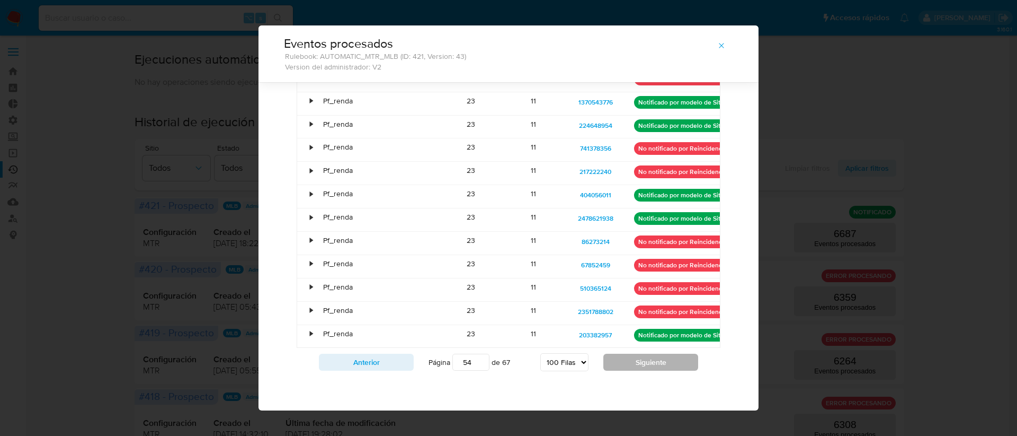
click at [646, 368] on button "Siguiente" at bounding box center [651, 361] width 95 height 17
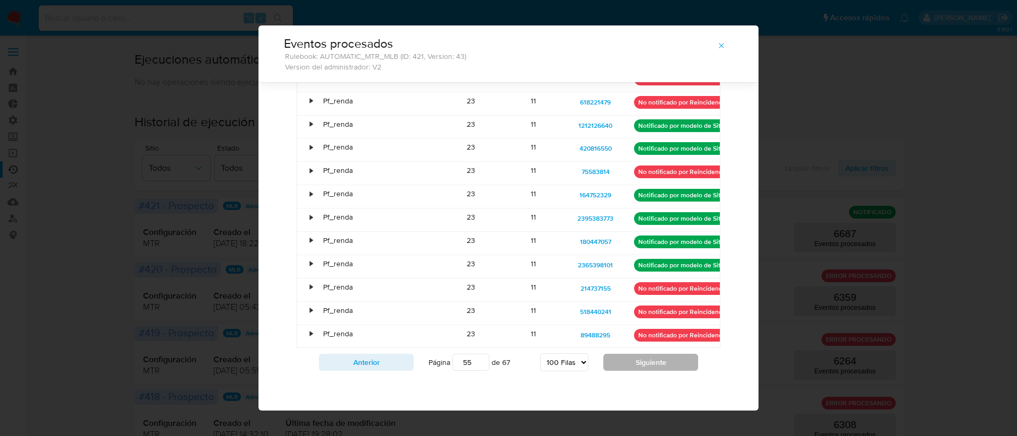
click at [646, 368] on button "Siguiente" at bounding box center [651, 361] width 95 height 17
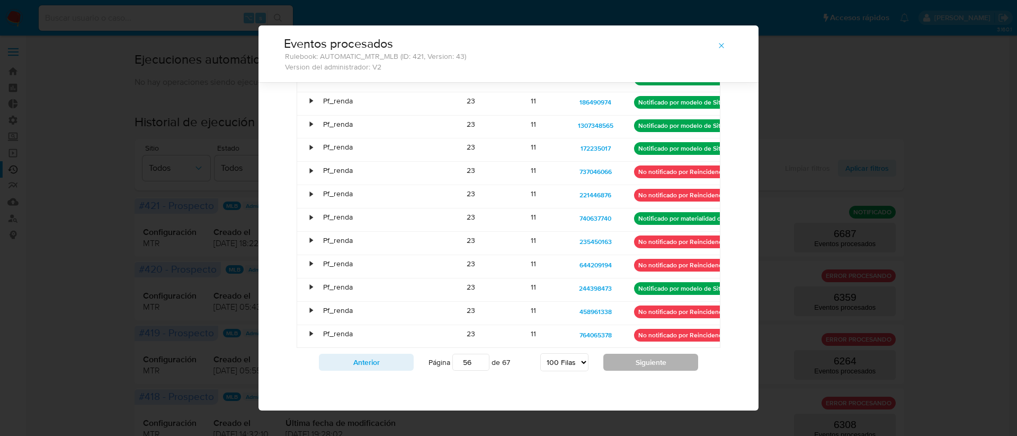
click at [646, 368] on button "Siguiente" at bounding box center [651, 361] width 95 height 17
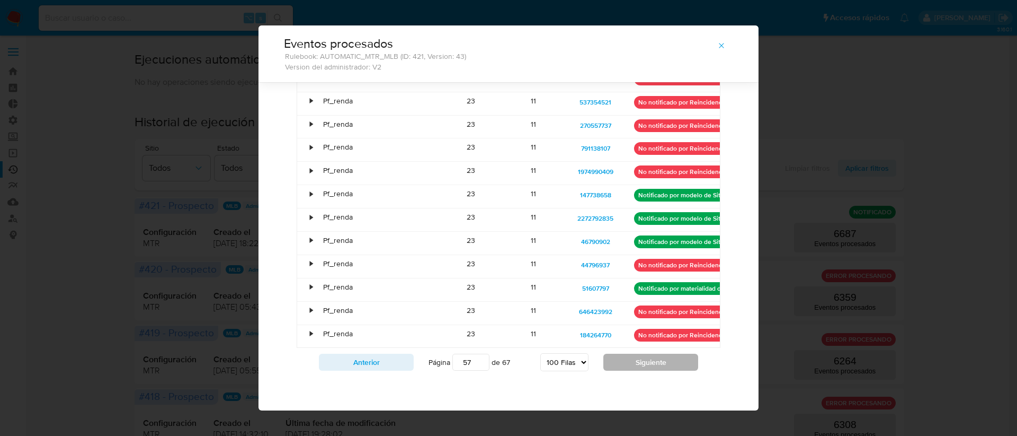
click at [646, 368] on button "Siguiente" at bounding box center [651, 361] width 95 height 17
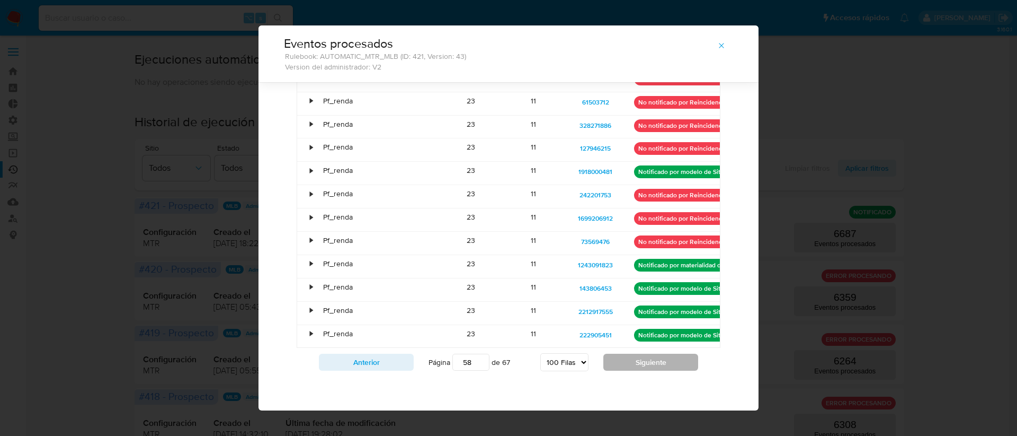
click at [646, 368] on button "Siguiente" at bounding box center [651, 361] width 95 height 17
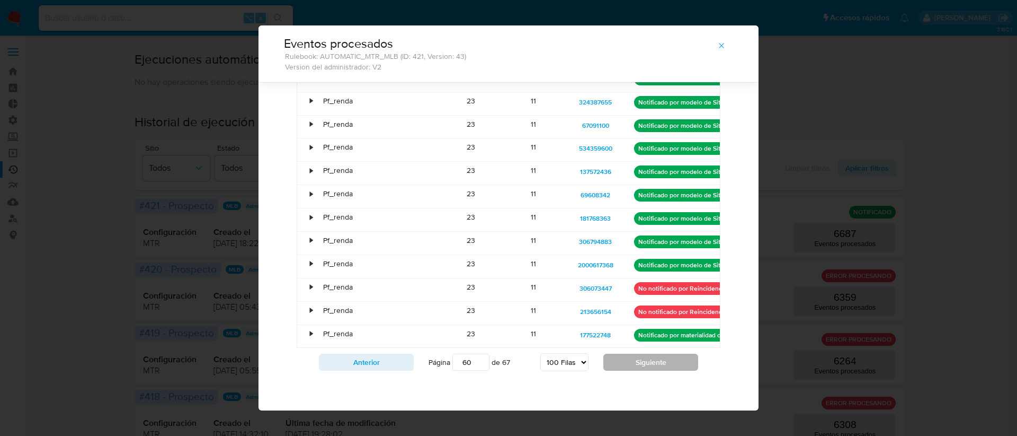
click at [646, 368] on button "Siguiente" at bounding box center [651, 361] width 95 height 17
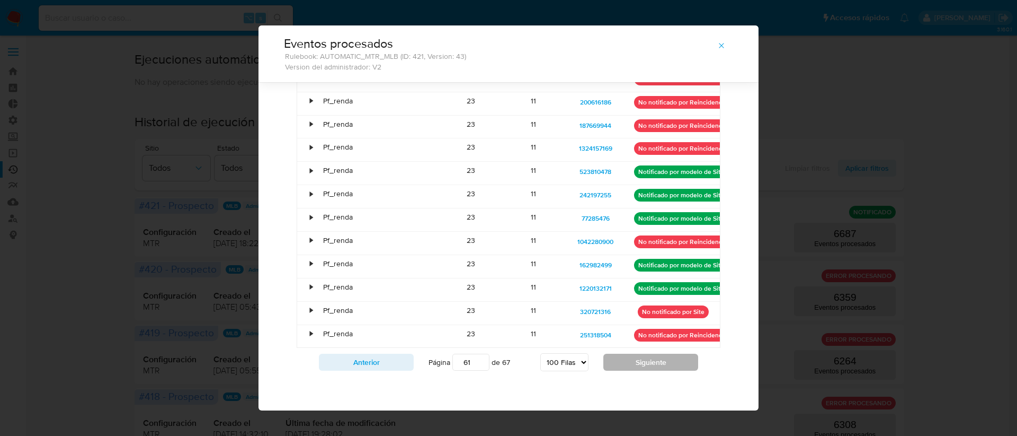
click at [646, 368] on button "Siguiente" at bounding box center [651, 361] width 95 height 17
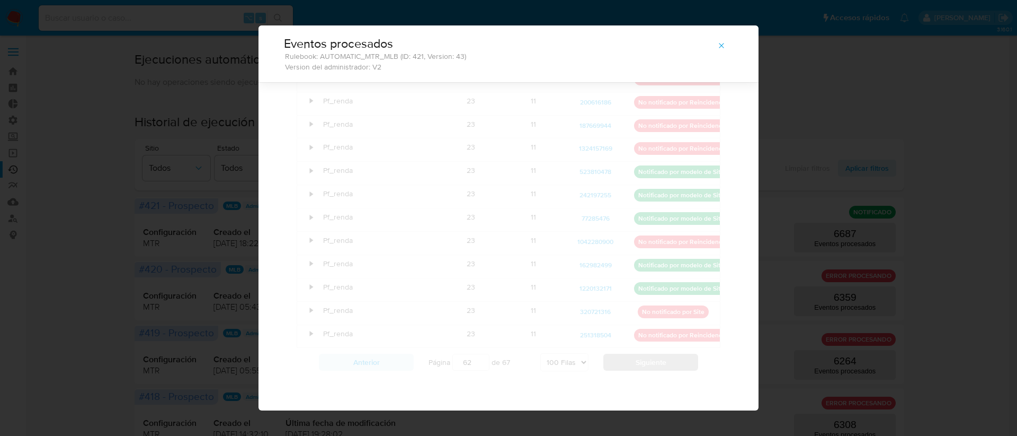
click at [646, 368] on button "Siguiente" at bounding box center [651, 361] width 95 height 17
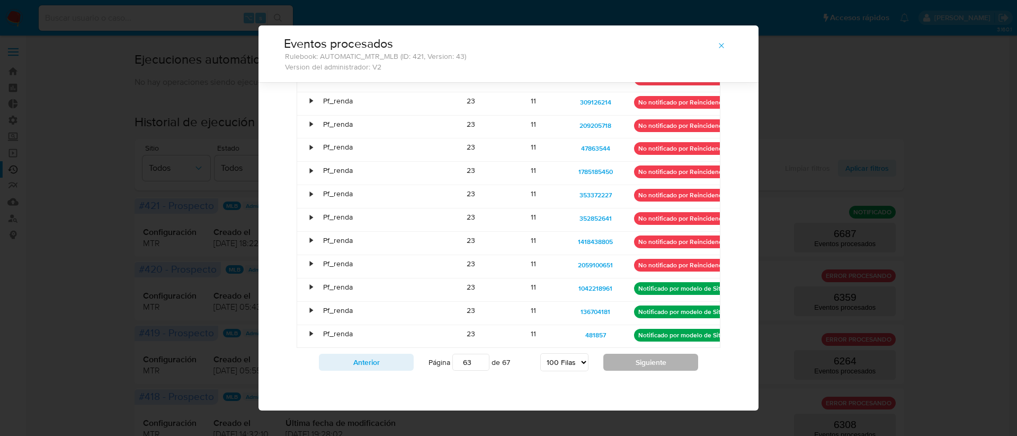
click at [646, 368] on button "Siguiente" at bounding box center [651, 361] width 95 height 17
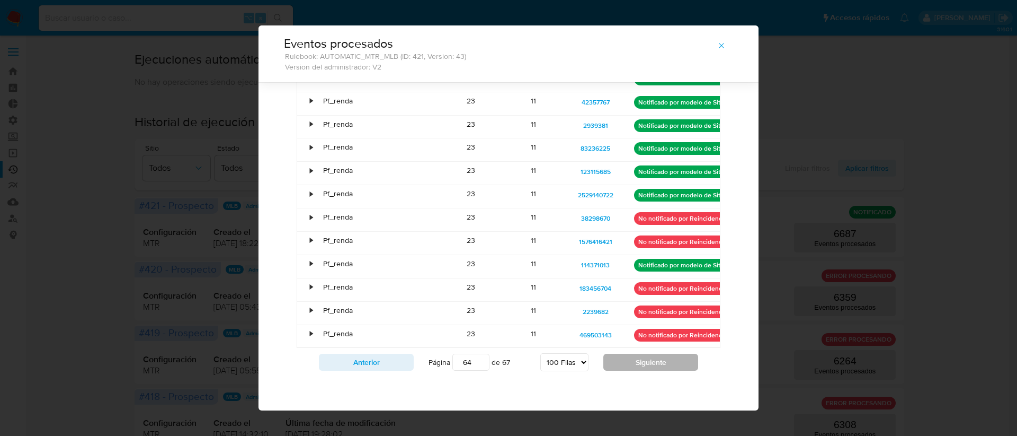
click at [646, 368] on button "Siguiente" at bounding box center [651, 361] width 95 height 17
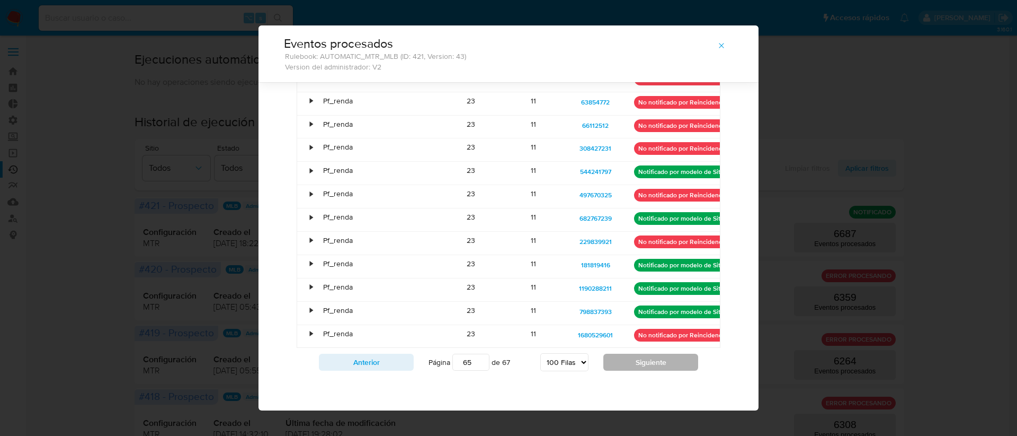
click at [646, 368] on button "Siguiente" at bounding box center [651, 361] width 95 height 17
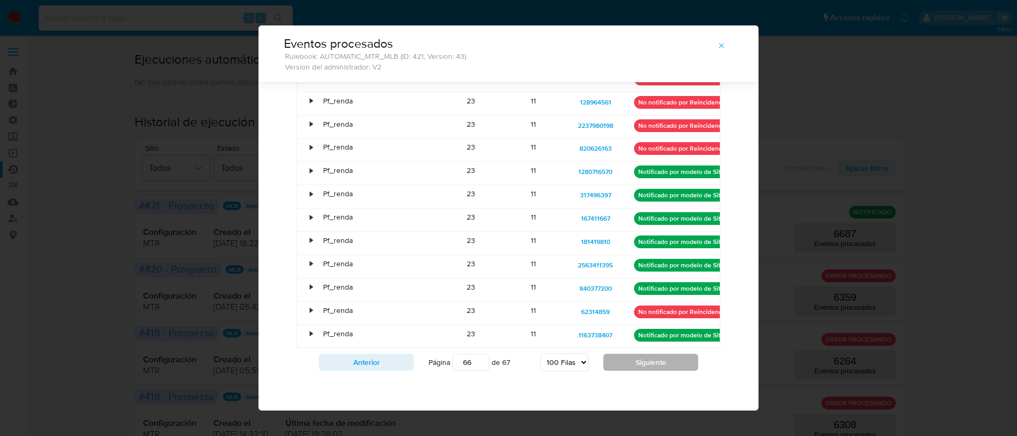
click at [646, 368] on button "Siguiente" at bounding box center [651, 361] width 95 height 17
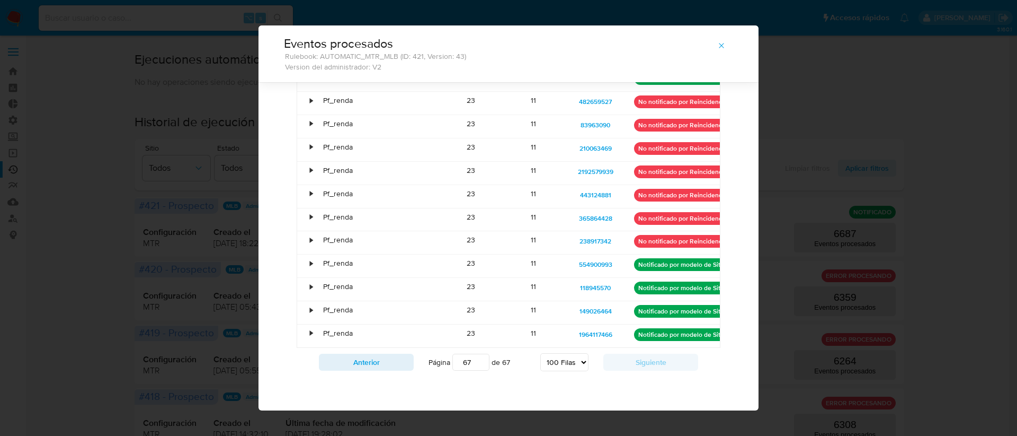
scroll to position [1812, 0]
click at [479, 359] on input "67" at bounding box center [471, 361] width 37 height 17
click at [481, 363] on input "24" at bounding box center [471, 361] width 37 height 17
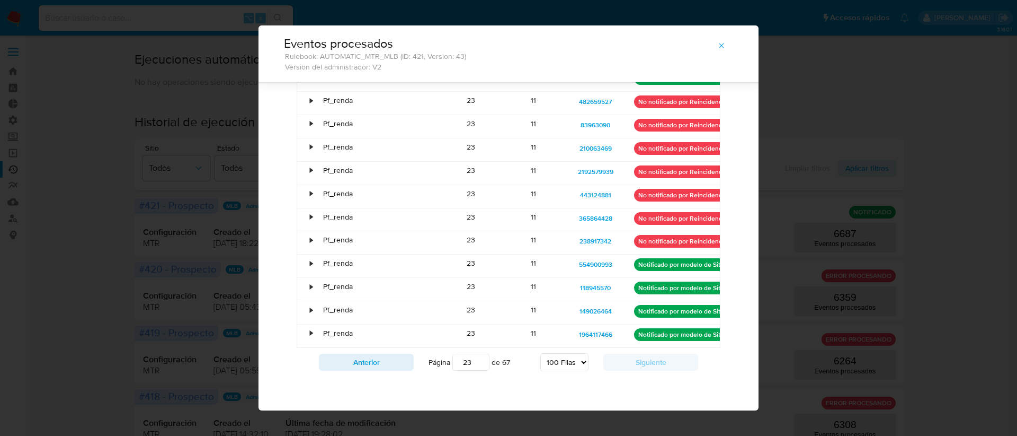
click at [481, 363] on input "23" at bounding box center [471, 361] width 37 height 17
click at [481, 363] on input "22" at bounding box center [471, 361] width 37 height 17
click at [481, 363] on input "21" at bounding box center [471, 361] width 37 height 17
click at [481, 363] on input "20" at bounding box center [471, 361] width 37 height 17
click at [481, 363] on input "19" at bounding box center [471, 361] width 37 height 17
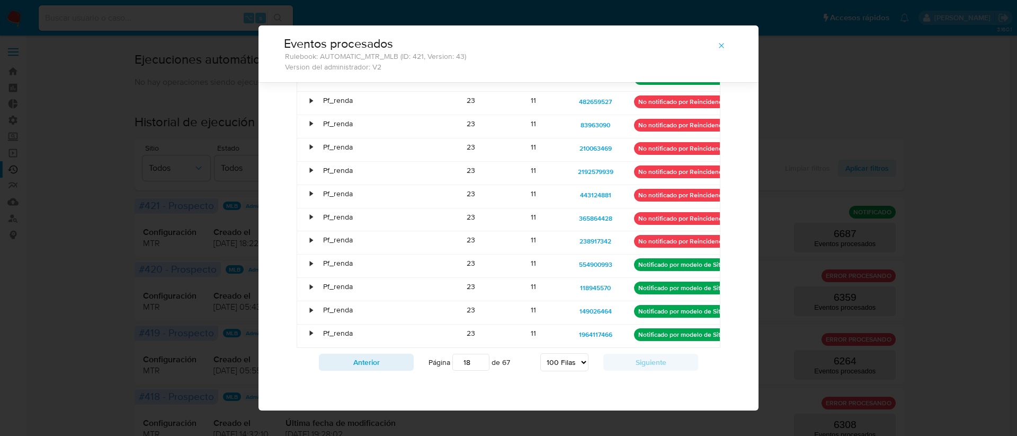
click at [481, 363] on input "18" at bounding box center [471, 361] width 37 height 17
click at [481, 363] on input "17" at bounding box center [471, 361] width 37 height 17
click at [481, 363] on input "16" at bounding box center [471, 361] width 37 height 17
click at [481, 363] on input "15" at bounding box center [471, 361] width 37 height 17
click at [481, 363] on input "14" at bounding box center [471, 361] width 37 height 17
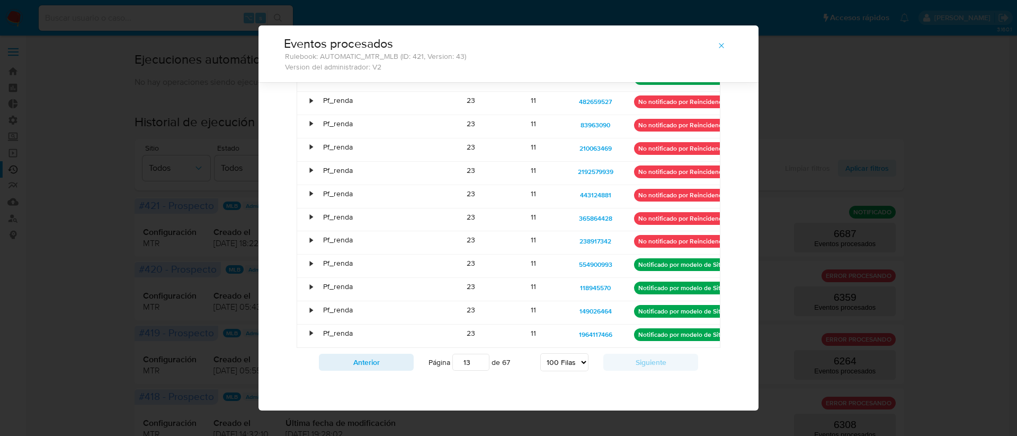
click at [481, 363] on input "13" at bounding box center [471, 361] width 37 height 17
click at [481, 363] on input "12" at bounding box center [471, 361] width 37 height 17
click at [481, 363] on input "11" at bounding box center [471, 361] width 37 height 17
click at [481, 363] on input "10" at bounding box center [471, 361] width 37 height 17
click at [352, 361] on button "Anterior" at bounding box center [366, 361] width 95 height 17
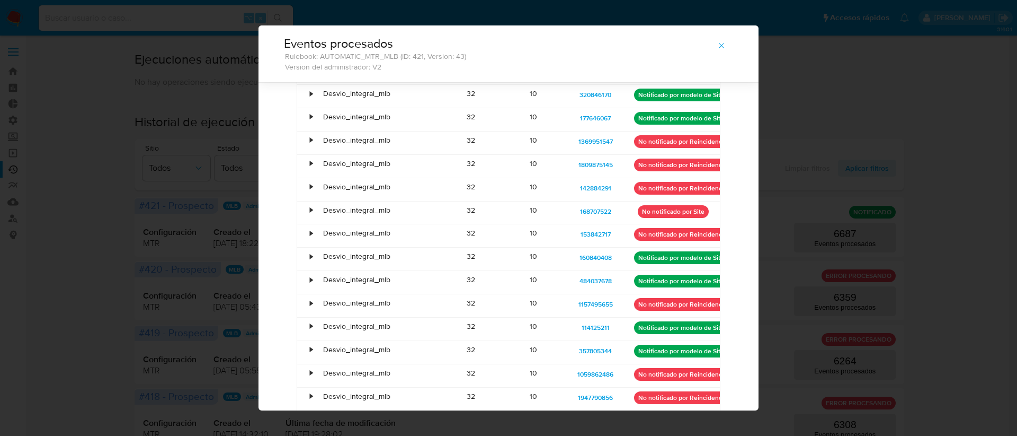
scroll to position [2114, 0]
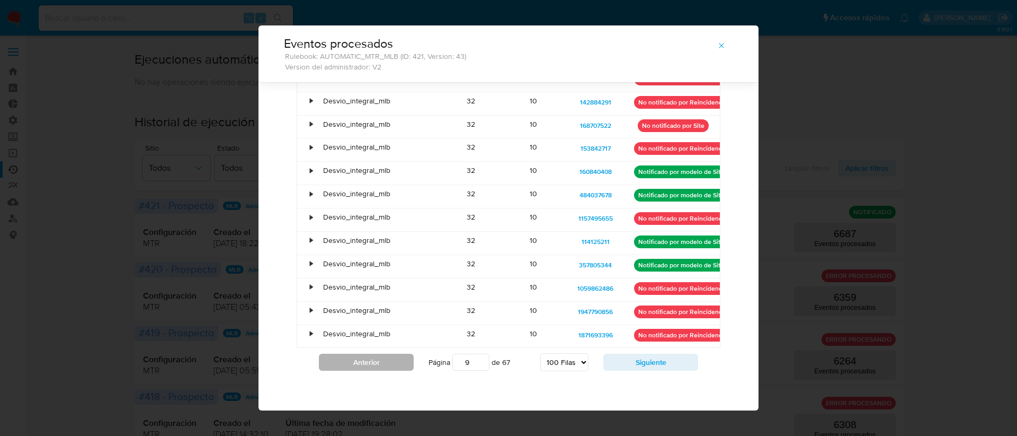
click at [370, 360] on button "Anterior" at bounding box center [366, 361] width 95 height 17
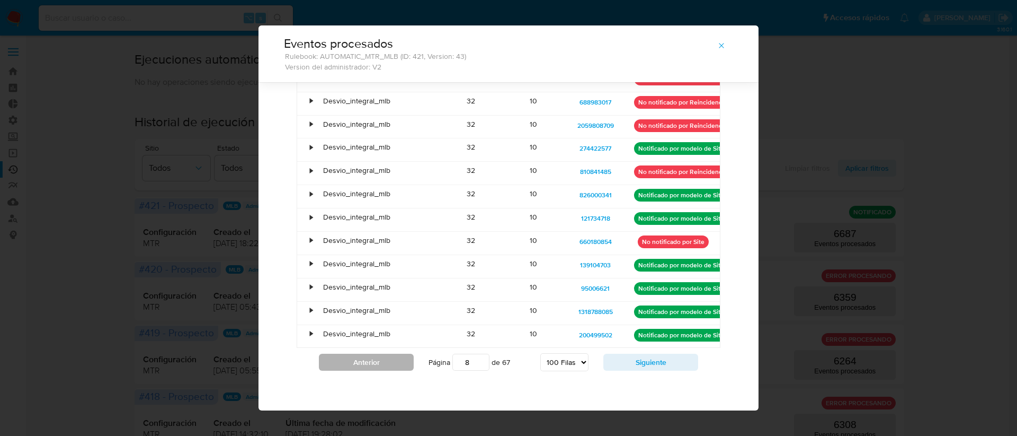
click at [370, 360] on button "Anterior" at bounding box center [366, 361] width 95 height 17
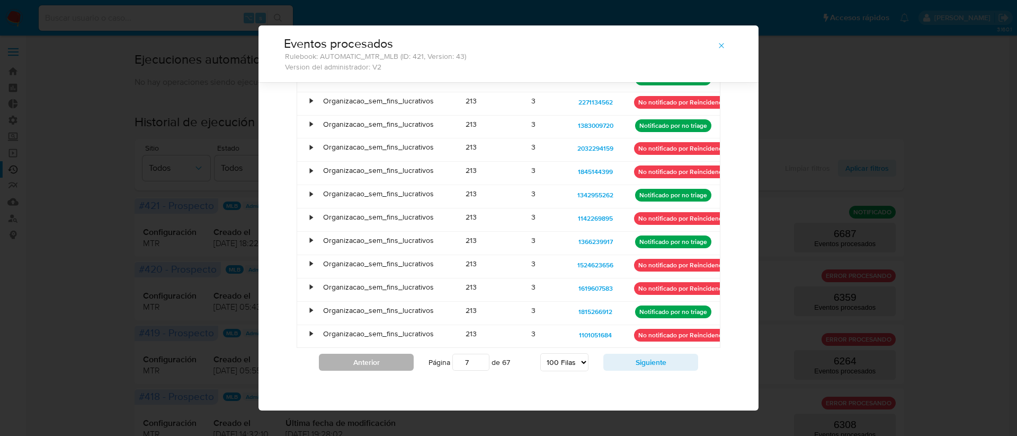
click at [370, 360] on button "Anterior" at bounding box center [366, 361] width 95 height 17
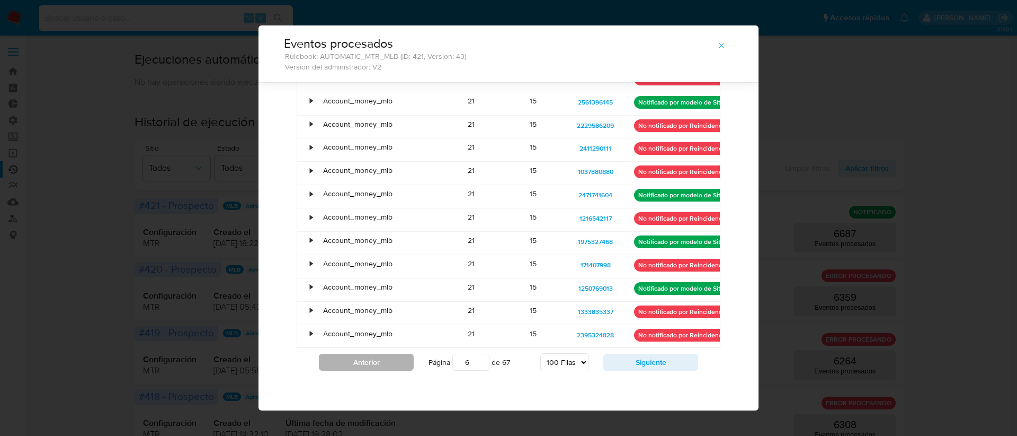
click at [370, 360] on button "Anterior" at bounding box center [366, 361] width 95 height 17
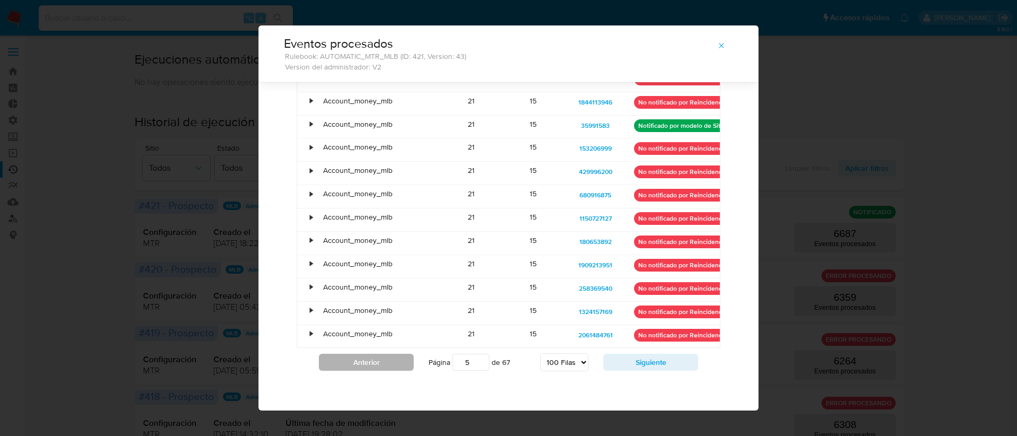
click at [370, 360] on button "Anterior" at bounding box center [366, 361] width 95 height 17
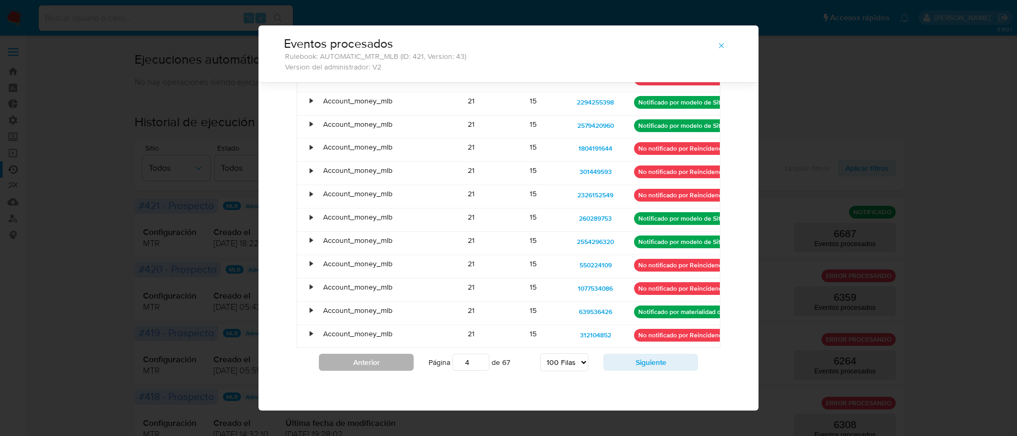
click at [370, 360] on button "Anterior" at bounding box center [366, 361] width 95 height 17
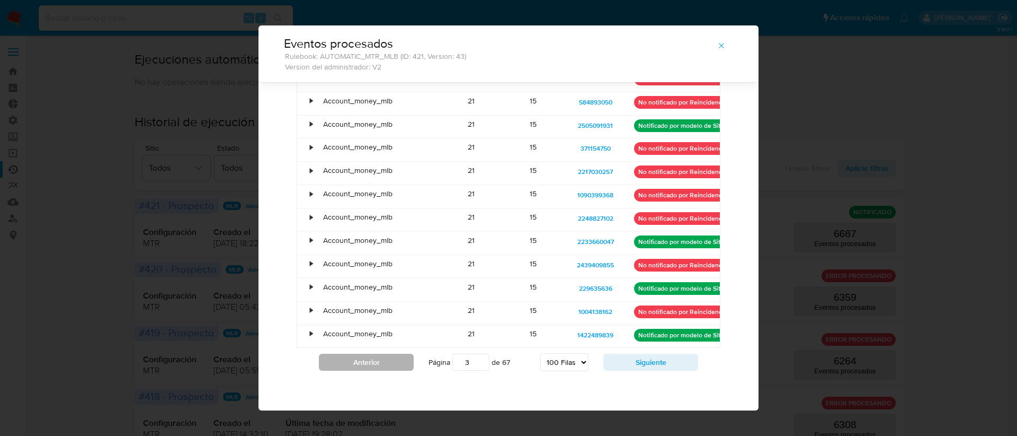
click at [370, 360] on button "Anterior" at bounding box center [366, 361] width 95 height 17
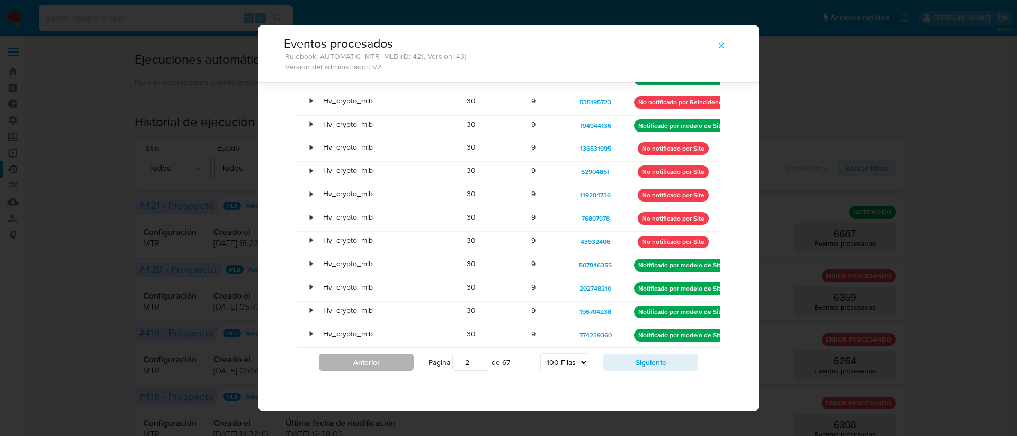
click at [370, 360] on button "Anterior" at bounding box center [366, 361] width 95 height 17
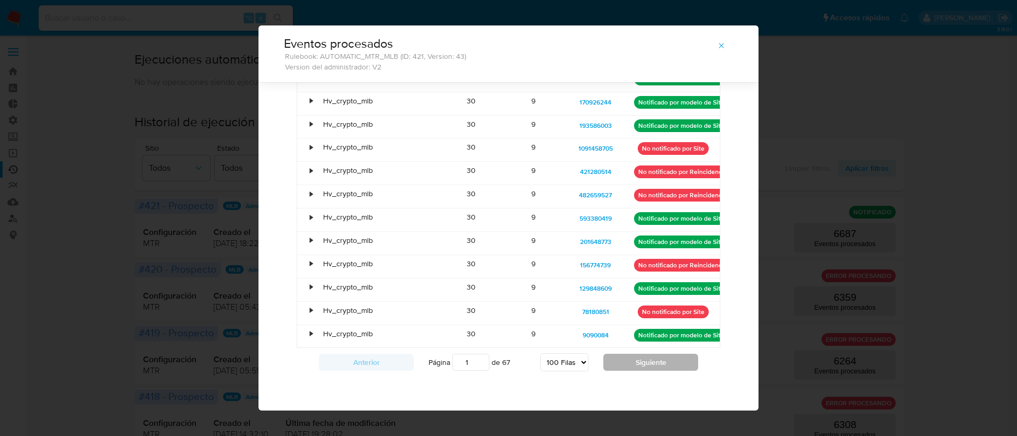
click at [620, 365] on button "Siguiente" at bounding box center [651, 361] width 95 height 17
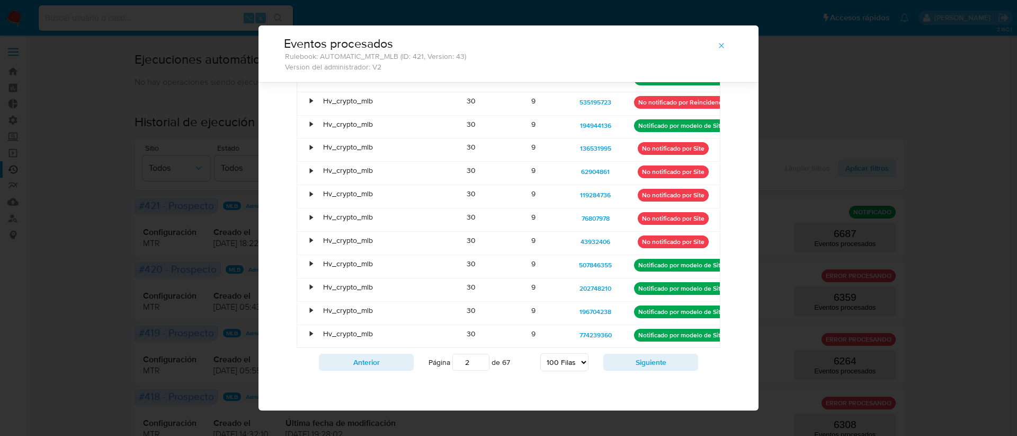
click at [619, 365] on button "Siguiente" at bounding box center [651, 361] width 95 height 17
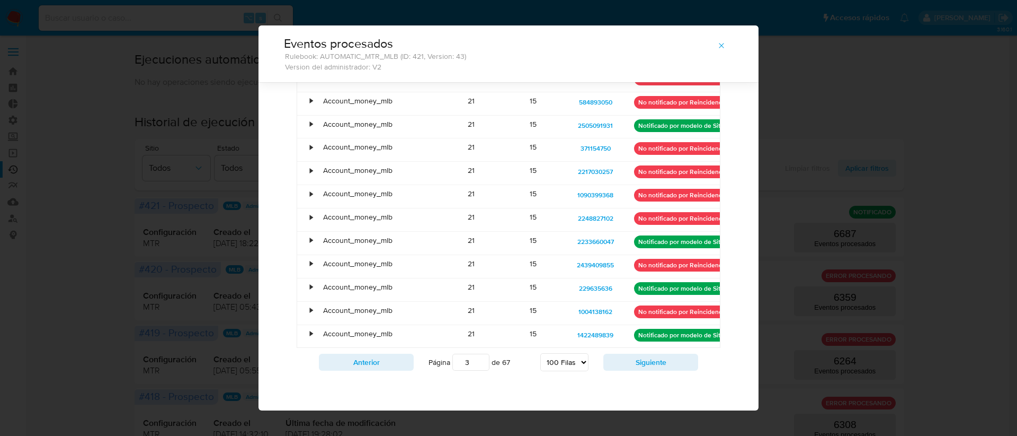
click at [619, 365] on button "Siguiente" at bounding box center [651, 361] width 95 height 17
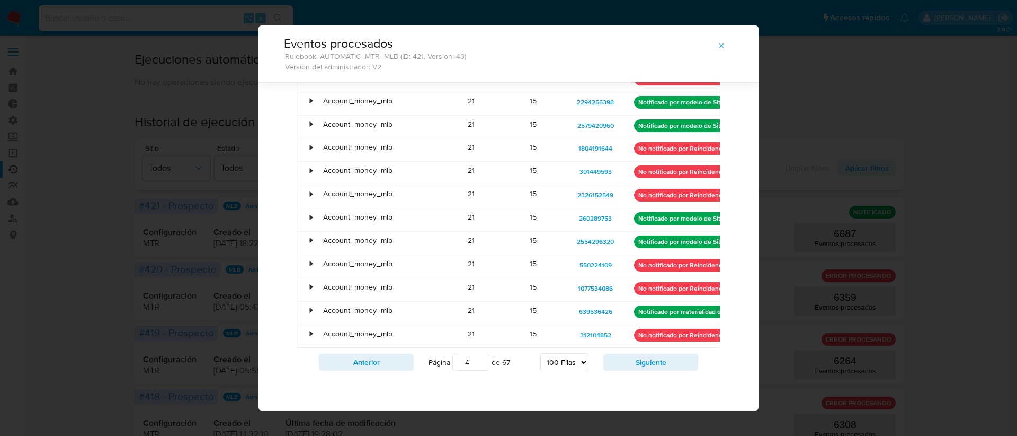
click at [619, 365] on button "Siguiente" at bounding box center [651, 361] width 95 height 17
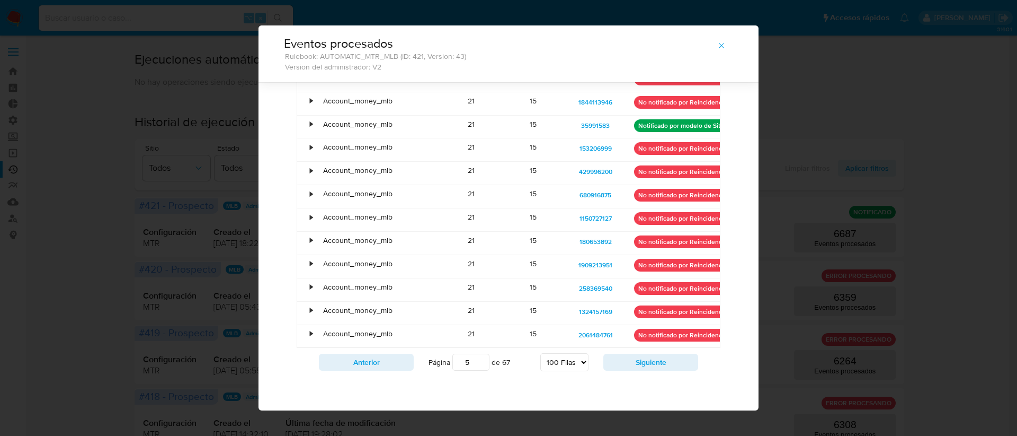
click at [619, 365] on button "Siguiente" at bounding box center [651, 361] width 95 height 17
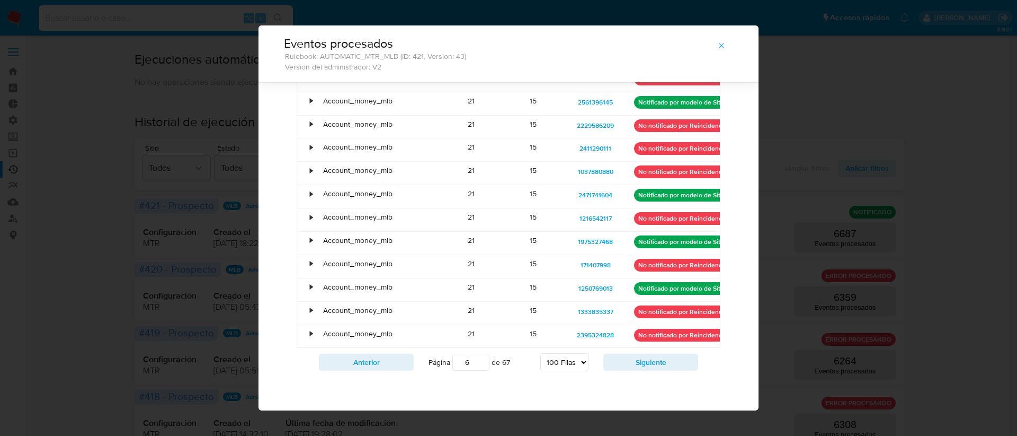
click at [619, 365] on button "Siguiente" at bounding box center [651, 361] width 95 height 17
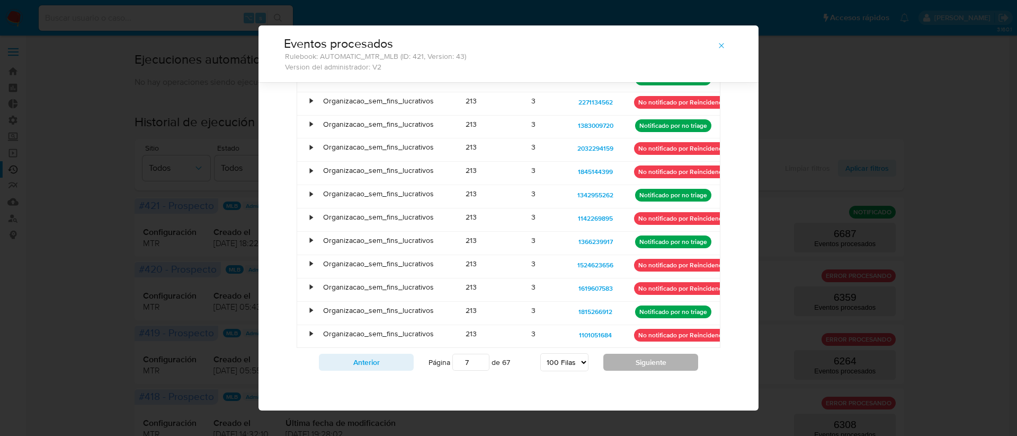
click at [616, 355] on button "Siguiente" at bounding box center [651, 361] width 95 height 17
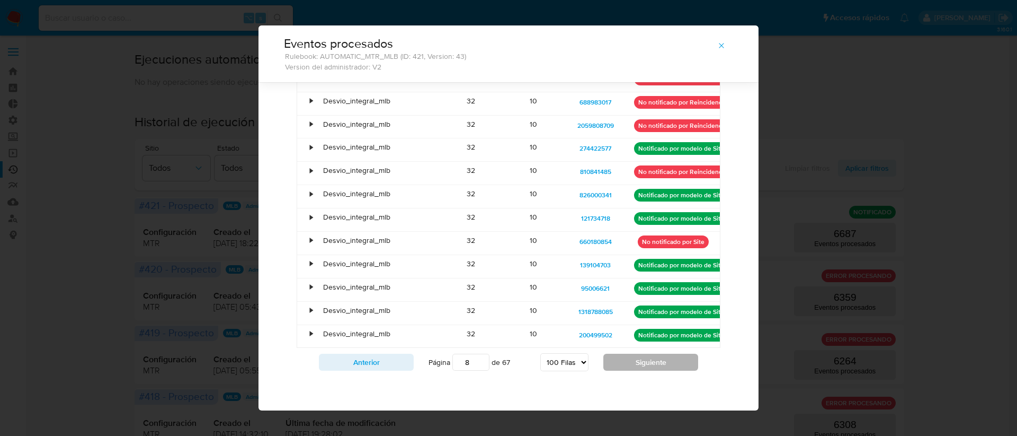
click at [612, 353] on button "Siguiente" at bounding box center [651, 361] width 95 height 17
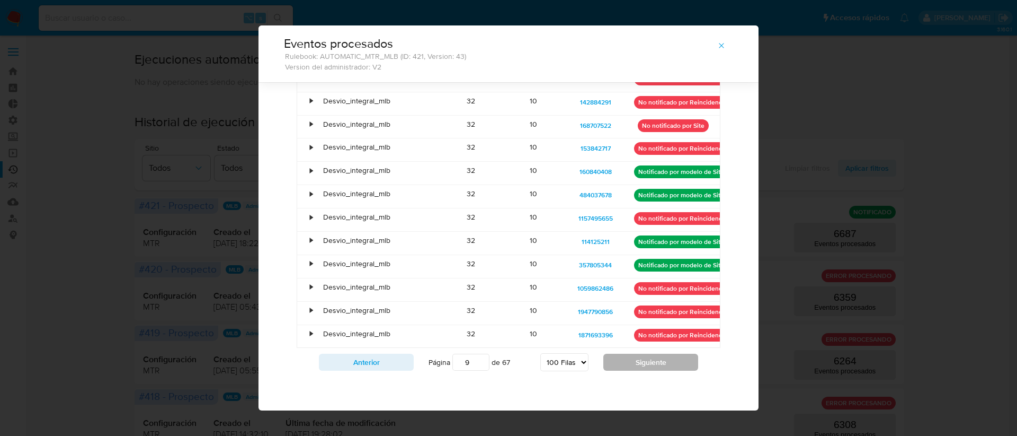
click at [612, 356] on button "Siguiente" at bounding box center [651, 361] width 95 height 17
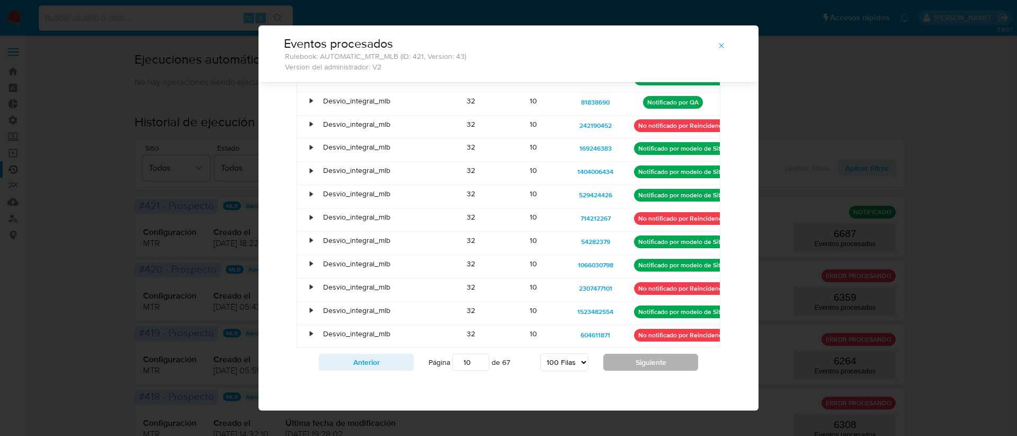
click at [612, 356] on button "Siguiente" at bounding box center [651, 361] width 95 height 17
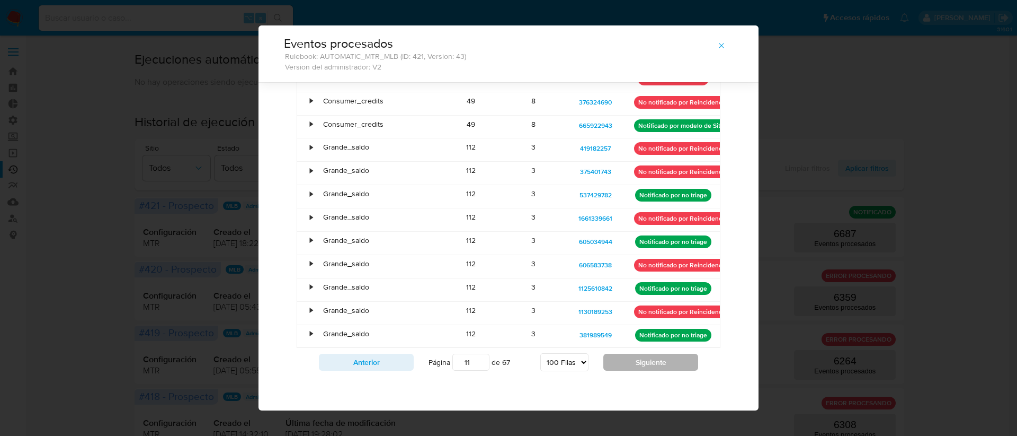
click at [649, 367] on button "Siguiente" at bounding box center [651, 361] width 95 height 17
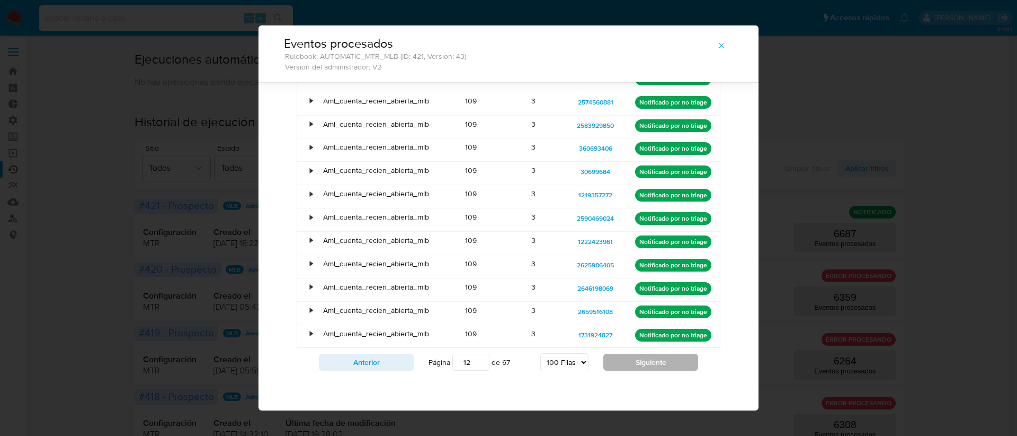
click at [623, 356] on button "Siguiente" at bounding box center [651, 361] width 95 height 17
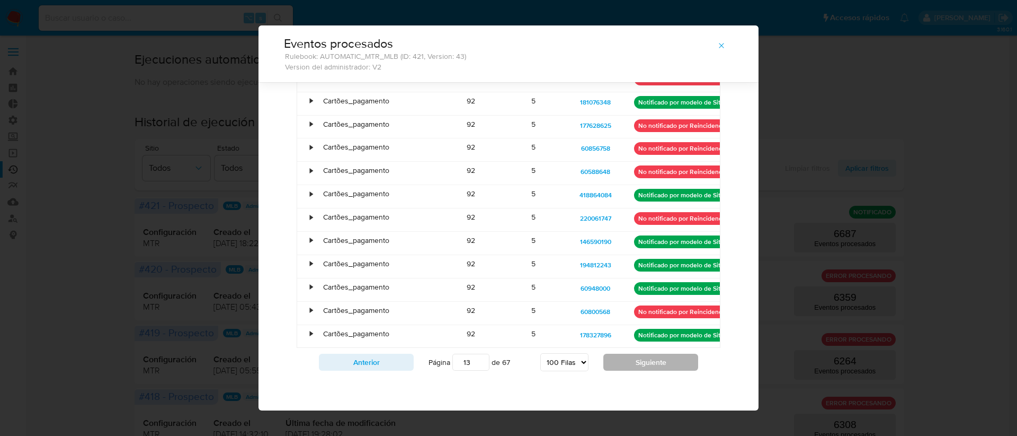
click at [608, 360] on button "Siguiente" at bounding box center [651, 361] width 95 height 17
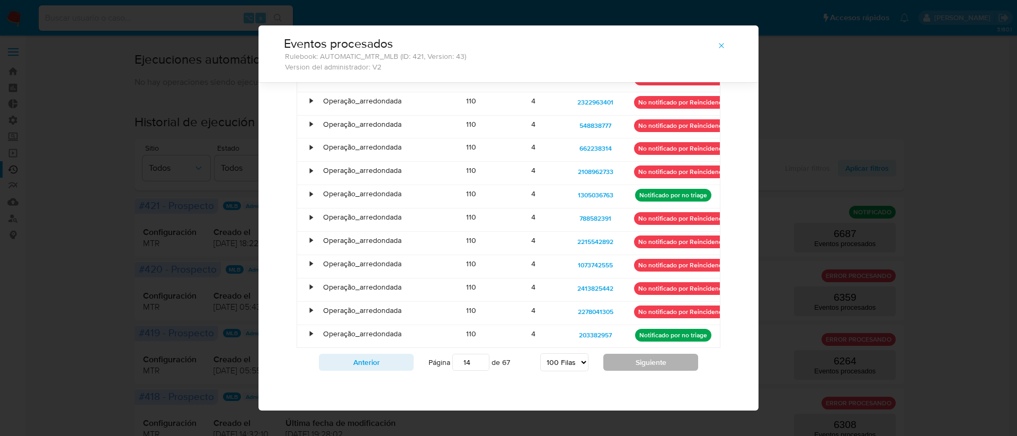
click at [619, 359] on button "Siguiente" at bounding box center [651, 361] width 95 height 17
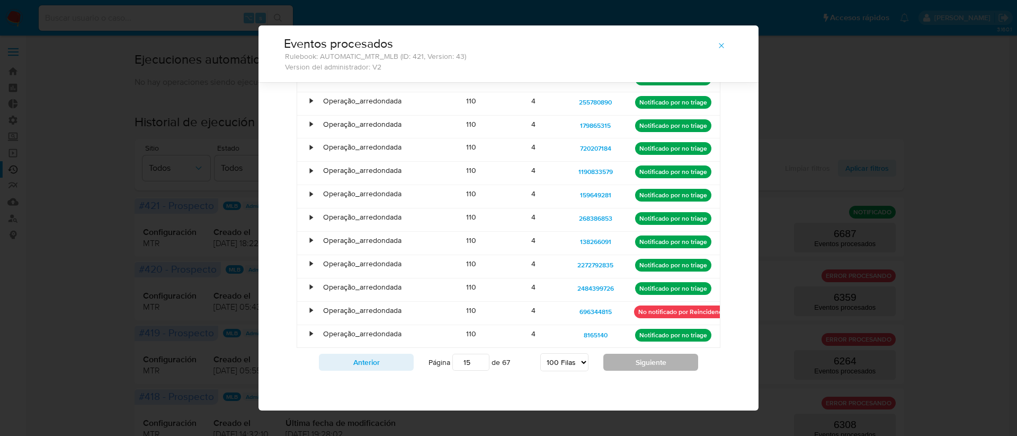
click at [619, 359] on button "Siguiente" at bounding box center [651, 361] width 95 height 17
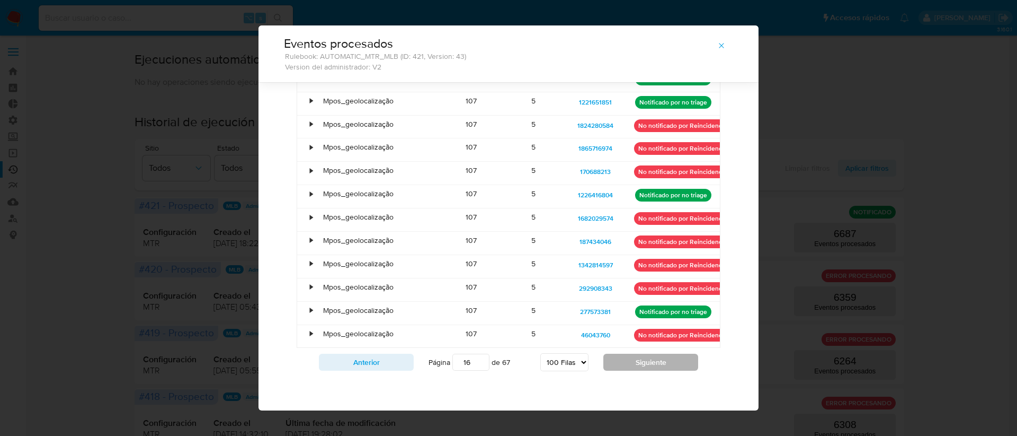
click at [611, 369] on button "Siguiente" at bounding box center [651, 361] width 95 height 17
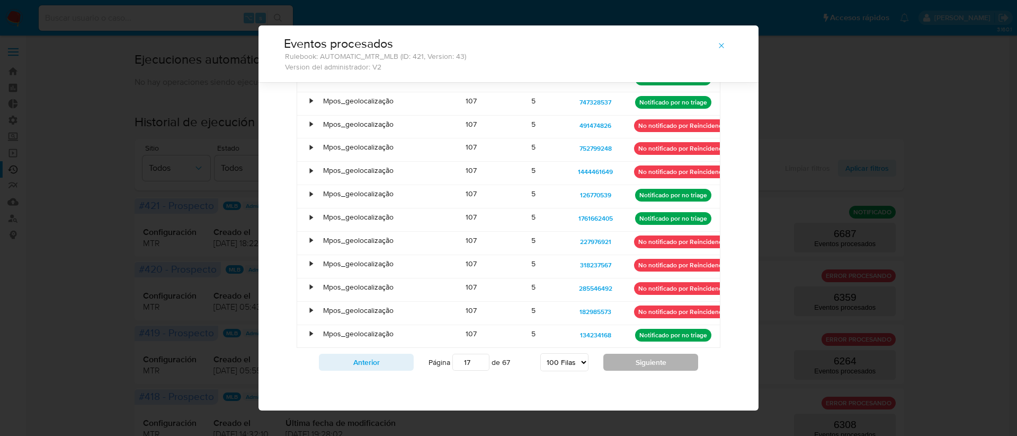
click at [611, 369] on button "Siguiente" at bounding box center [651, 361] width 95 height 17
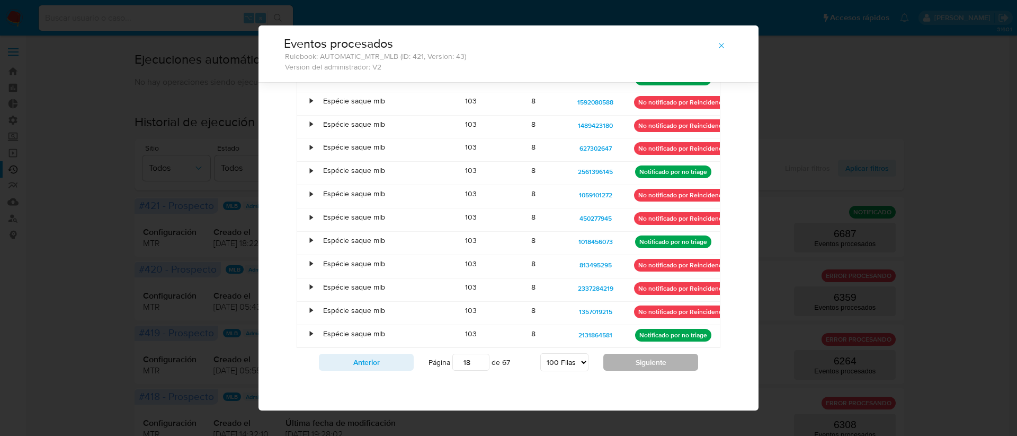
click at [625, 363] on button "Siguiente" at bounding box center [651, 361] width 95 height 17
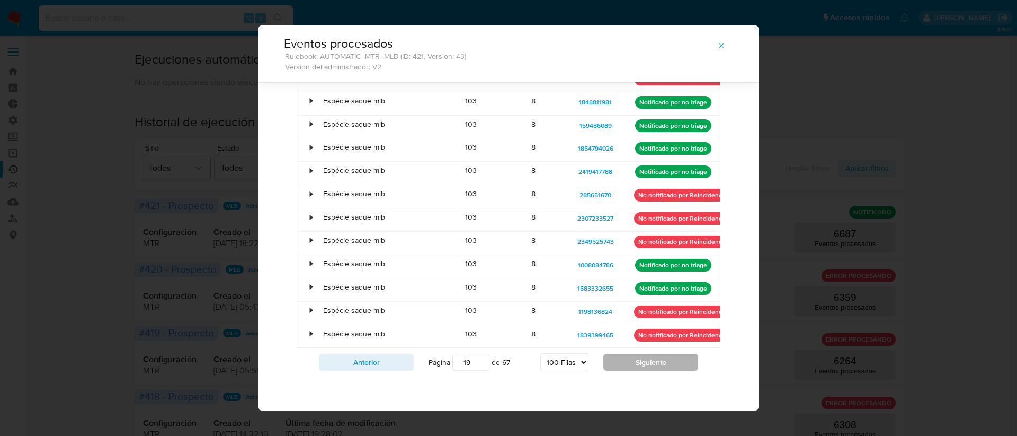
click at [625, 363] on button "Siguiente" at bounding box center [651, 361] width 95 height 17
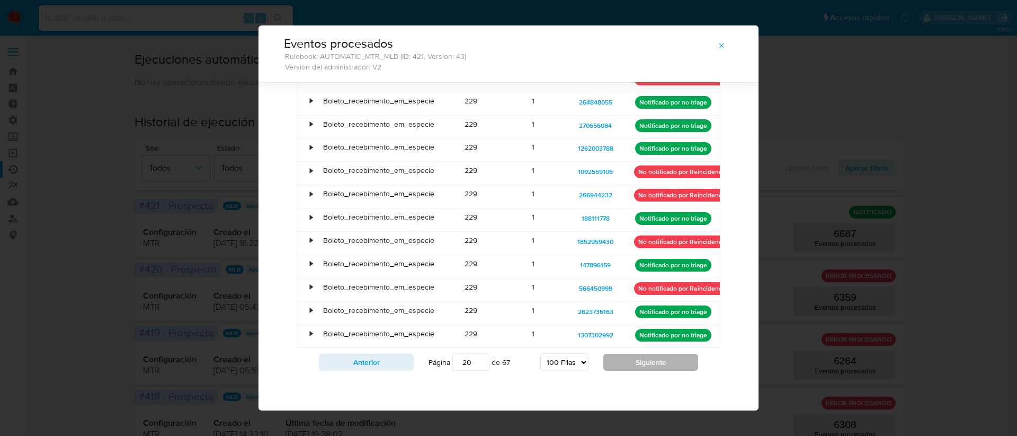
click at [627, 360] on button "Siguiente" at bounding box center [651, 361] width 95 height 17
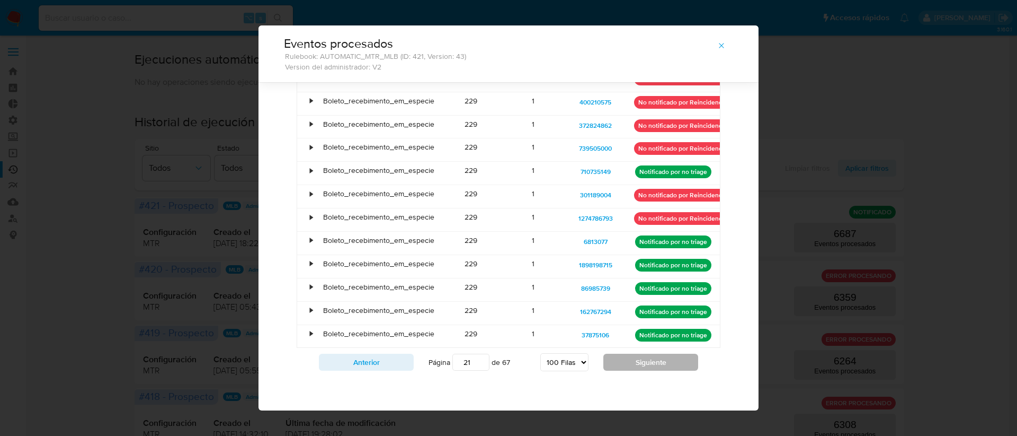
click at [627, 360] on button "Siguiente" at bounding box center [651, 361] width 95 height 17
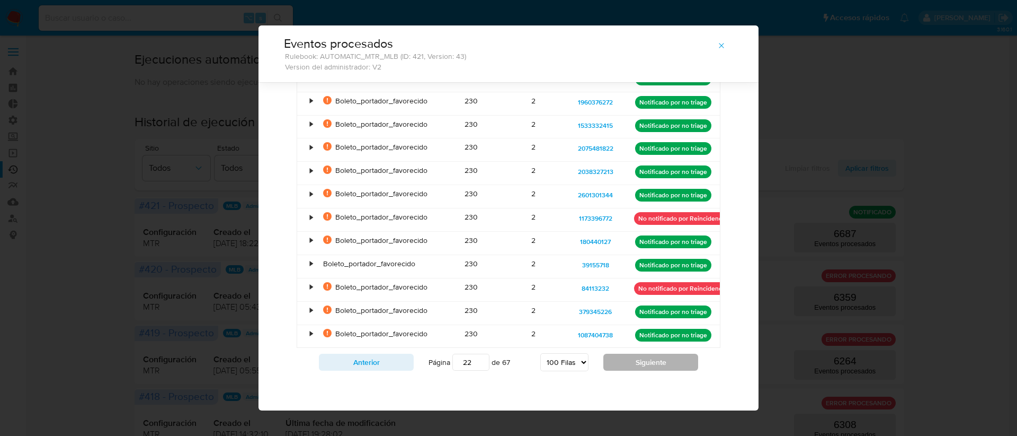
click at [627, 360] on button "Siguiente" at bounding box center [651, 361] width 95 height 17
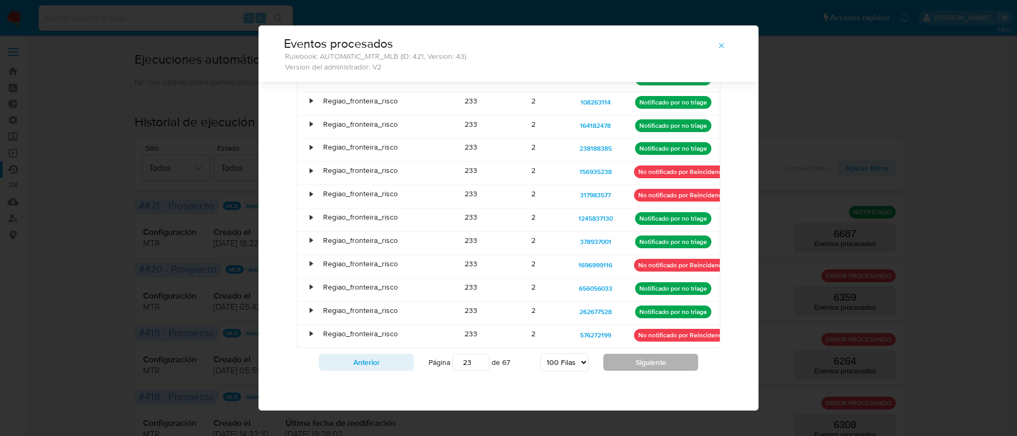
click at [621, 366] on button "Siguiente" at bounding box center [651, 361] width 95 height 17
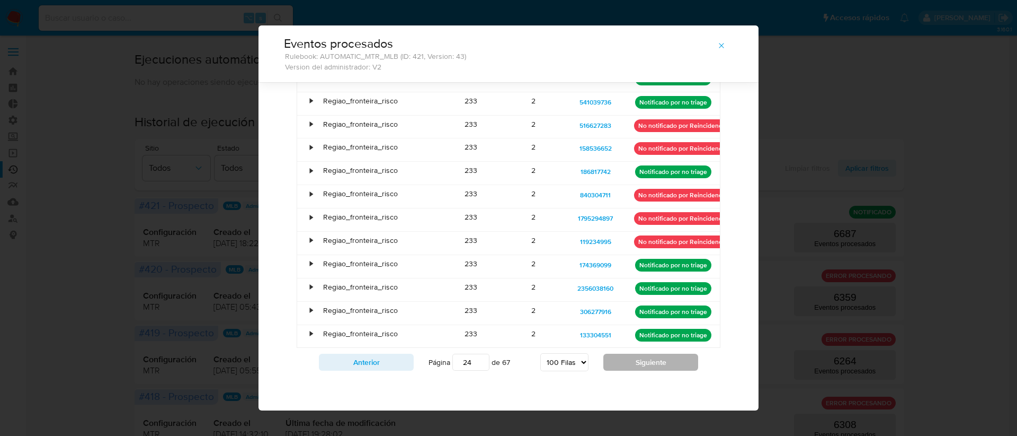
click at [621, 366] on button "Siguiente" at bounding box center [651, 361] width 95 height 17
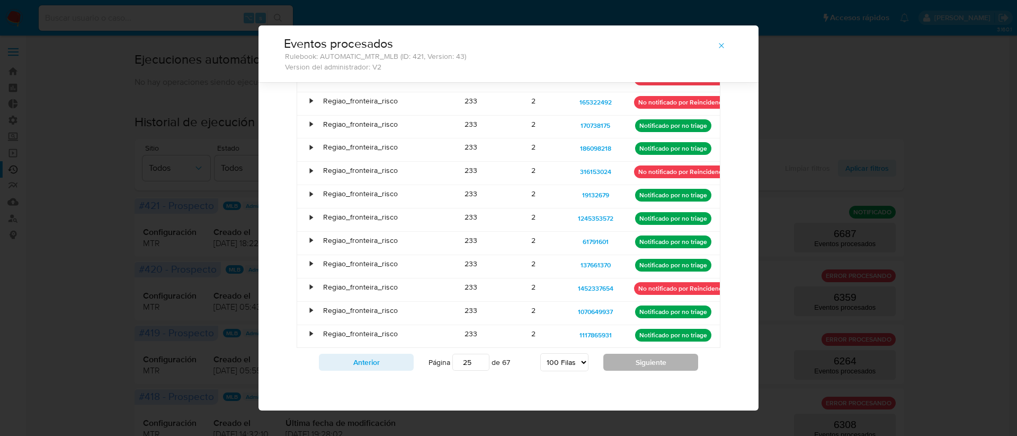
click at [621, 366] on button "Siguiente" at bounding box center [651, 361] width 95 height 17
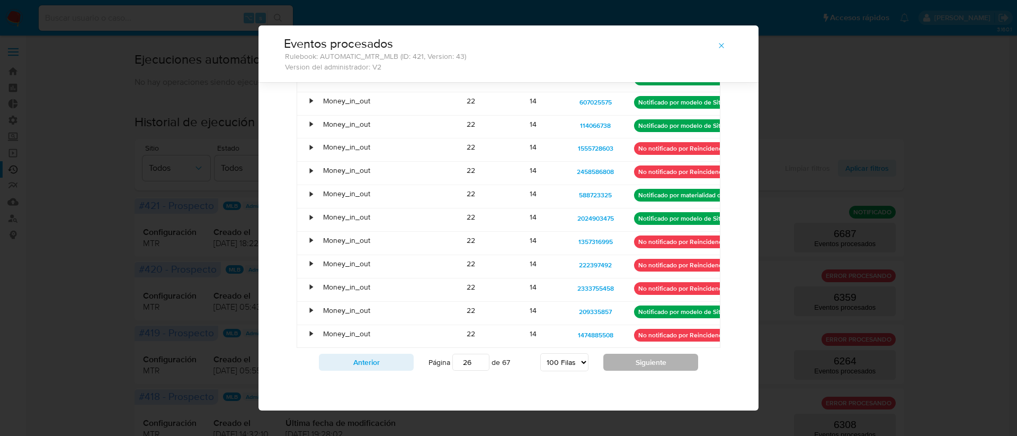
click at [651, 369] on button "Siguiente" at bounding box center [651, 361] width 95 height 17
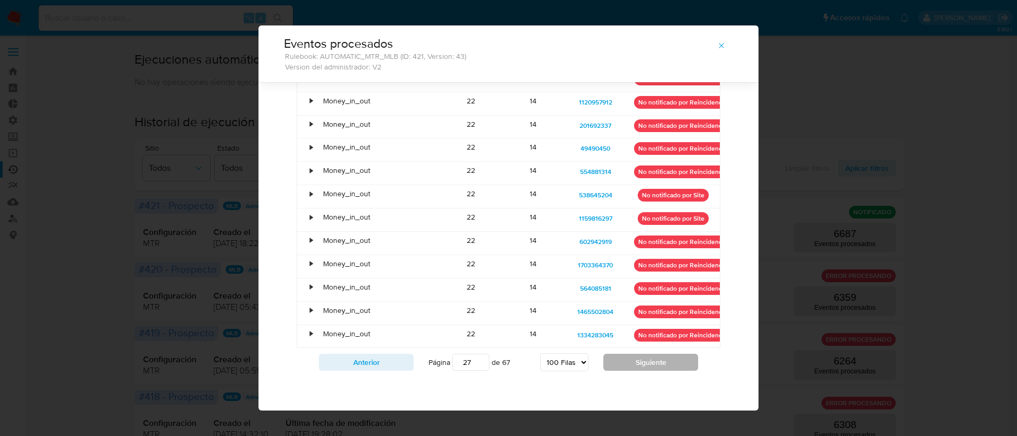
click at [651, 369] on button "Siguiente" at bounding box center [651, 361] width 95 height 17
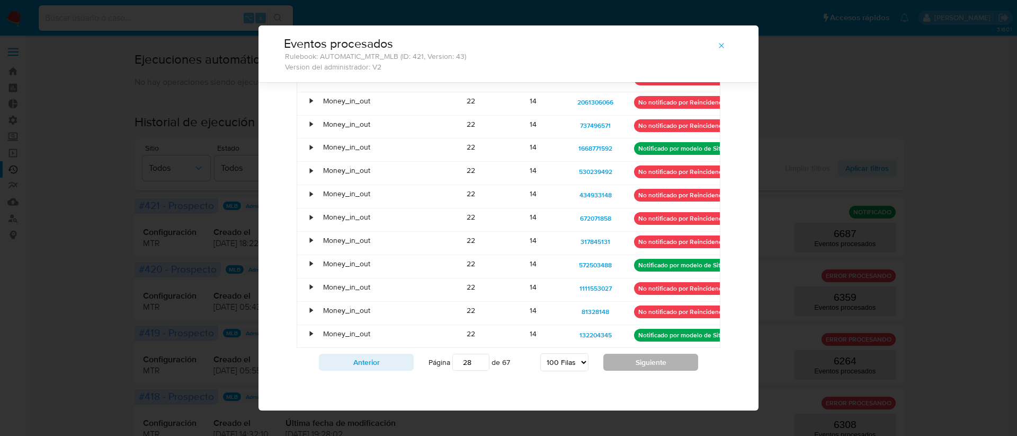
click at [651, 369] on button "Siguiente" at bounding box center [651, 361] width 95 height 17
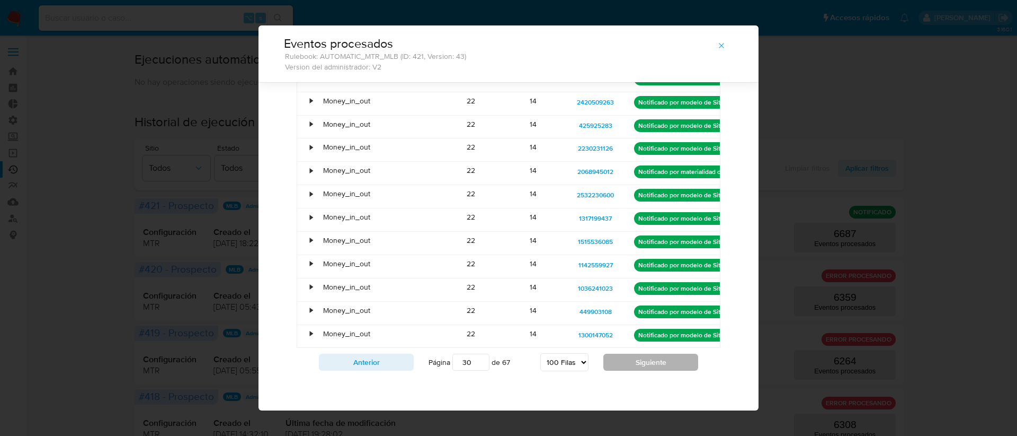
click at [651, 369] on button "Siguiente" at bounding box center [651, 361] width 95 height 17
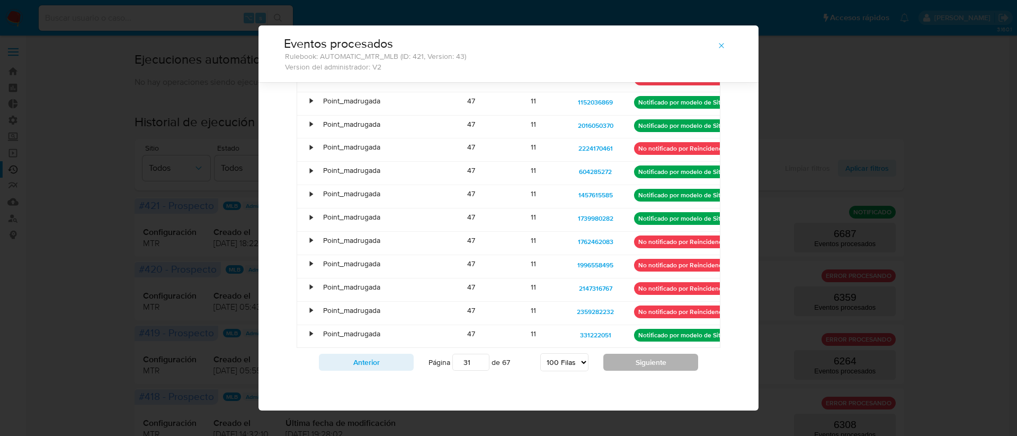
click at [605, 359] on button "Siguiente" at bounding box center [651, 361] width 95 height 17
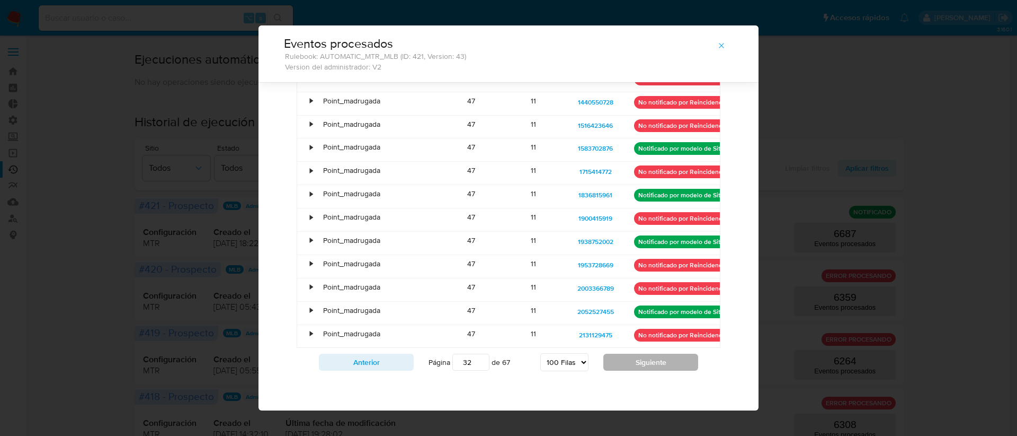
click at [605, 359] on button "Siguiente" at bounding box center [651, 361] width 95 height 17
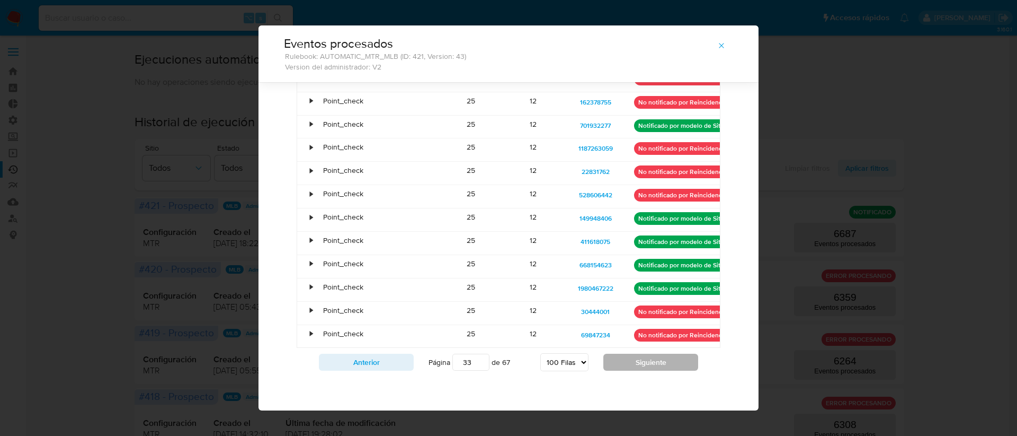
click at [624, 360] on button "Siguiente" at bounding box center [651, 361] width 95 height 17
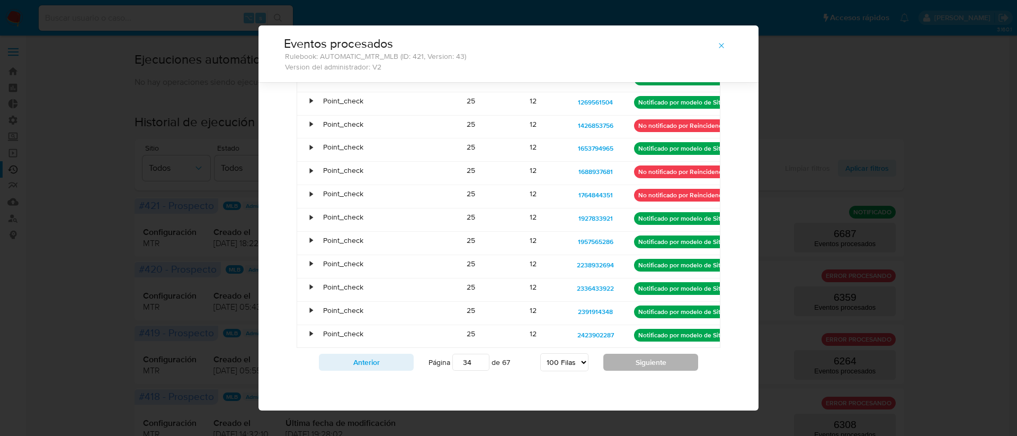
click at [624, 360] on button "Siguiente" at bounding box center [651, 361] width 95 height 17
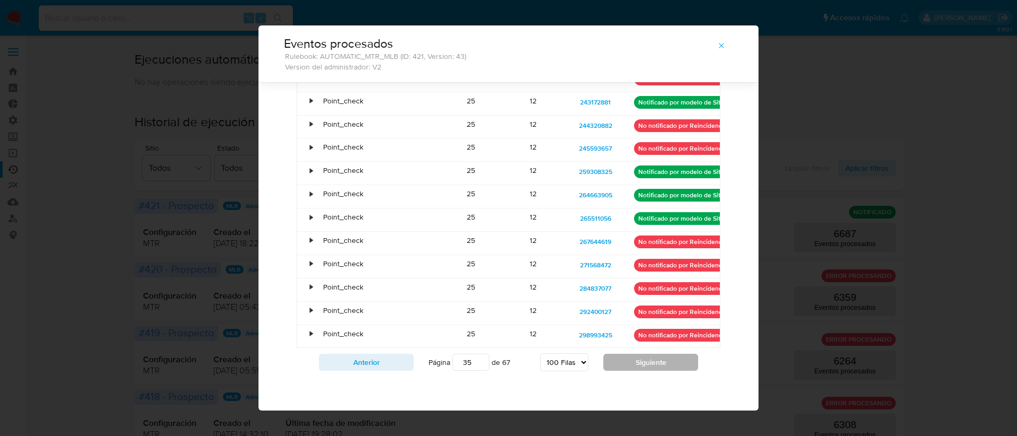
click at [624, 360] on button "Siguiente" at bounding box center [651, 361] width 95 height 17
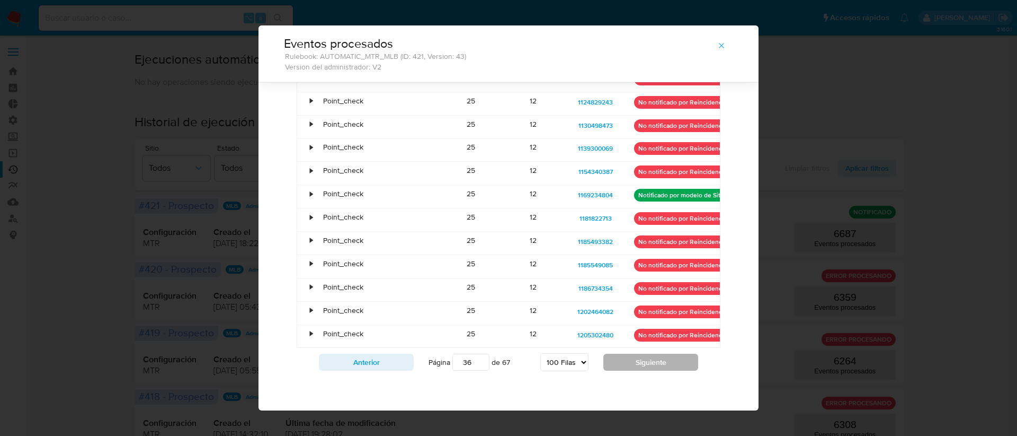
click at [624, 360] on button "Siguiente" at bounding box center [651, 361] width 95 height 17
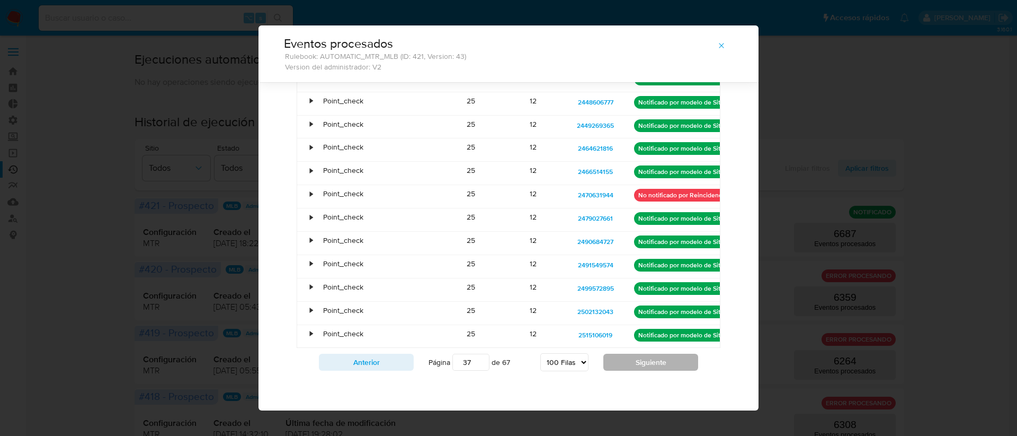
click at [624, 360] on button "Siguiente" at bounding box center [651, 361] width 95 height 17
type input "38"
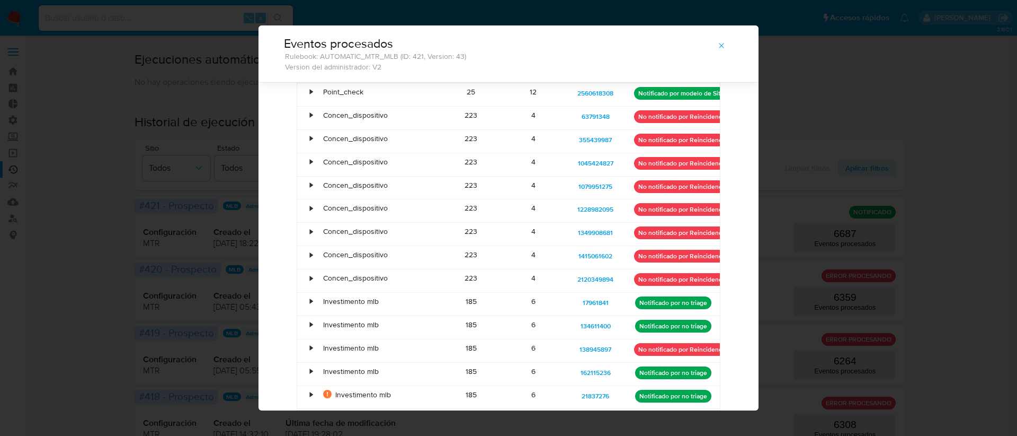
scroll to position [5, 0]
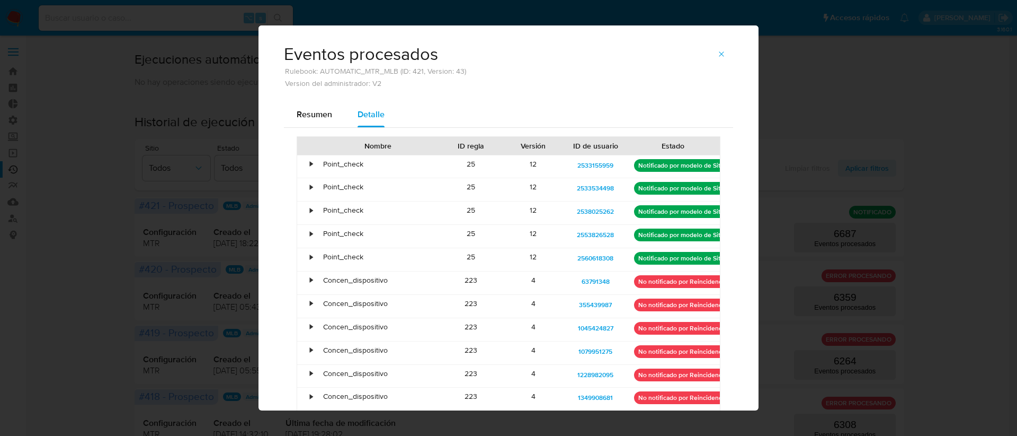
click at [468, 283] on div "223" at bounding box center [471, 282] width 62 height 23
